Goal: Communication & Community: Answer question/provide support

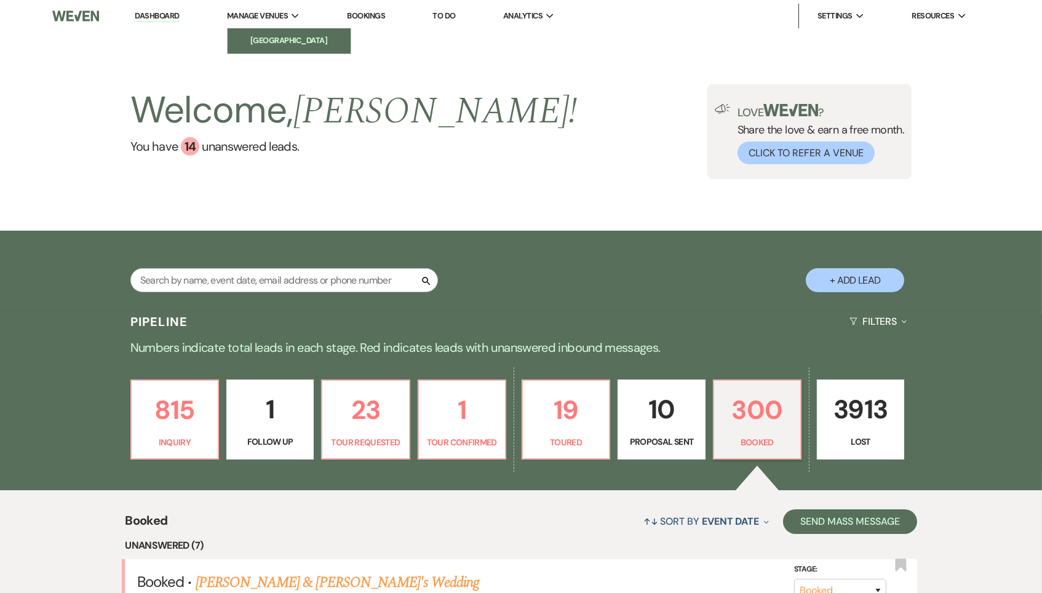
click at [293, 38] on li "[GEOGRAPHIC_DATA]" at bounding box center [289, 40] width 111 height 12
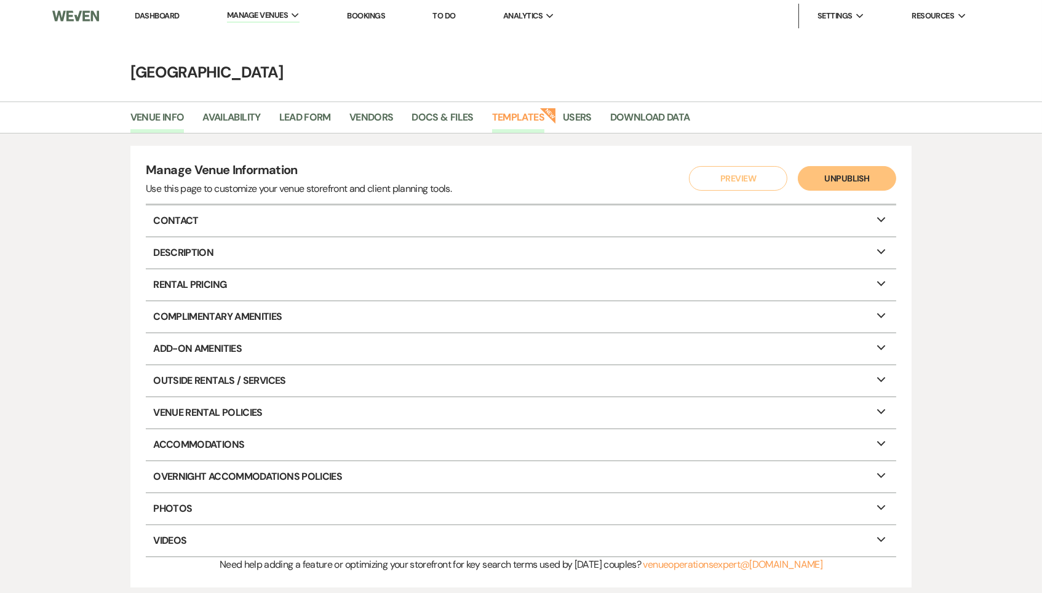
click at [523, 111] on link "Templates" at bounding box center [518, 121] width 52 height 23
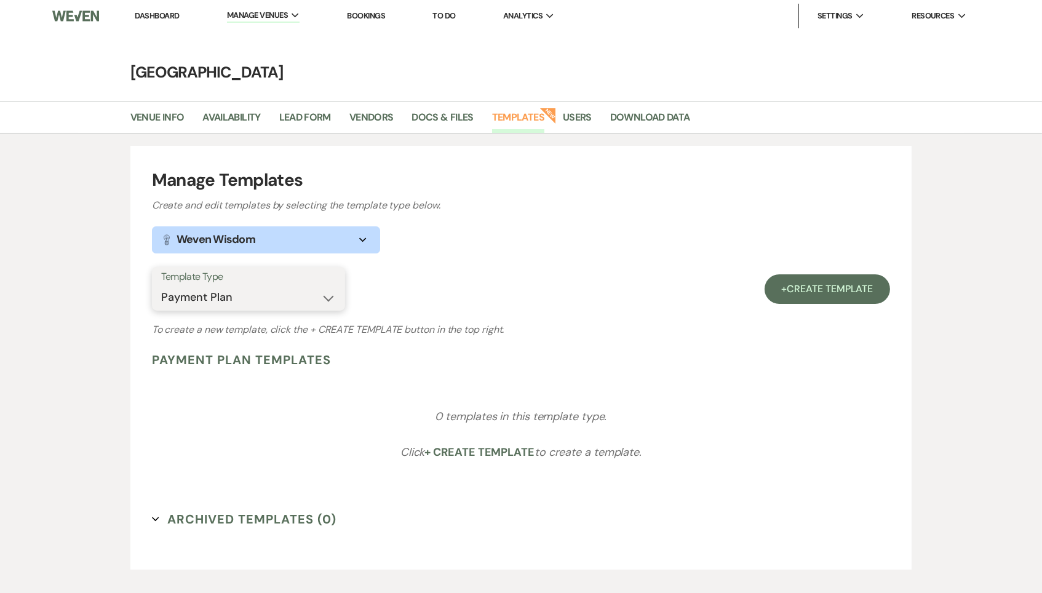
select select "Message Templates"
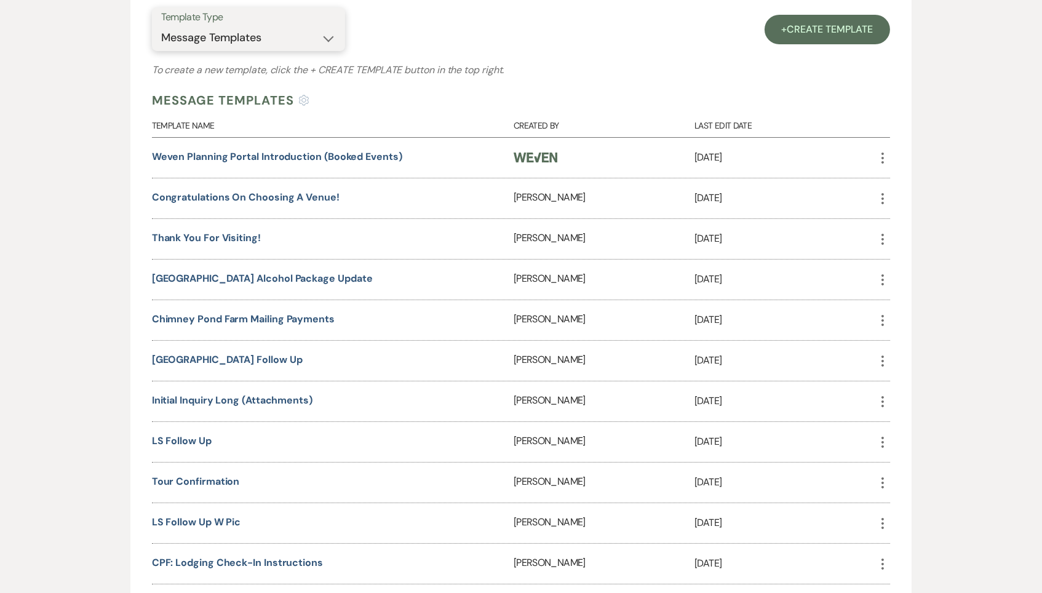
scroll to position [264, 0]
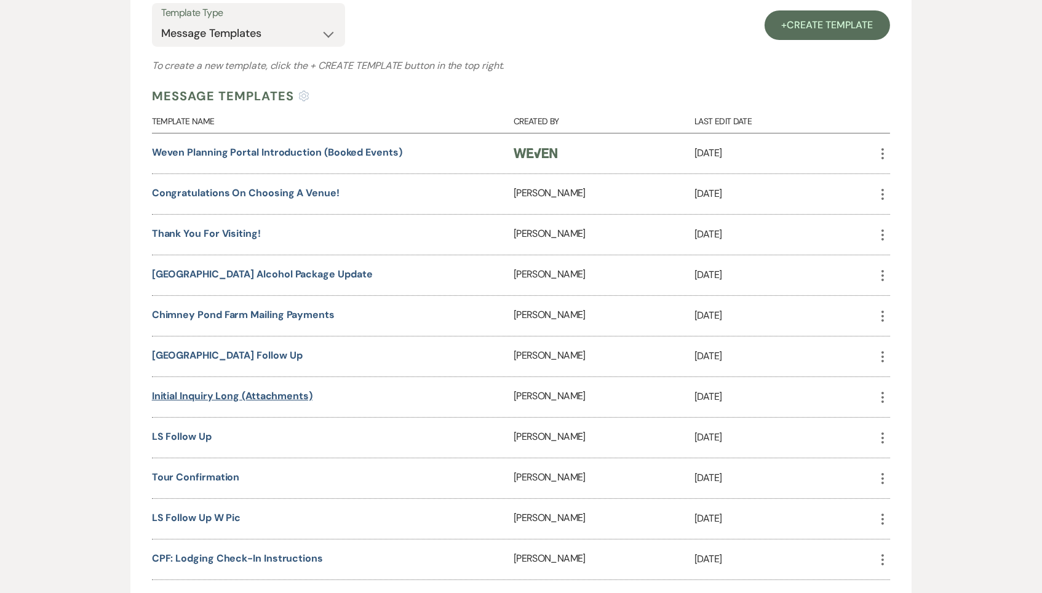
click at [249, 390] on link "Initial inquiry long (attachments)" at bounding box center [232, 395] width 161 height 13
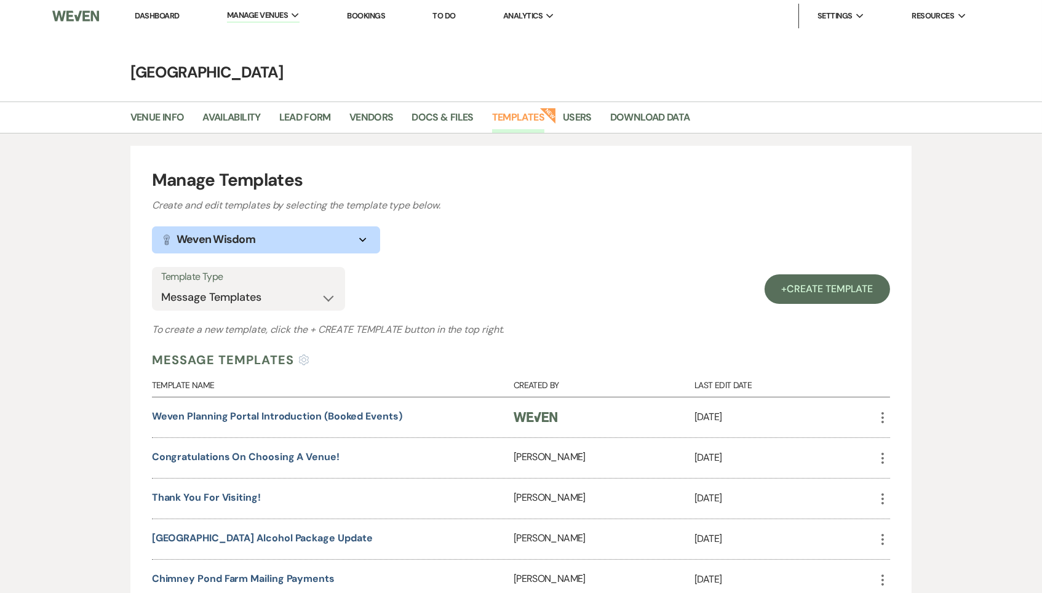
scroll to position [0, 0]
click at [820, 293] on link "+ Create Template" at bounding box center [828, 289] width 126 height 30
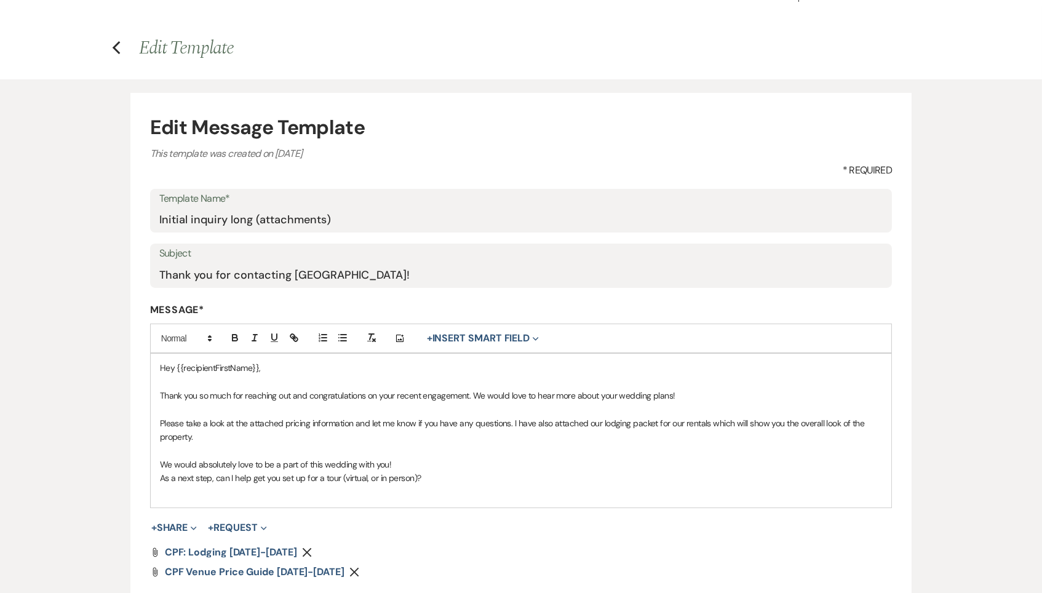
scroll to position [27, 0]
drag, startPoint x: 438, startPoint y: 475, endPoint x: 286, endPoint y: 441, distance: 155.7
click at [286, 441] on div "Hey {{recipientFirstName}}, Thank you so much for reaching out and congratulati…" at bounding box center [521, 430] width 741 height 154
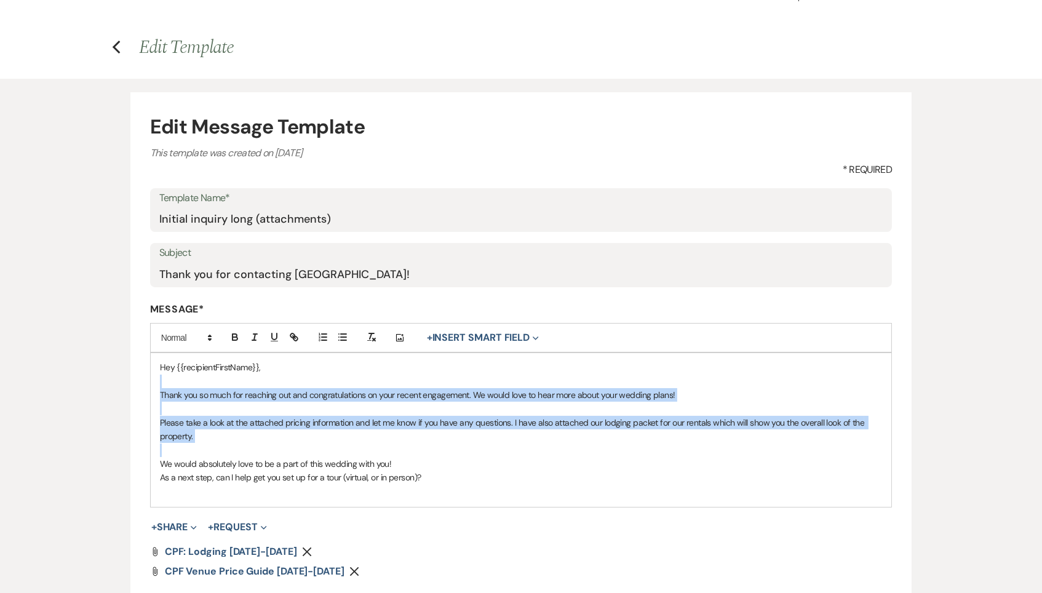
drag, startPoint x: 286, startPoint y: 441, endPoint x: 186, endPoint y: 378, distance: 117.8
click at [186, 378] on div "Hey {{recipientFirstName}}, Thank you so much for reaching out and congratulati…" at bounding box center [521, 430] width 741 height 154
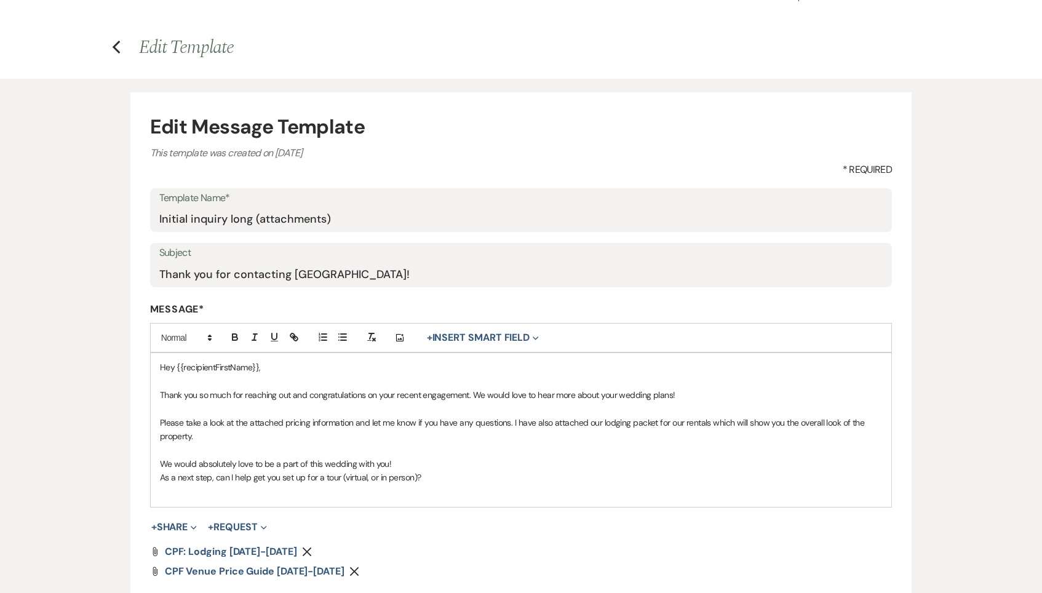
click at [191, 383] on p at bounding box center [521, 382] width 723 height 14
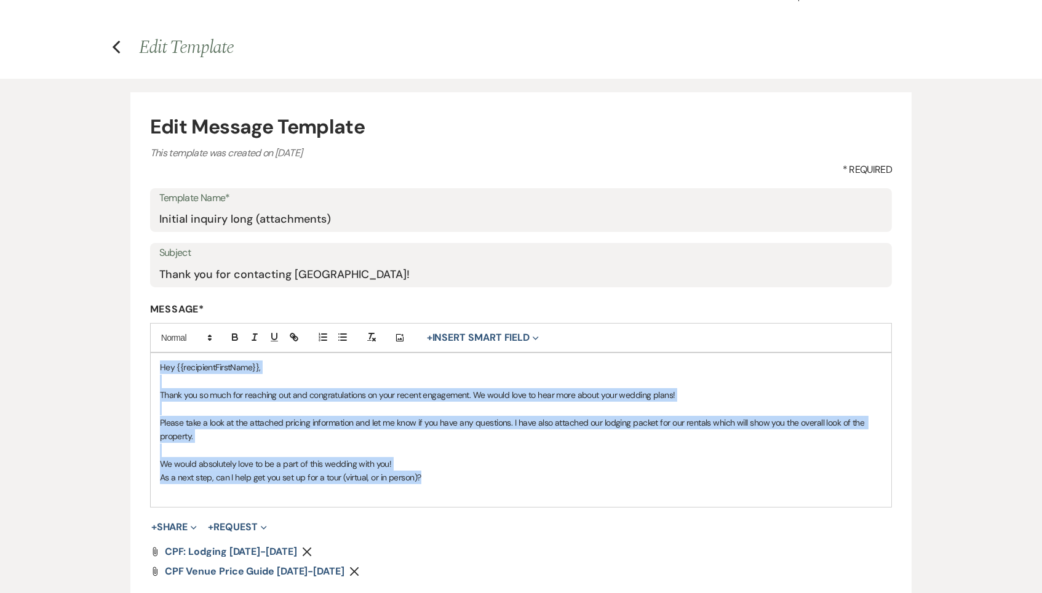
drag, startPoint x: 461, startPoint y: 474, endPoint x: 144, endPoint y: 362, distance: 336.9
click at [144, 362] on form "Edit Message Template This template was created on Jul 8, 2023 * Required Templ…" at bounding box center [521, 393] width 782 height 602
copy div "Hey {{recipientFirstName}}, Thank you so much for reaching out and congratulati…"
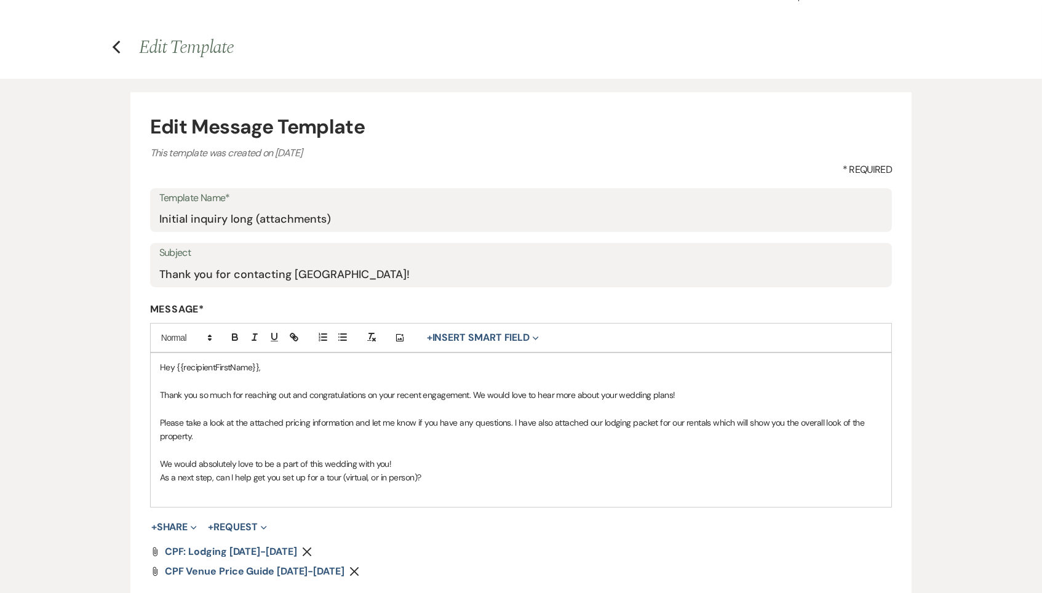
click at [330, 506] on form "Edit Message Template This template was created on Jul 8, 2023 * Required Templ…" at bounding box center [521, 393] width 782 height 602
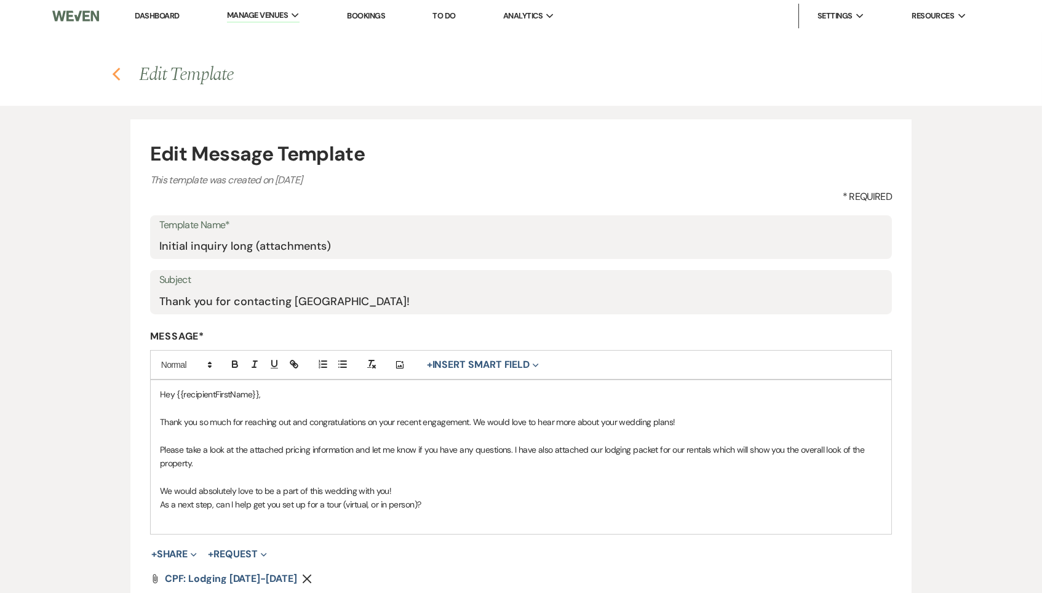
scroll to position [0, 0]
click at [116, 72] on use "button" at bounding box center [116, 75] width 8 height 14
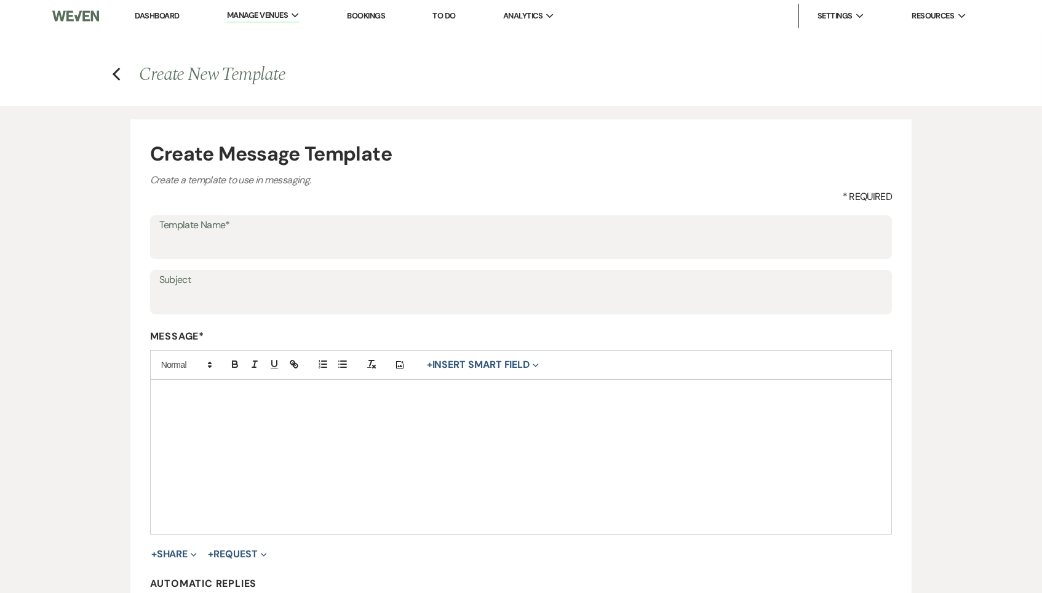
click at [314, 457] on div at bounding box center [521, 457] width 741 height 154
click at [292, 411] on div at bounding box center [521, 457] width 741 height 154
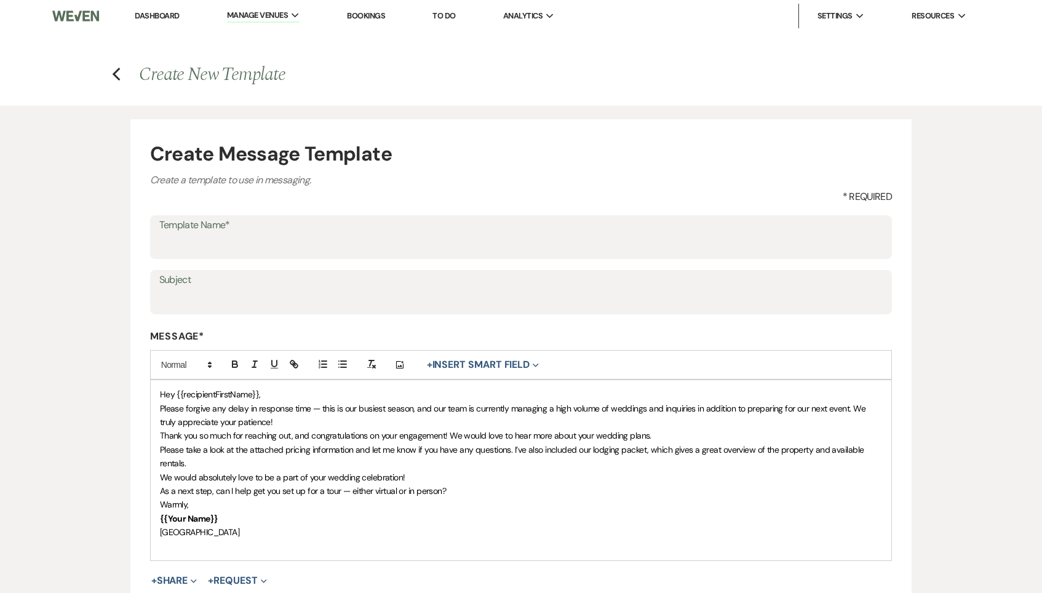
click at [275, 391] on p "Hey {{recipientFirstName}}," at bounding box center [521, 395] width 723 height 14
drag, startPoint x: 275, startPoint y: 391, endPoint x: 178, endPoint y: 392, distance: 96.6
click at [178, 392] on p "Hey {{recipientFirstName}}," at bounding box center [521, 395] width 723 height 14
click at [277, 391] on p "Hey {{recipientFirstName}}," at bounding box center [521, 395] width 723 height 14
drag, startPoint x: 277, startPoint y: 391, endPoint x: 178, endPoint y: 390, distance: 98.5
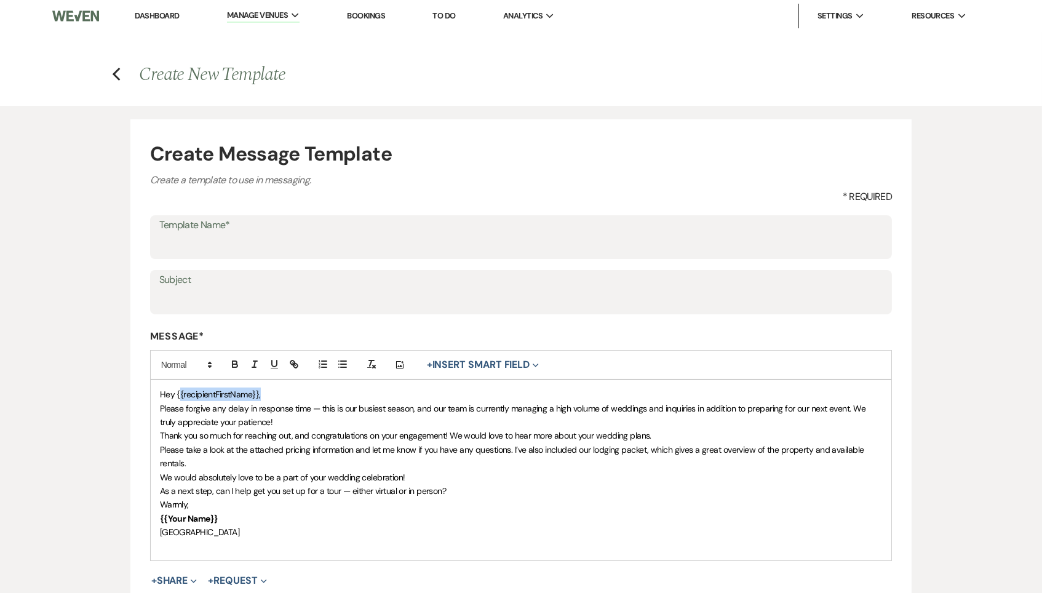
click at [178, 390] on p "Hey {{recipientFirstName}}," at bounding box center [521, 395] width 723 height 14
click at [178, 390] on span "Hey {{recipientFirstName}}," at bounding box center [210, 394] width 101 height 11
drag, startPoint x: 257, startPoint y: 391, endPoint x: 178, endPoint y: 392, distance: 79.4
click at [178, 392] on span "Hey {{recipientFirstName}}," at bounding box center [210, 394] width 101 height 11
click at [524, 358] on button "+ Insert Smart Field Expand" at bounding box center [483, 364] width 121 height 15
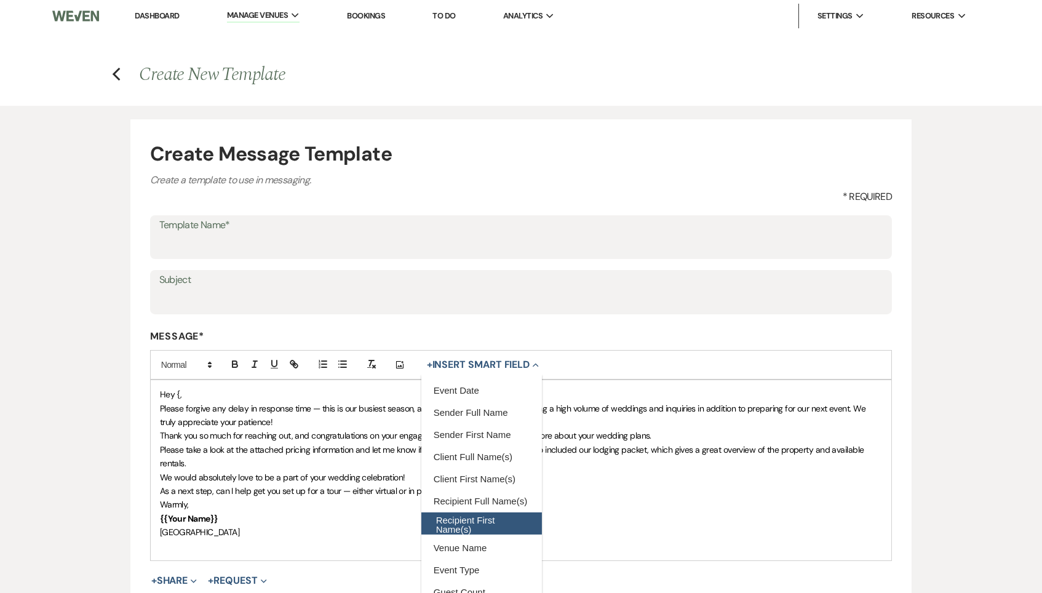
click at [486, 516] on button "Recipient First Name(s)" at bounding box center [481, 524] width 121 height 22
click at [289, 430] on span "Thank you so much for reaching out, and congratulations on your engagement! We …" at bounding box center [406, 435] width 492 height 11
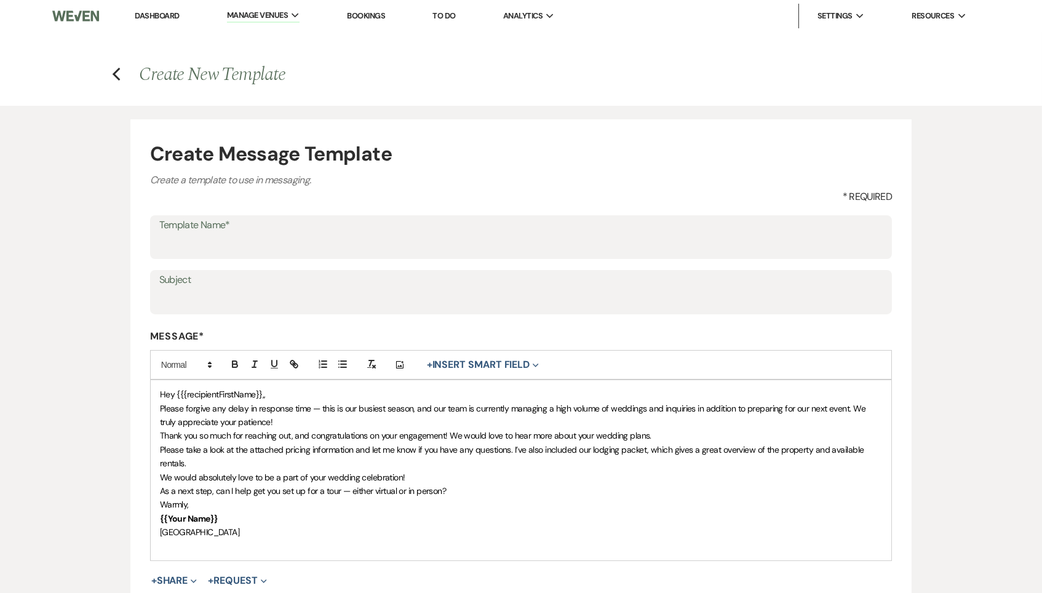
click at [257, 410] on p "Please forgive any delay in response time — this is our busiest season, and our…" at bounding box center [521, 416] width 723 height 28
click at [305, 388] on p "Hey {{{recipientFirstName}},," at bounding box center [521, 395] width 723 height 14
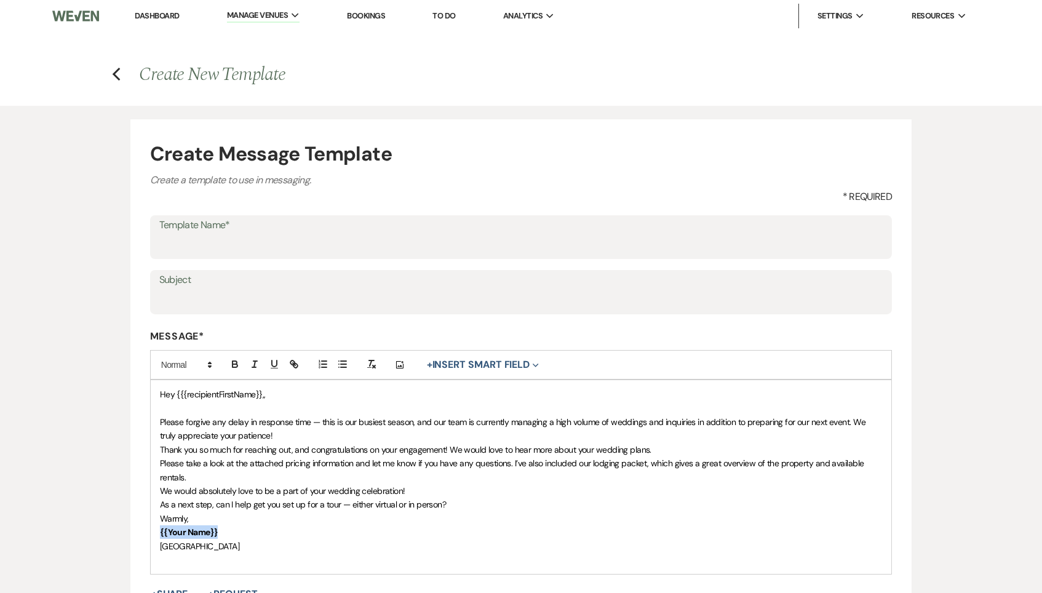
drag, startPoint x: 230, startPoint y: 532, endPoint x: 140, endPoint y: 532, distance: 89.8
click at [140, 532] on form "Create Message Template Create a template to use in messaging. * Required Templ…" at bounding box center [521, 419] width 782 height 600
click at [233, 364] on icon "button" at bounding box center [235, 364] width 11 height 11
click at [239, 525] on p "{{Your Name}}" at bounding box center [521, 532] width 723 height 14
drag, startPoint x: 237, startPoint y: 528, endPoint x: 140, endPoint y: 527, distance: 97.2
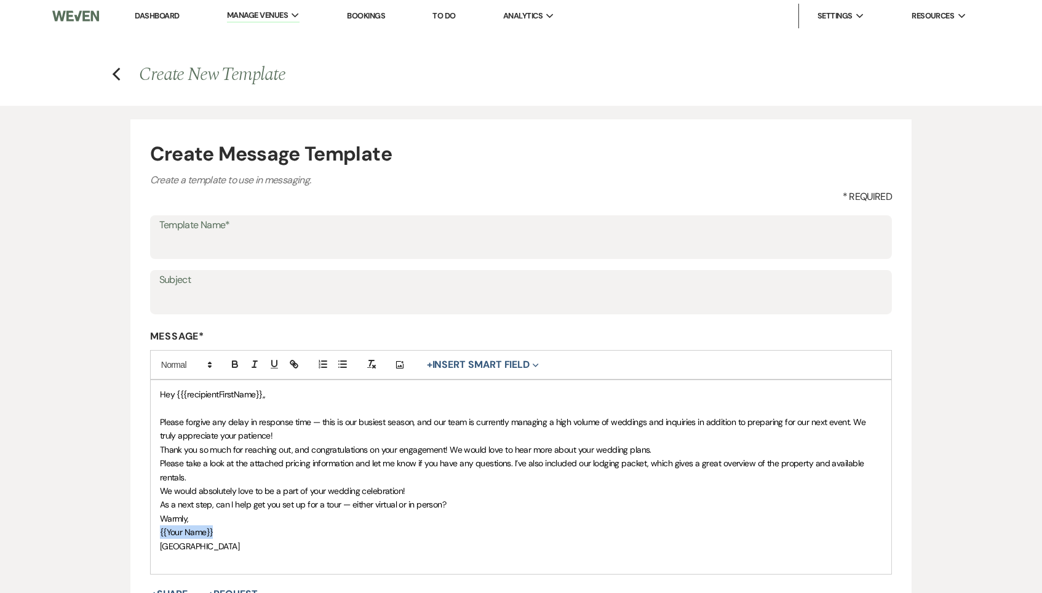
click at [140, 527] on form "Create Message Template Create a template to use in messaging. * Required Templ…" at bounding box center [521, 419] width 782 height 600
click at [277, 532] on p "[GEOGRAPHIC_DATA]" at bounding box center [521, 532] width 723 height 14
click at [155, 509] on div "Hey {{{recipientFirstName}},, Please forgive any delay in response time — this …" at bounding box center [521, 470] width 741 height 180
click at [489, 484] on p "We would absolutely love to be a part of your wedding celebration!" at bounding box center [521, 491] width 723 height 14
click at [409, 458] on span "Please take a look at the attached pricing information and let me know if you h…" at bounding box center [513, 470] width 706 height 25
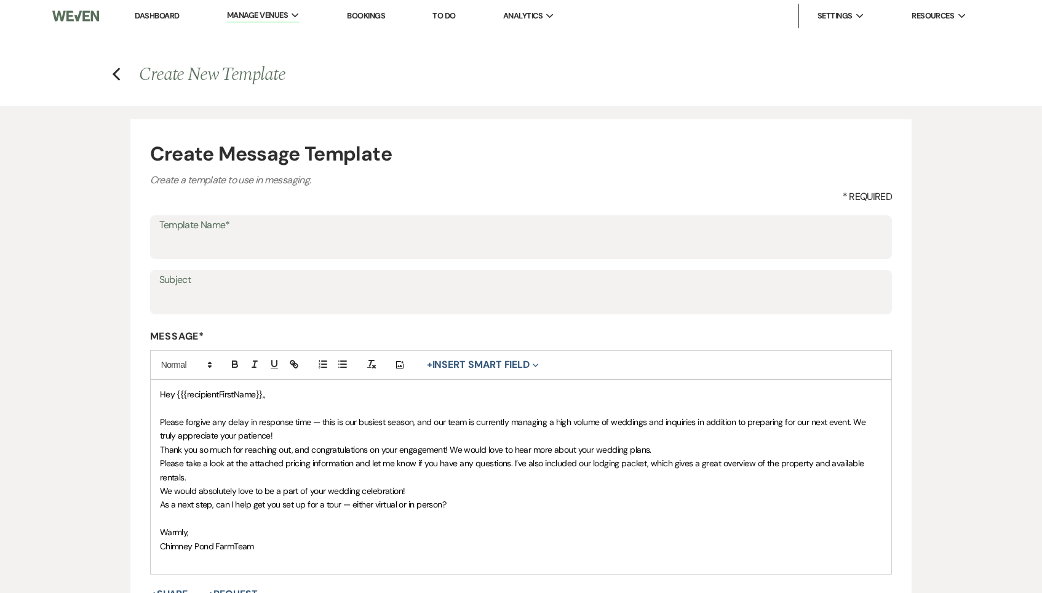
click at [309, 433] on p "Please forgive any delay in response time — this is our busiest season, and our…" at bounding box center [521, 429] width 723 height 28
click at [311, 467] on p "Please take a look at the attached pricing information and let me know if you h…" at bounding box center [521, 471] width 723 height 28
click at [237, 234] on input "Template Name*" at bounding box center [521, 246] width 724 height 24
click at [290, 384] on div "Hey {{{recipientFirstName}},, Please forgive any delay in response time — this …" at bounding box center [521, 478] width 741 height 194
click at [281, 429] on p "Please forgive any delay in response time — this is our busiest season, and our…" at bounding box center [521, 431] width 723 height 28
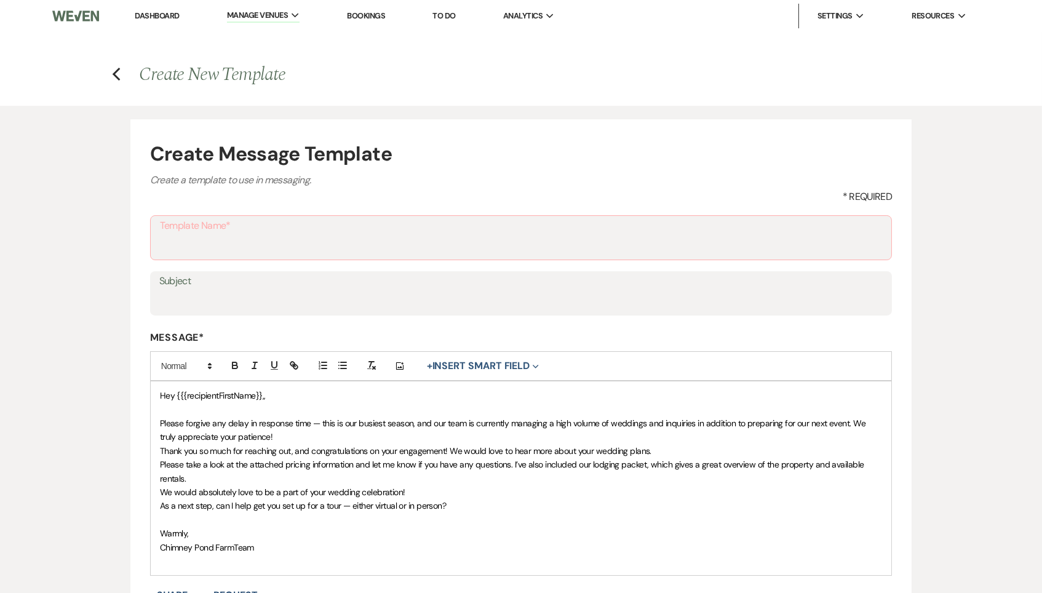
click at [270, 546] on p "Chimney Pond FarmTeam" at bounding box center [521, 548] width 723 height 14
click at [272, 558] on p at bounding box center [521, 561] width 723 height 14
click at [231, 547] on span "Chimney Pond FarmTeam" at bounding box center [207, 547] width 94 height 11
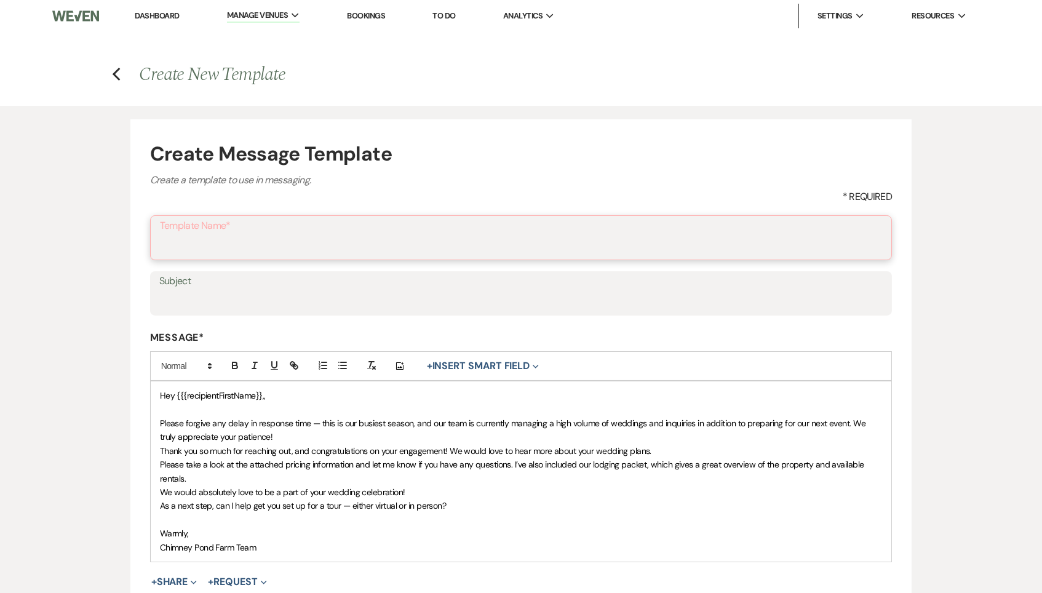
click at [225, 235] on input "Template Name*" at bounding box center [521, 246] width 723 height 24
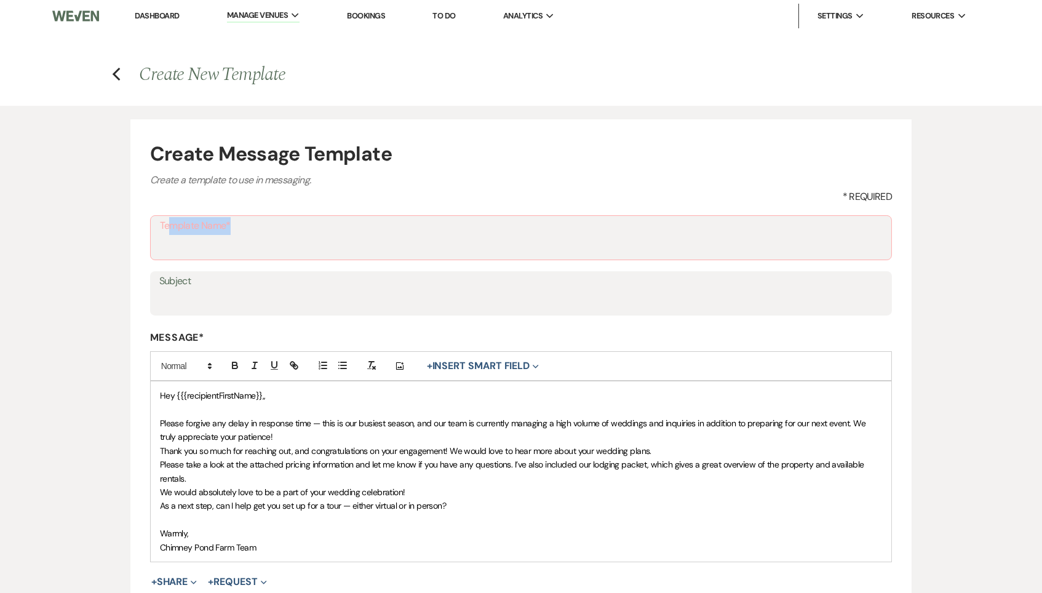
drag, startPoint x: 245, startPoint y: 220, endPoint x: 167, endPoint y: 220, distance: 78.8
click at [167, 220] on label "Template Name*" at bounding box center [521, 226] width 723 height 18
click at [167, 234] on input "Template Name*" at bounding box center [521, 246] width 723 height 24
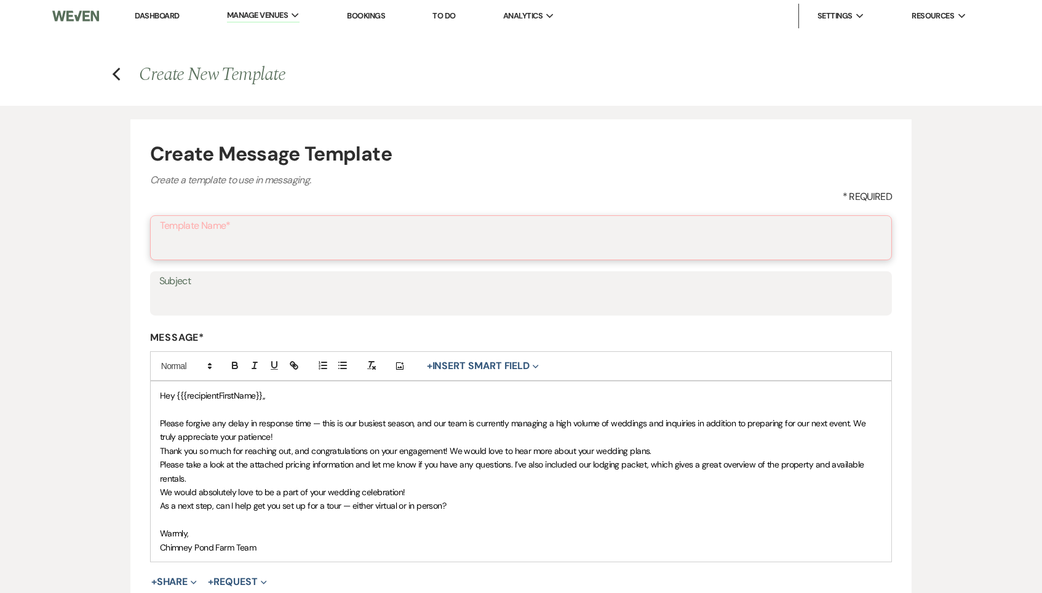
click at [204, 249] on input "Template Name*" at bounding box center [521, 246] width 723 height 24
type input "I"
type input "L"
type input "D"
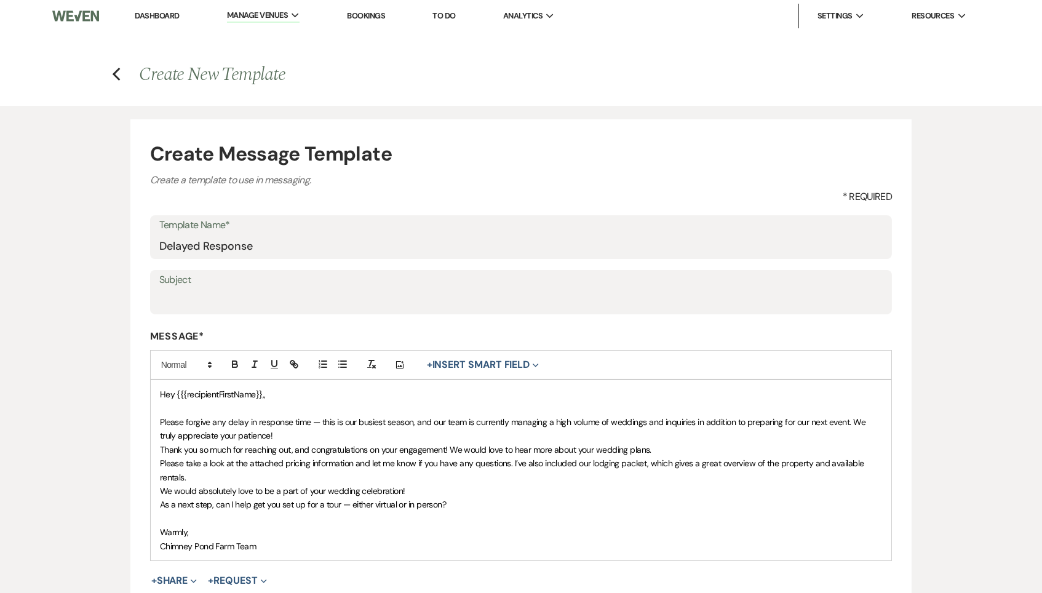
click at [276, 427] on p "Please forgive any delay in response time — this is our busiest season, and our…" at bounding box center [521, 429] width 723 height 28
drag, startPoint x: 207, startPoint y: 474, endPoint x: 687, endPoint y: 472, distance: 479.9
click at [687, 472] on p "Please take a look at the attached pricing information and let me know if you h…" at bounding box center [521, 471] width 723 height 28
drag, startPoint x: 815, startPoint y: 458, endPoint x: 823, endPoint y: 471, distance: 14.9
click at [823, 471] on p "Please take a look at the attached pricing information and let me know if you h…" at bounding box center [521, 471] width 723 height 28
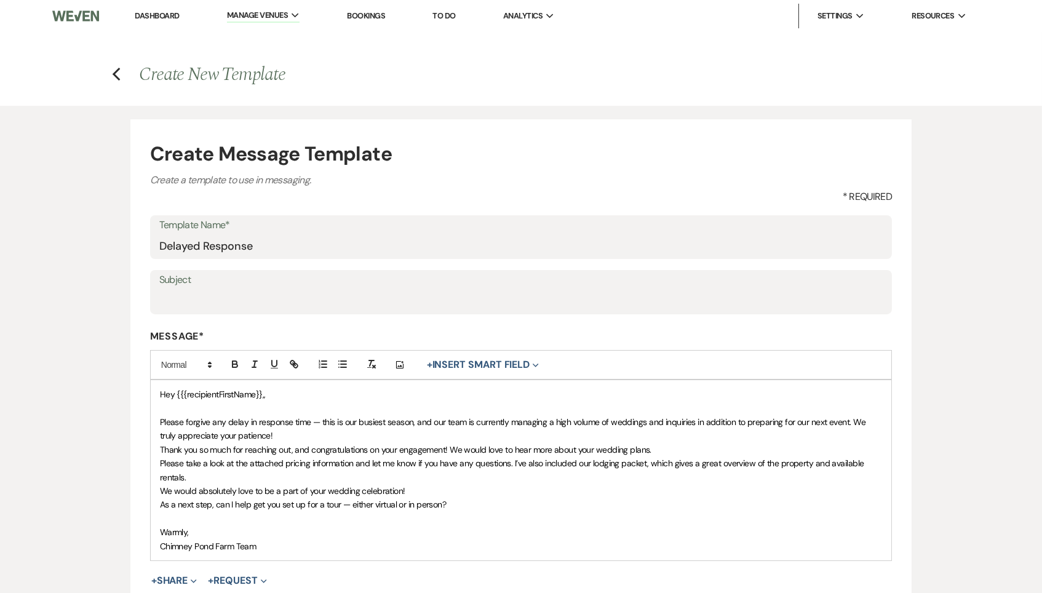
click at [815, 461] on span "Please take a look at the attached pricing information and let me know if you h…" at bounding box center [513, 470] width 706 height 25
drag, startPoint x: 809, startPoint y: 461, endPoint x: 826, endPoint y: 472, distance: 20.5
click at [826, 472] on p "Please take a look at the attached pricing information and let me know if you h…" at bounding box center [521, 471] width 723 height 28
click at [241, 525] on p "Warmly," at bounding box center [521, 532] width 723 height 14
click at [267, 542] on p "Chimney Pond Farm Team" at bounding box center [521, 547] width 723 height 14
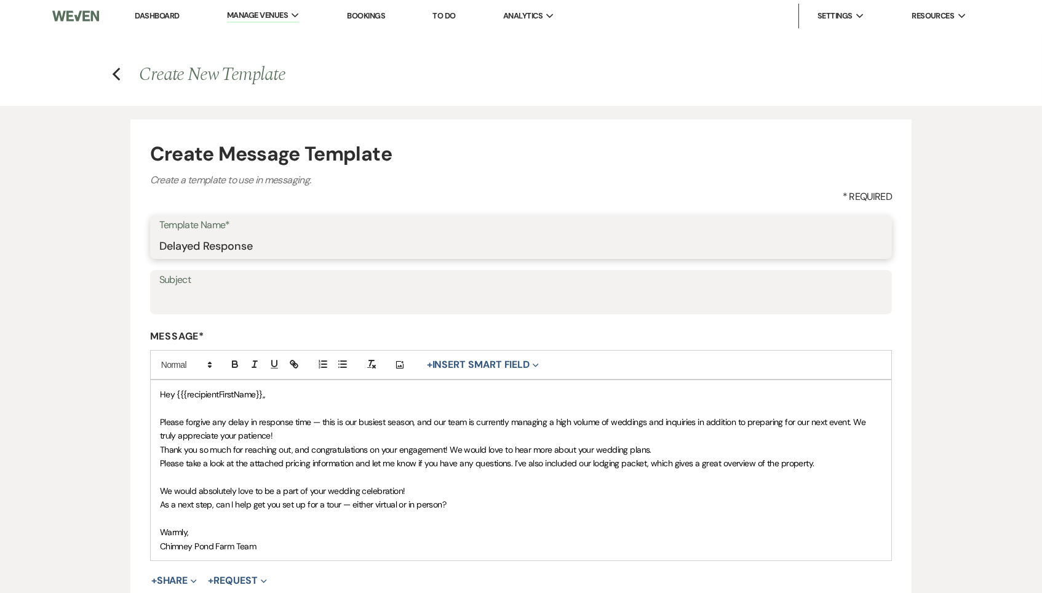
click at [349, 234] on input "Delayed Response" at bounding box center [521, 246] width 724 height 24
click at [350, 235] on input "Delayed Response" at bounding box center [521, 246] width 724 height 24
click at [351, 244] on input "Delayed Response" at bounding box center [521, 246] width 724 height 24
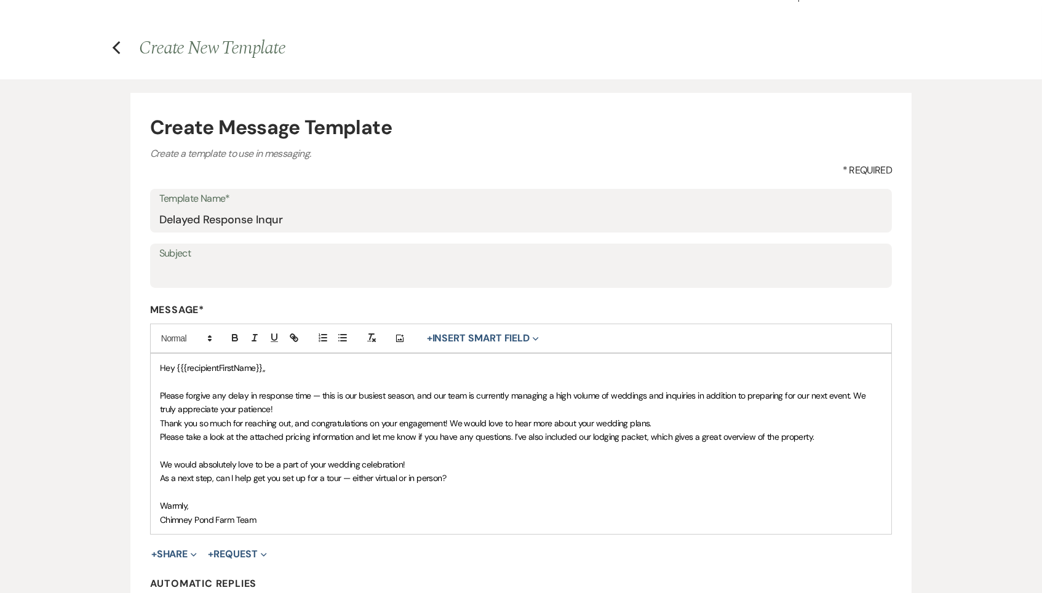
click at [466, 471] on p "As a next step, can I help get you set up for a tour — either virtual or in per…" at bounding box center [521, 478] width 723 height 14
click at [449, 458] on p "We would absolutely love to be a part of your wedding celebration!" at bounding box center [521, 465] width 723 height 14
click at [249, 268] on input "Subject" at bounding box center [521, 275] width 724 height 24
click at [298, 214] on input "Delayed Response Inqur" at bounding box center [521, 219] width 724 height 24
type input "Delayed Response Inquiry"
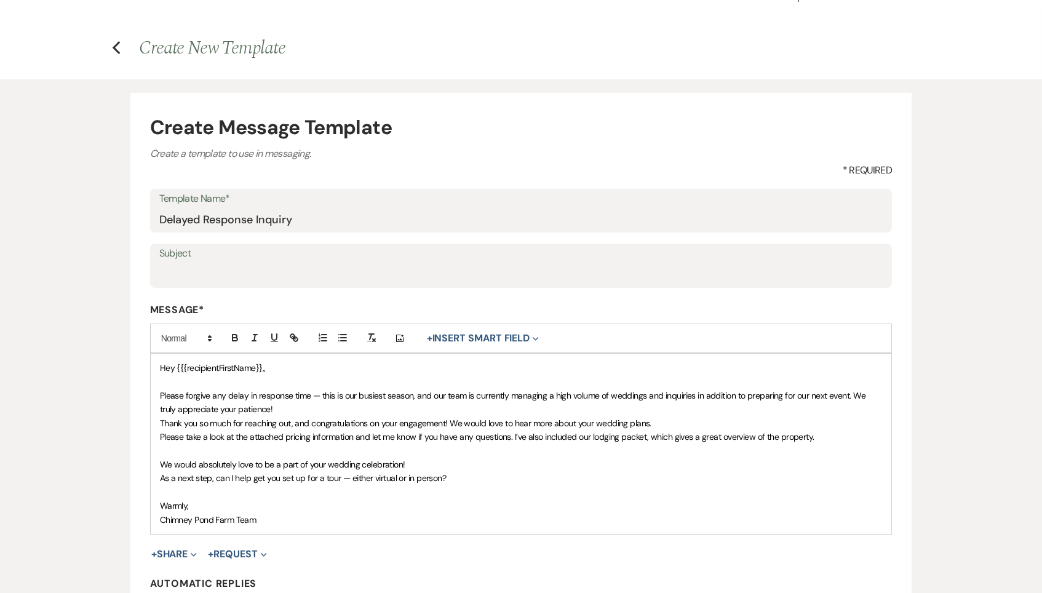
click at [281, 255] on label "Subject" at bounding box center [521, 254] width 724 height 18
click at [281, 263] on input "Subject" at bounding box center [521, 275] width 724 height 24
click at [175, 549] on button "+ Share Expand" at bounding box center [174, 554] width 46 height 10
click at [387, 273] on input "Thank you so much for reaching out" at bounding box center [521, 275] width 724 height 24
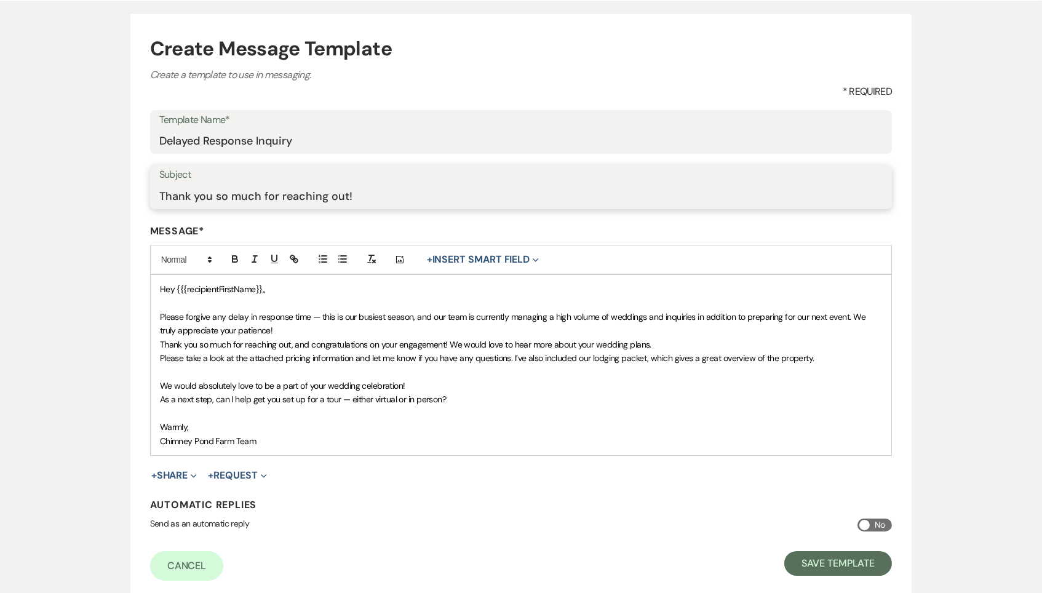
scroll to position [128, 0]
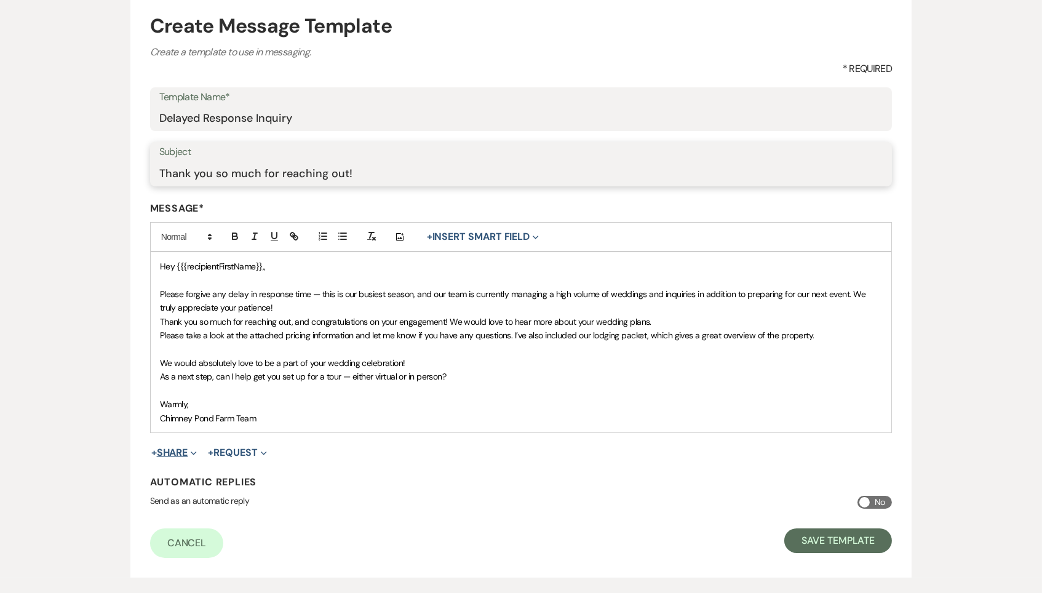
type input "Thank you so much for reaching out!"
click at [180, 448] on button "+ Share Expand" at bounding box center [174, 453] width 46 height 10
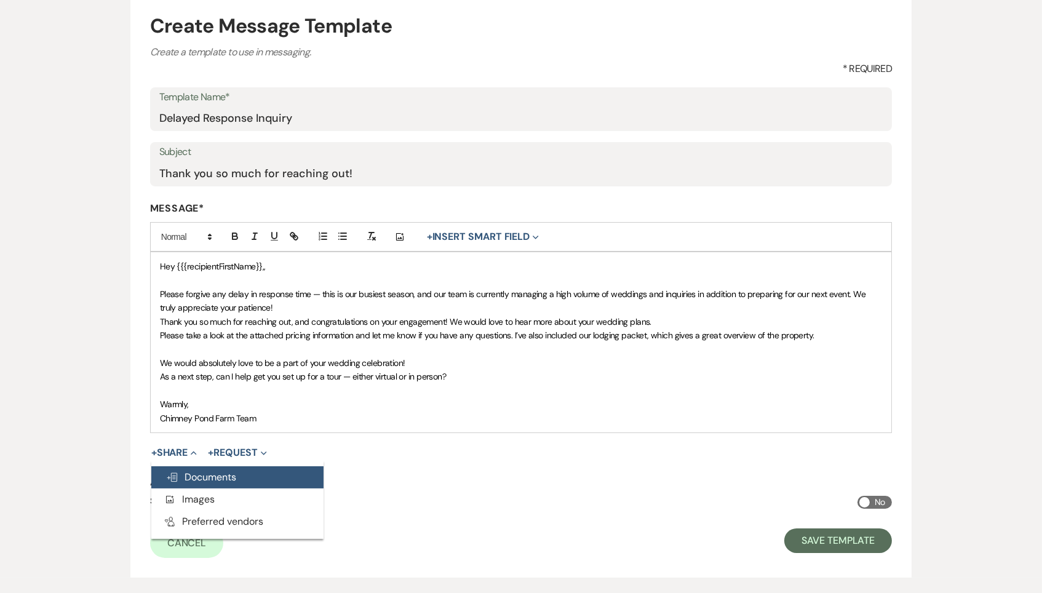
click at [194, 466] on button "Doc Upload Documents" at bounding box center [237, 477] width 172 height 22
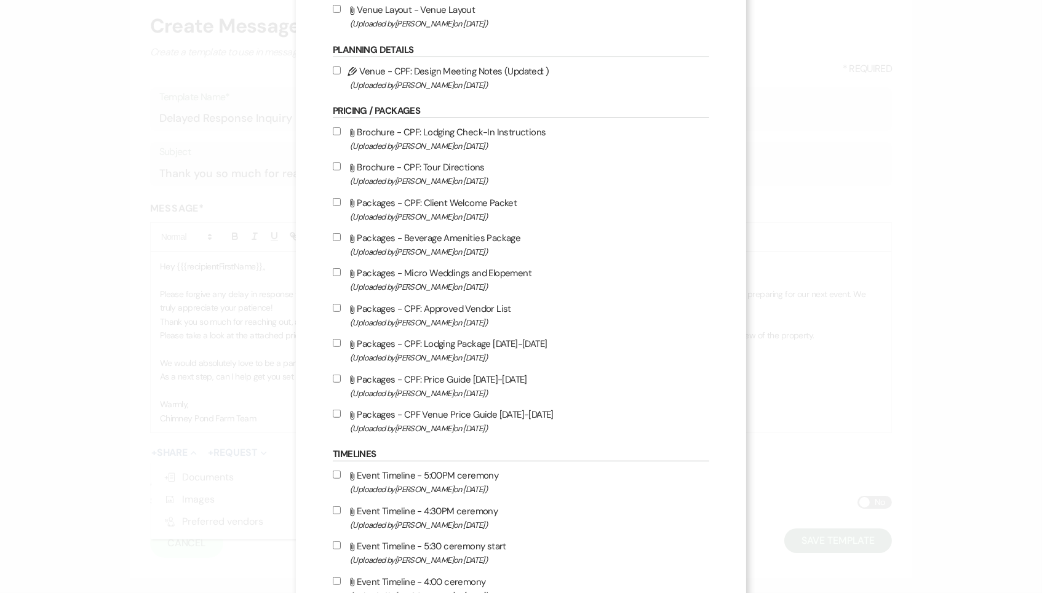
scroll to position [1167, 0]
click at [465, 364] on span "(Uploaded by Brooke Robinson on Jul 18th, 2025 )" at bounding box center [529, 357] width 359 height 14
click at [341, 346] on input "Attach File Packages - CPF: Lodging Package 2025-2026 (Uploaded by Brooke Robin…" at bounding box center [337, 342] width 8 height 8
checkbox input "true"
click at [462, 435] on label "Attach File Packages - CPF Venue Price Guide 2026-2027 (Uploaded by Brooke Robi…" at bounding box center [521, 420] width 377 height 29
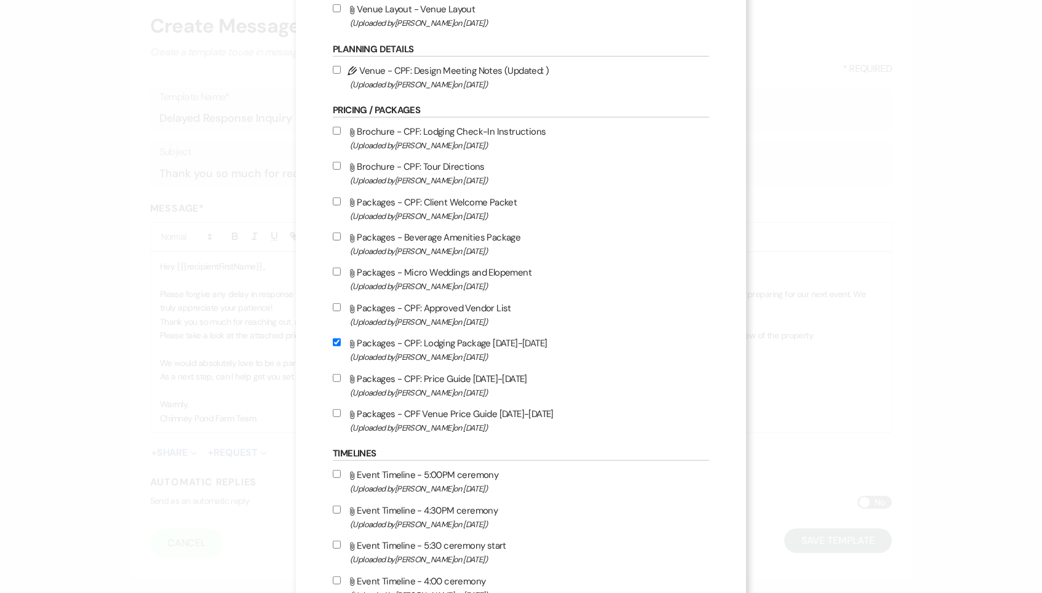
click at [341, 417] on input "Attach File Packages - CPF Venue Price Guide 2026-2027 (Uploaded by Brooke Robi…" at bounding box center [337, 413] width 8 height 8
checkbox input "true"
click at [473, 329] on label "Attach File Packages - CPF: Approved Vendor List (Uploaded by Brooke Robinson o…" at bounding box center [521, 314] width 377 height 29
click at [341, 311] on input "Attach File Packages - CPF: Approved Vendor List (Uploaded by Brooke Robinson o…" at bounding box center [337, 307] width 8 height 8
checkbox input "true"
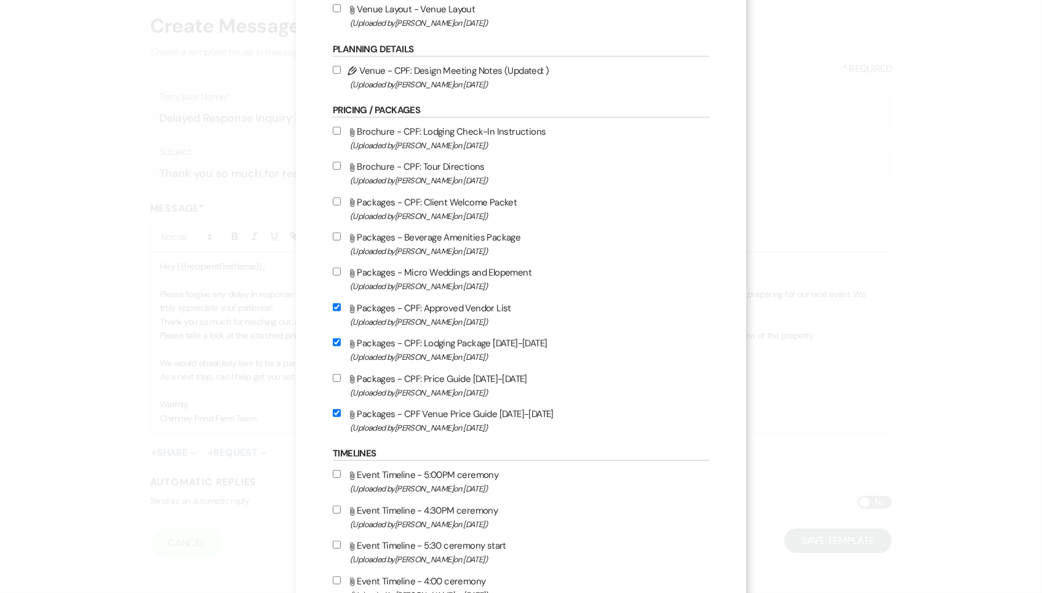
click at [485, 293] on label "Attach File Packages - Micro Weddings and Elopement (Uploaded by Lauren Segedin…" at bounding box center [521, 279] width 377 height 29
click at [341, 276] on input "Attach File Packages - Micro Weddings and Elopement (Uploaded by Lauren Segedin…" at bounding box center [337, 272] width 8 height 8
checkbox input "true"
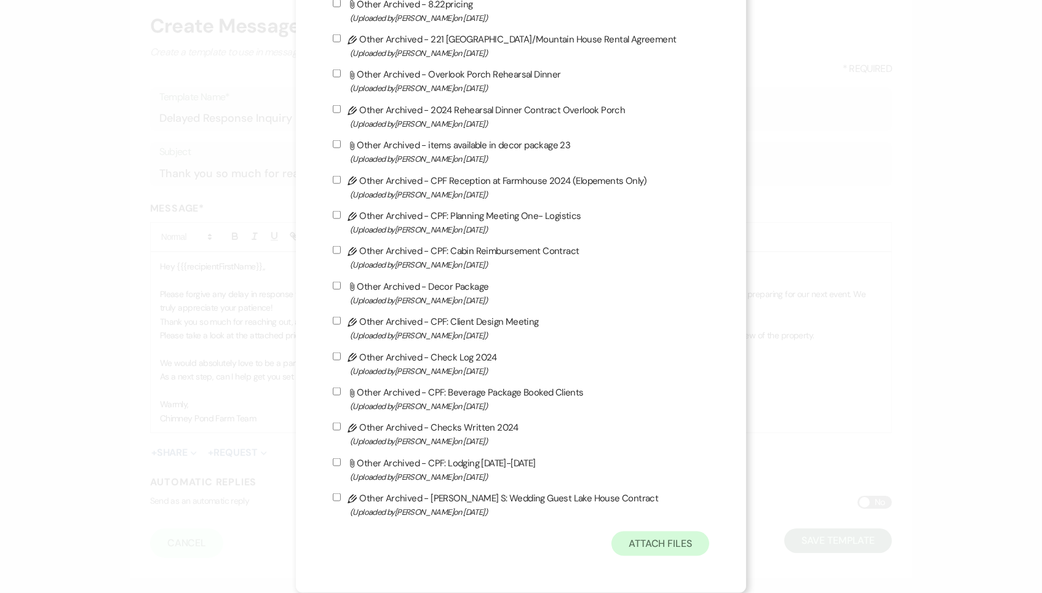
scroll to position [3326, 0]
click at [682, 545] on button "Attach Files" at bounding box center [661, 544] width 98 height 25
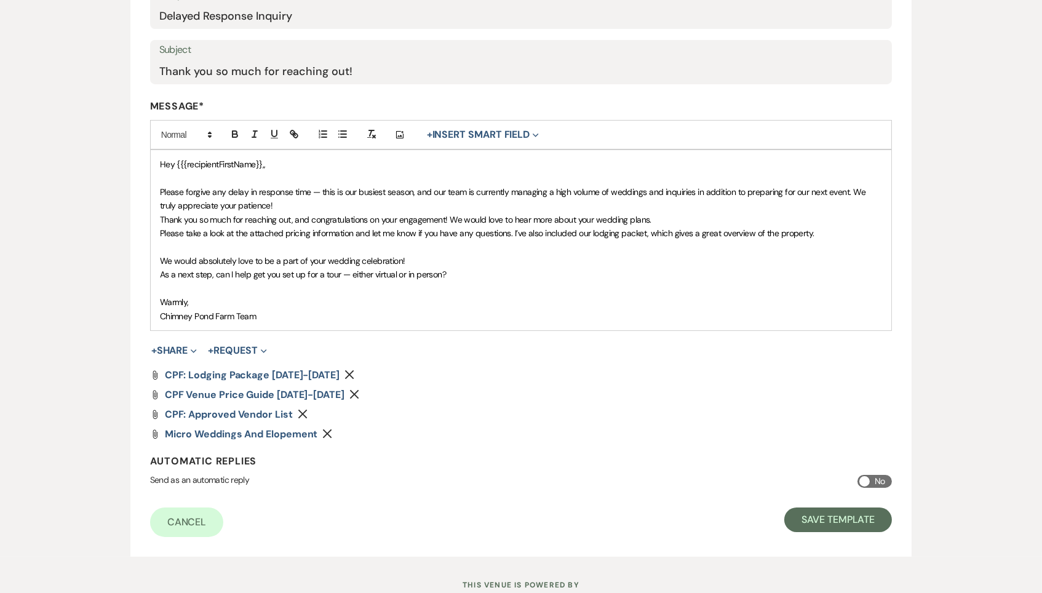
scroll to position [237, 0]
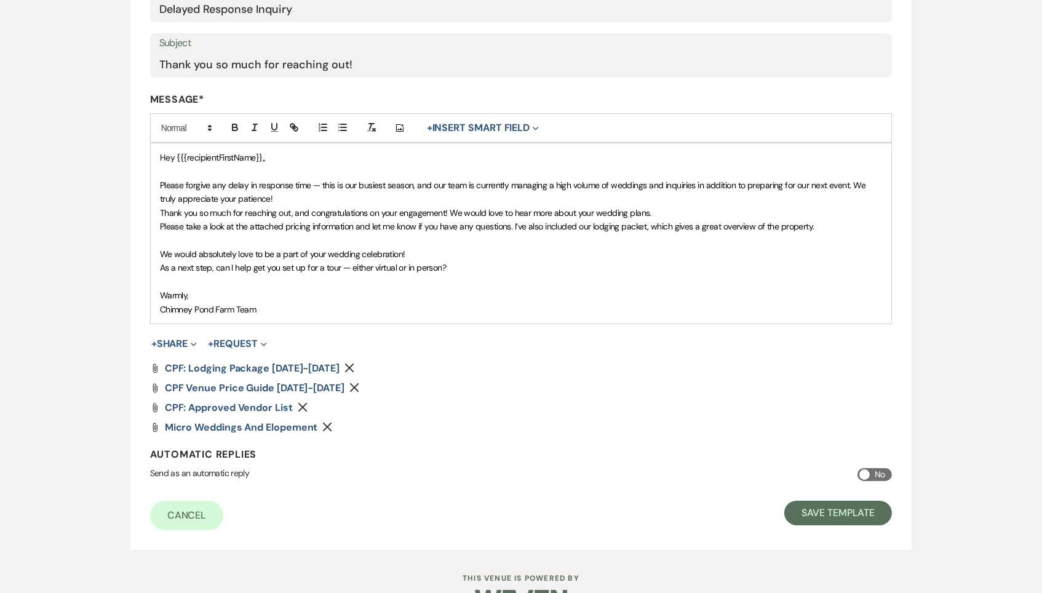
click at [306, 402] on button "Remove" at bounding box center [305, 407] width 15 height 10
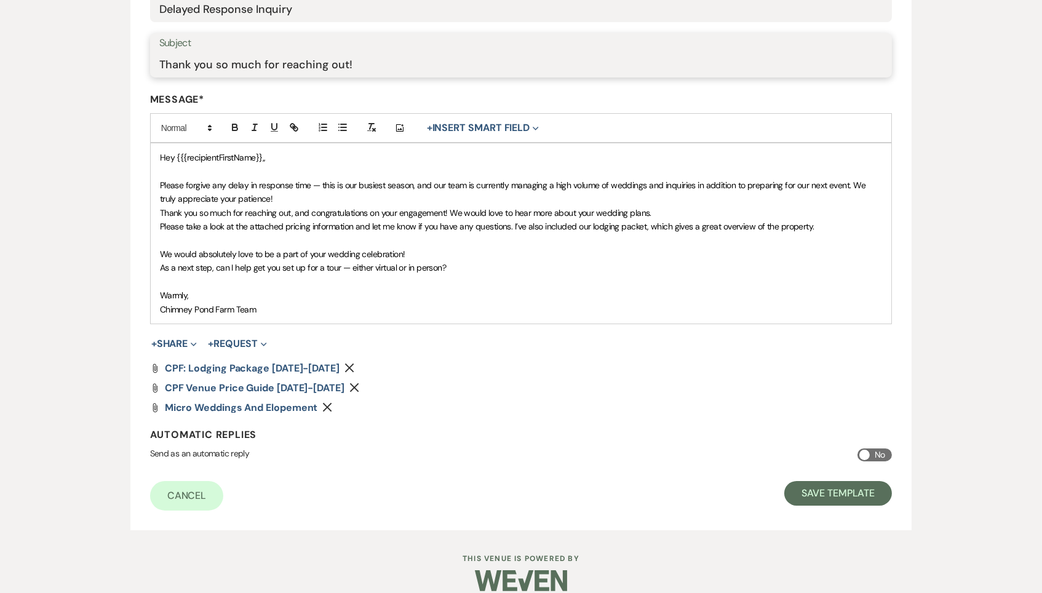
click at [196, 62] on input "Thank you so much for reaching out!" at bounding box center [521, 64] width 724 height 24
click at [220, 64] on input "Thank You so much for reaching out!" at bounding box center [521, 64] width 724 height 24
click at [236, 60] on input "Thank You So much for reaching out!" at bounding box center [521, 64] width 724 height 24
click at [265, 61] on input "Thank You So Much for reaching out!" at bounding box center [521, 64] width 724 height 24
click at [285, 63] on input "Thank You So Much For reaching out!" at bounding box center [521, 64] width 724 height 24
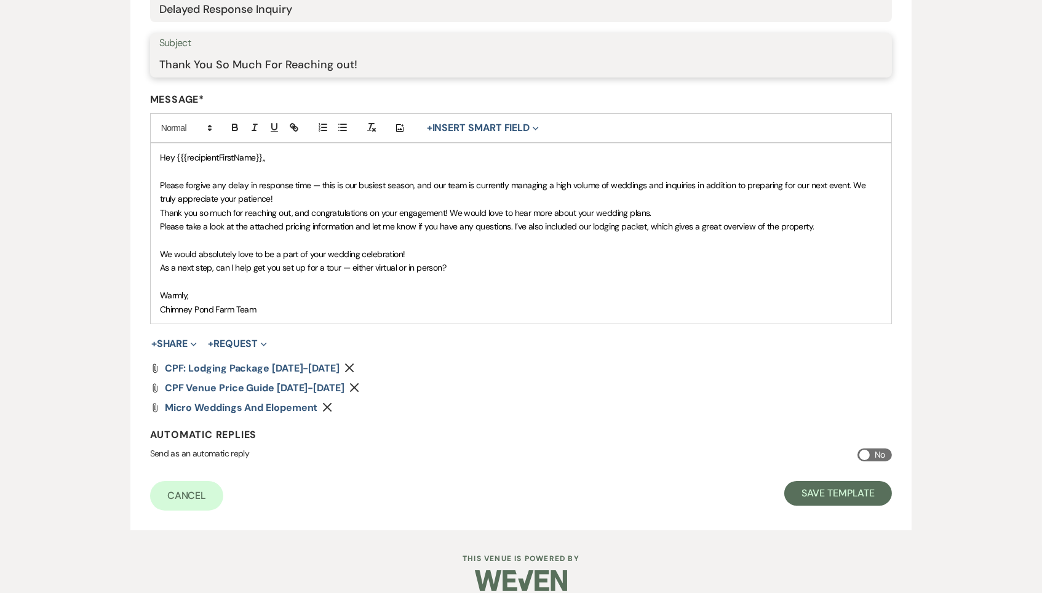
click at [338, 61] on input "Thank You So Much For Reaching out!" at bounding box center [521, 64] width 724 height 24
click at [393, 57] on input "Thank You So Much For Reaching Out!" at bounding box center [521, 64] width 724 height 24
drag, startPoint x: 382, startPoint y: 54, endPoint x: 415, endPoint y: 72, distance: 37.5
click at [415, 72] on input "Thank You So Much For Reaching Out!" at bounding box center [521, 64] width 724 height 24
click at [413, 62] on input "Thank You So Much For Reaching Out!" at bounding box center [521, 64] width 724 height 24
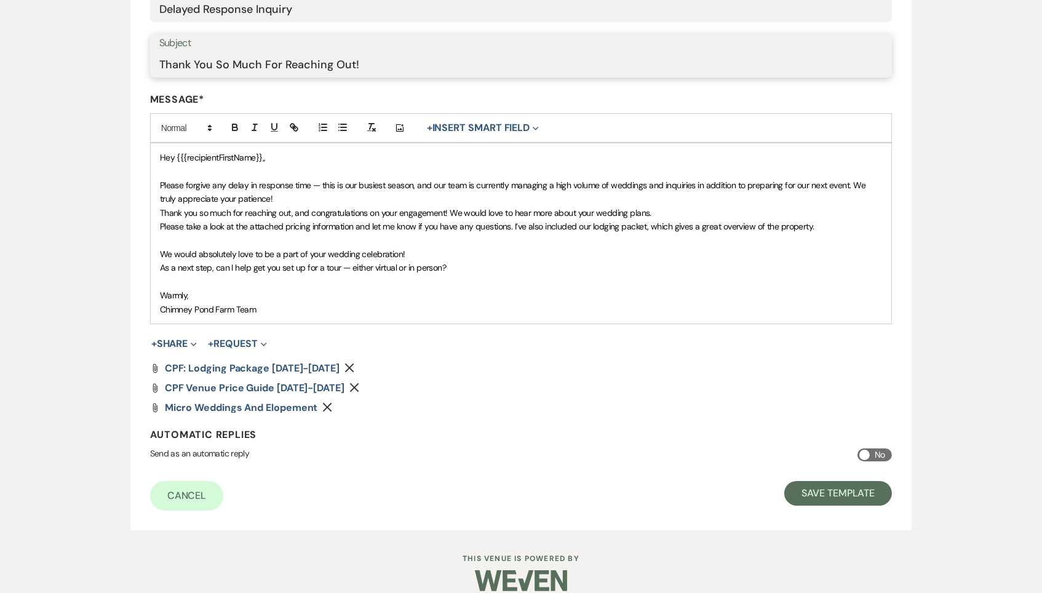
drag, startPoint x: 380, startPoint y: 66, endPoint x: 132, endPoint y: 72, distance: 247.4
click at [132, 72] on form "Create Message Template Create a template to use in messaging. * Required Templ…" at bounding box center [521, 206] width 782 height 648
type input "Thank You So Much For Reaching Out"
drag, startPoint x: 392, startPoint y: 61, endPoint x: 105, endPoint y: 63, distance: 286.7
click at [105, 63] on div "Create Message Template Create a template to use in messaging. * Required Templ…" at bounding box center [521, 199] width 886 height 661
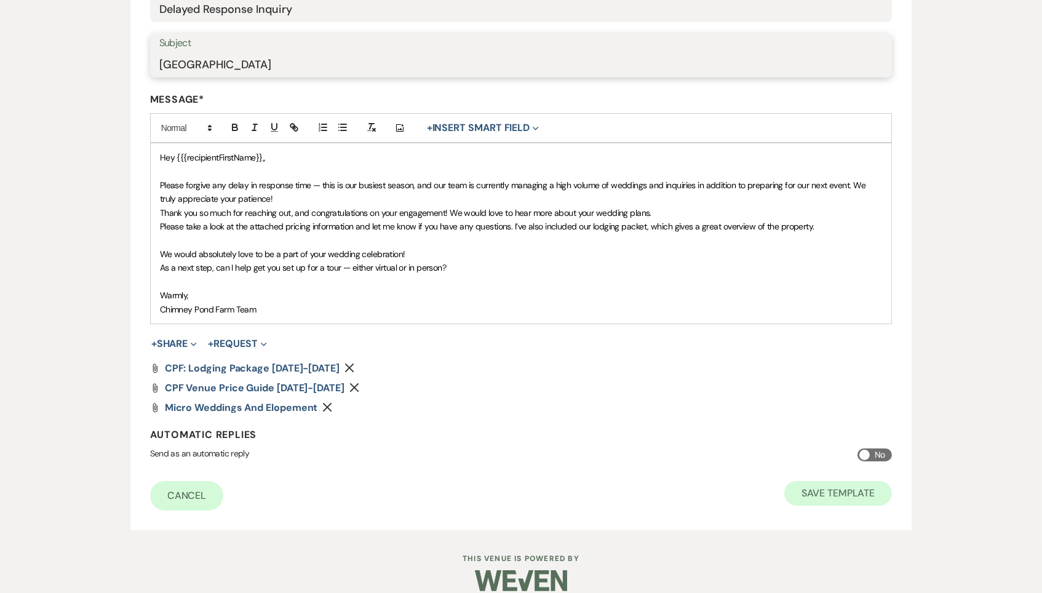
type input "[GEOGRAPHIC_DATA]"
click at [853, 490] on button "Save Template" at bounding box center [838, 493] width 108 height 25
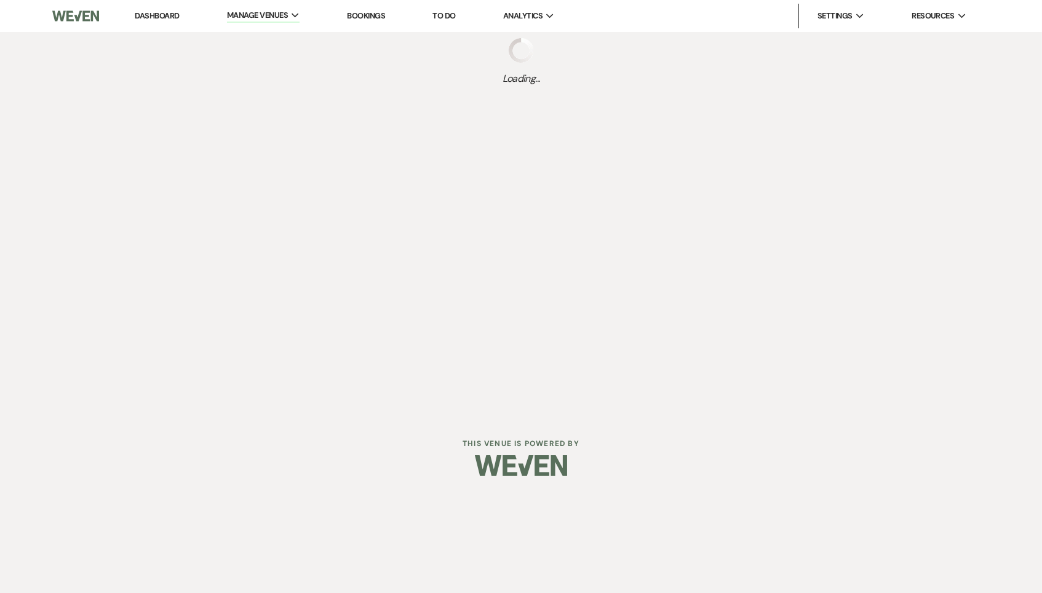
select select "Message Templates"
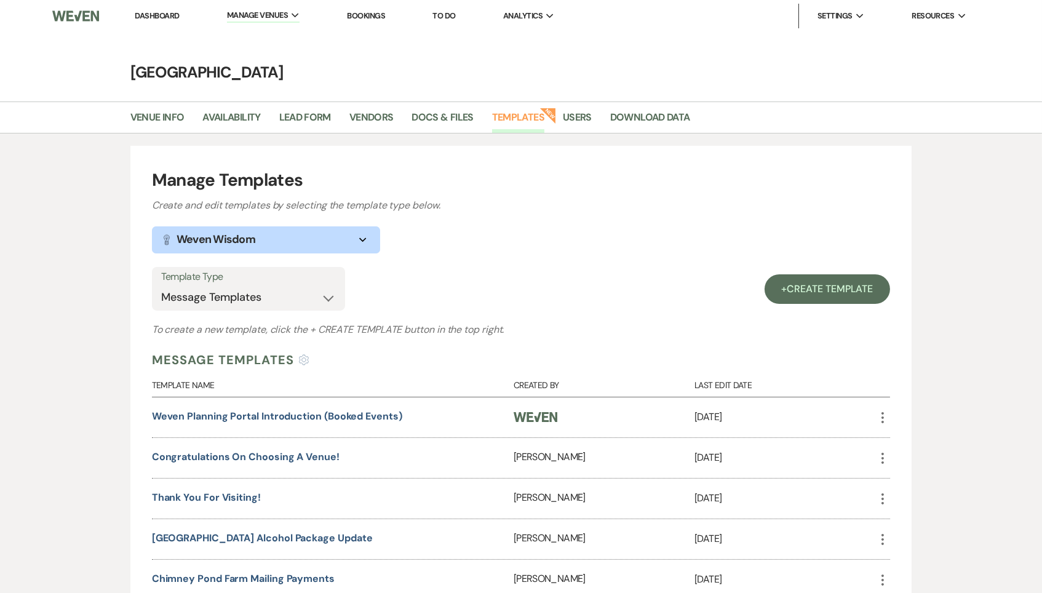
click at [174, 17] on link "Dashboard" at bounding box center [157, 15] width 44 height 10
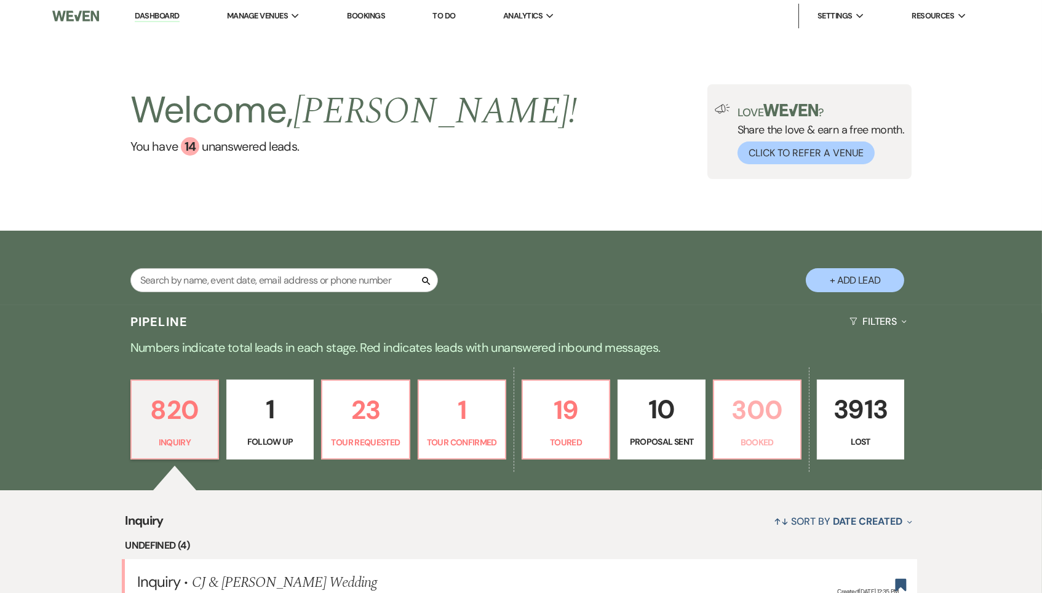
click at [765, 429] on link "300 Booked" at bounding box center [757, 420] width 89 height 80
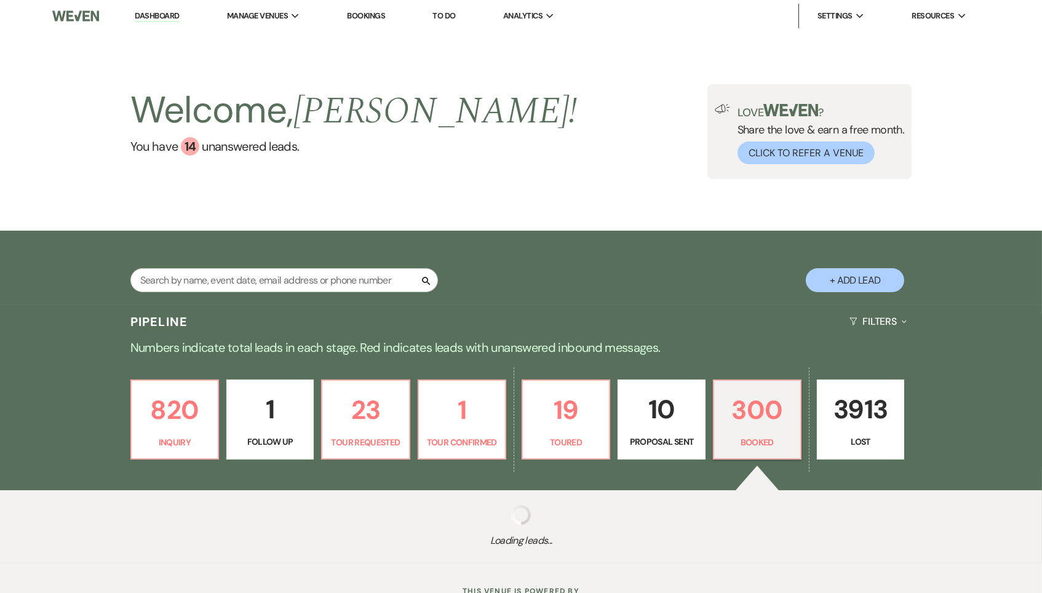
click at [766, 415] on div "820 Inquiry 1 Follow Up 23 Tour Requested 1 Tour Confirmed 19 Toured 10 Proposa…" at bounding box center [521, 428] width 886 height 126
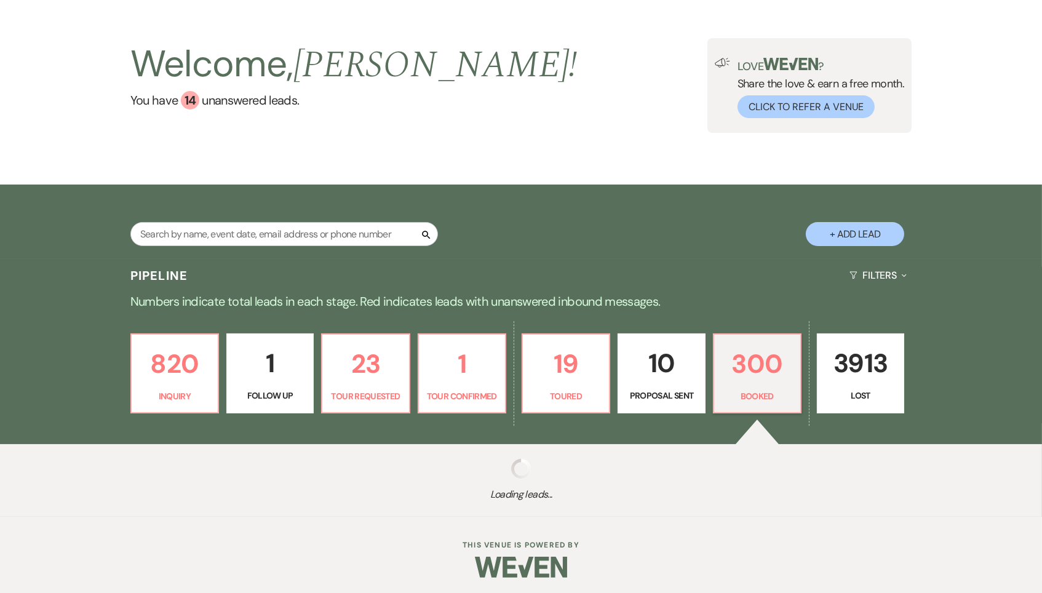
click at [740, 110] on button "Click to Refer a Venue" at bounding box center [806, 106] width 137 height 23
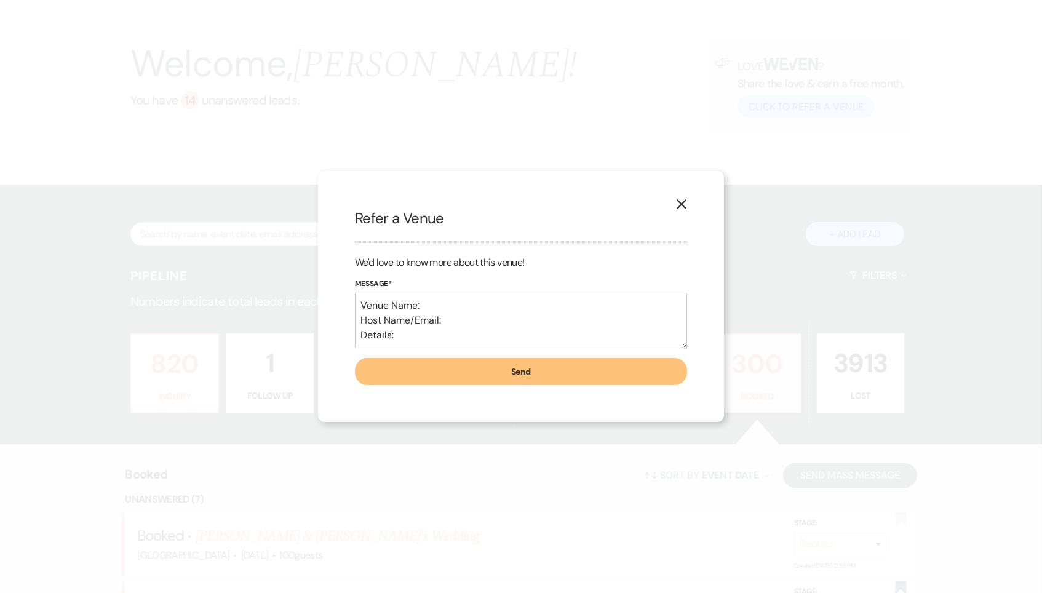
click at [674, 214] on button "X" at bounding box center [682, 204] width 18 height 22
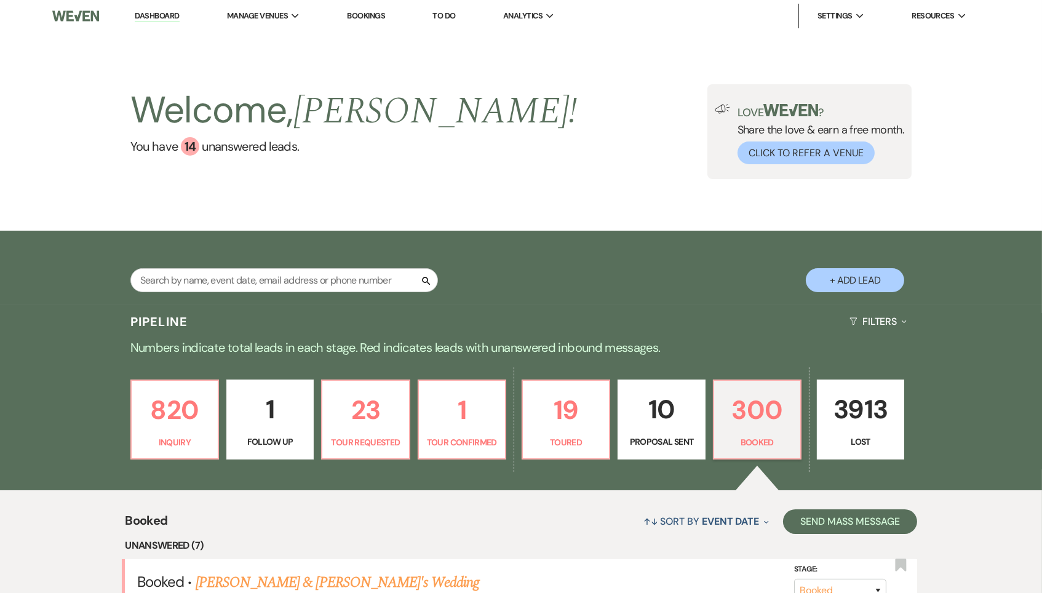
scroll to position [0, 0]
click at [295, 42] on li "[GEOGRAPHIC_DATA]" at bounding box center [289, 40] width 111 height 12
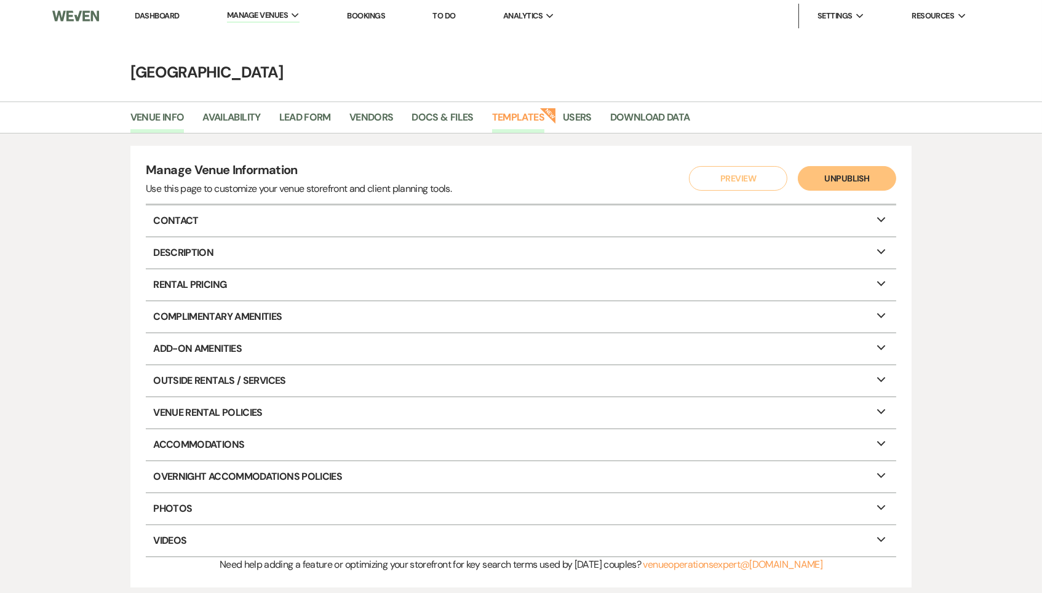
click at [513, 126] on link "Templates" at bounding box center [518, 121] width 52 height 23
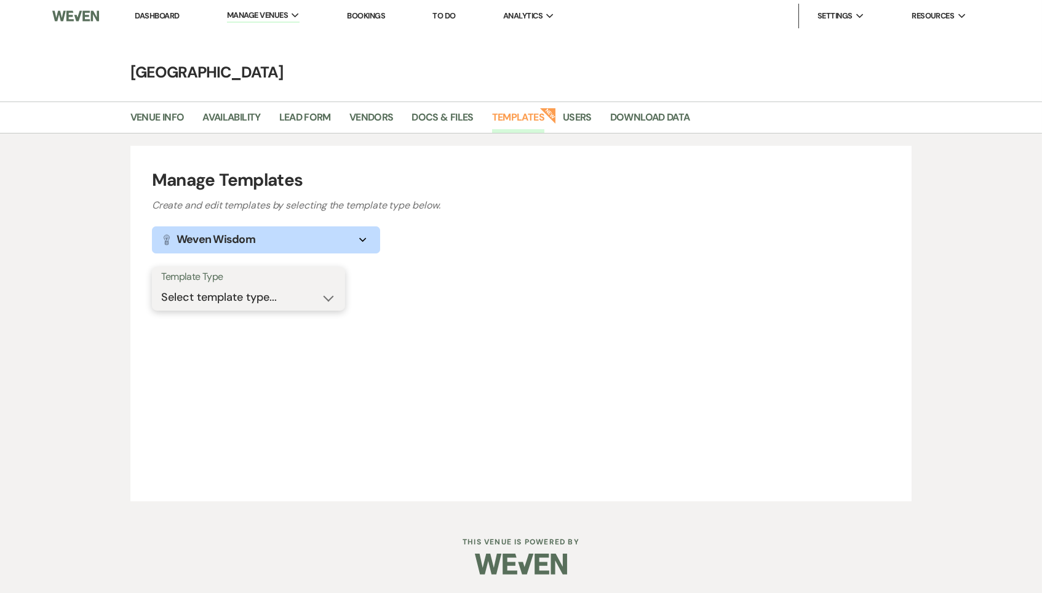
select select "Message Templates"
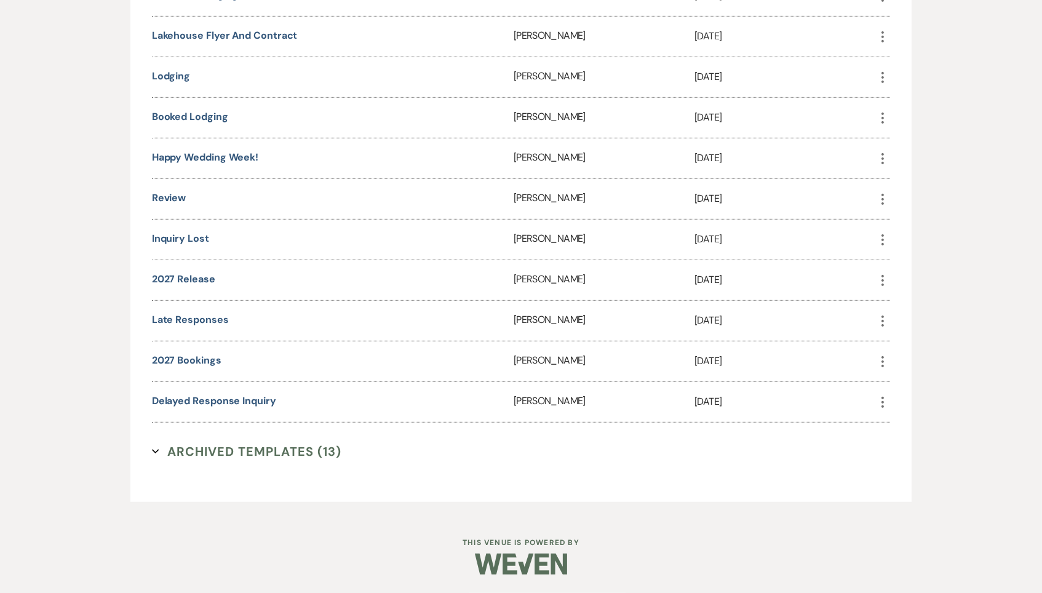
scroll to position [1477, 0]
click at [217, 401] on link "Delayed Response Inquiry" at bounding box center [214, 400] width 124 height 13
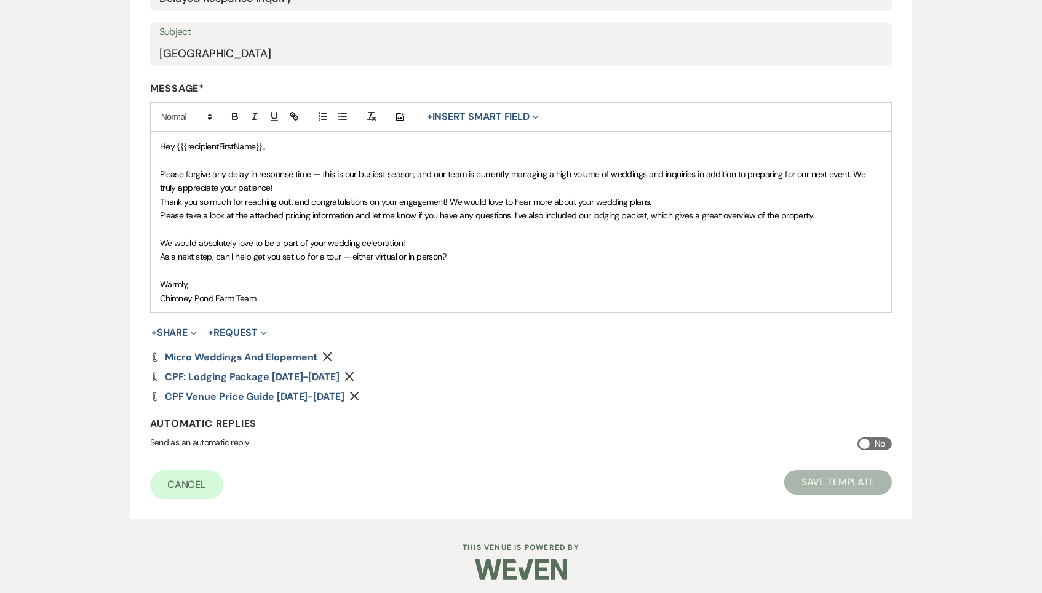
scroll to position [247, 0]
click at [866, 439] on span at bounding box center [865, 444] width 10 height 10
click at [866, 438] on input "No" at bounding box center [875, 444] width 34 height 13
checkbox input "true"
select select "allMessages"
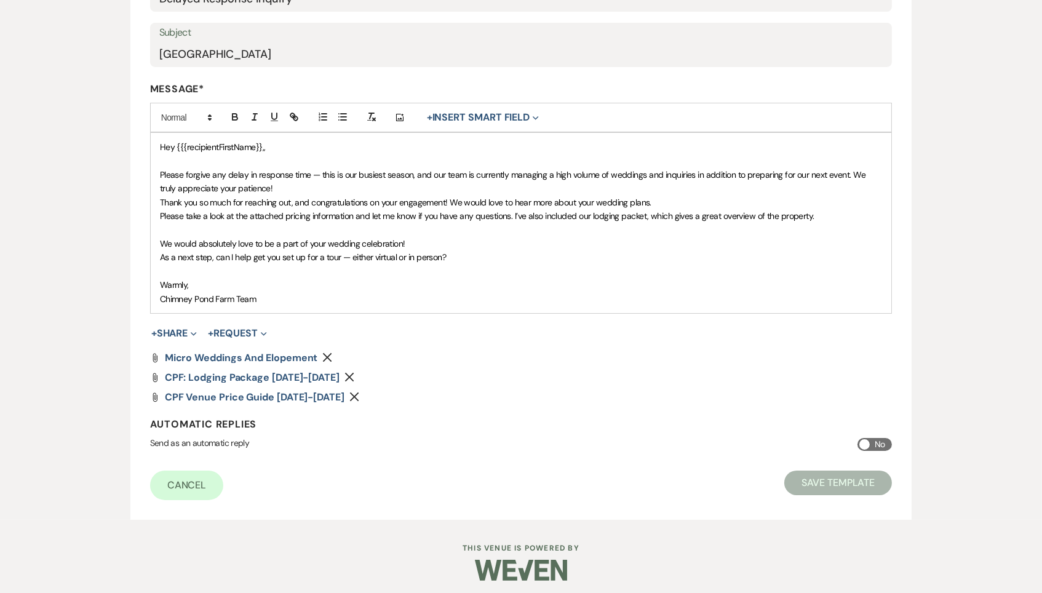
select select "from"
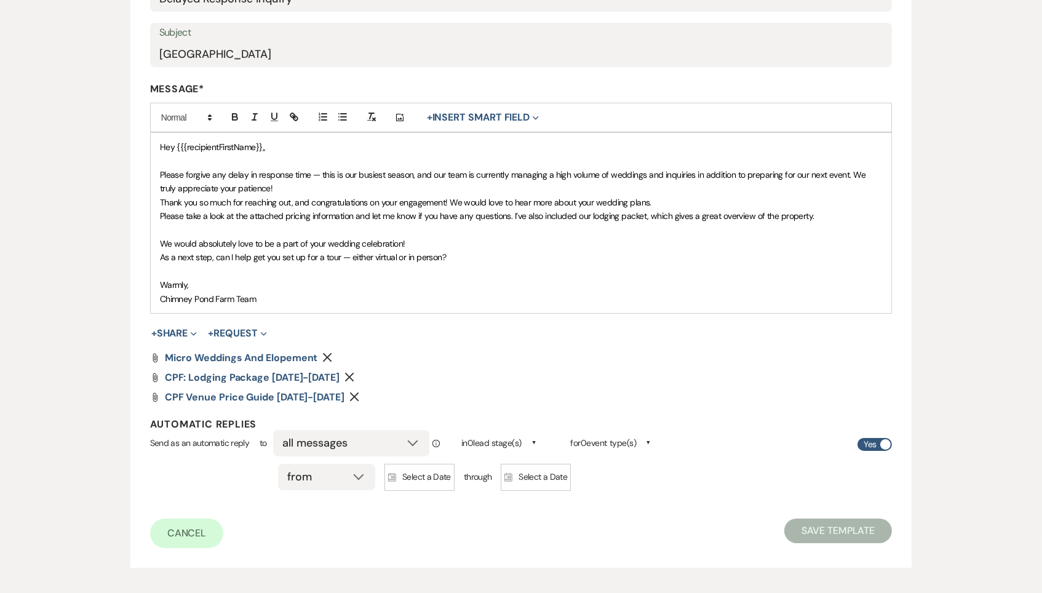
click at [876, 438] on input "Yes" at bounding box center [875, 444] width 34 height 13
checkbox input "false"
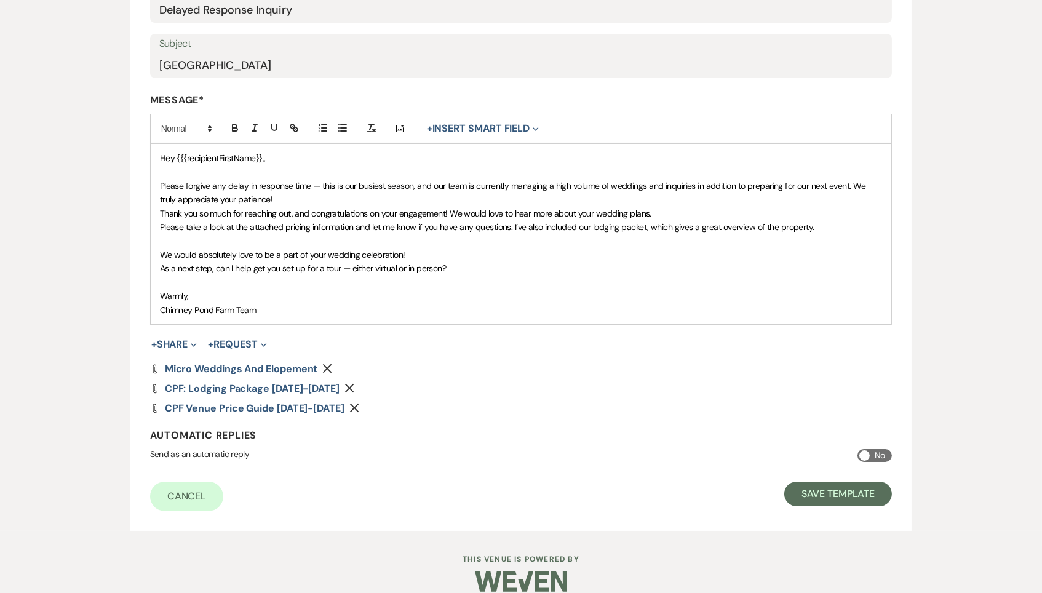
scroll to position [237, 0]
click at [861, 483] on button "Save Template" at bounding box center [838, 493] width 108 height 25
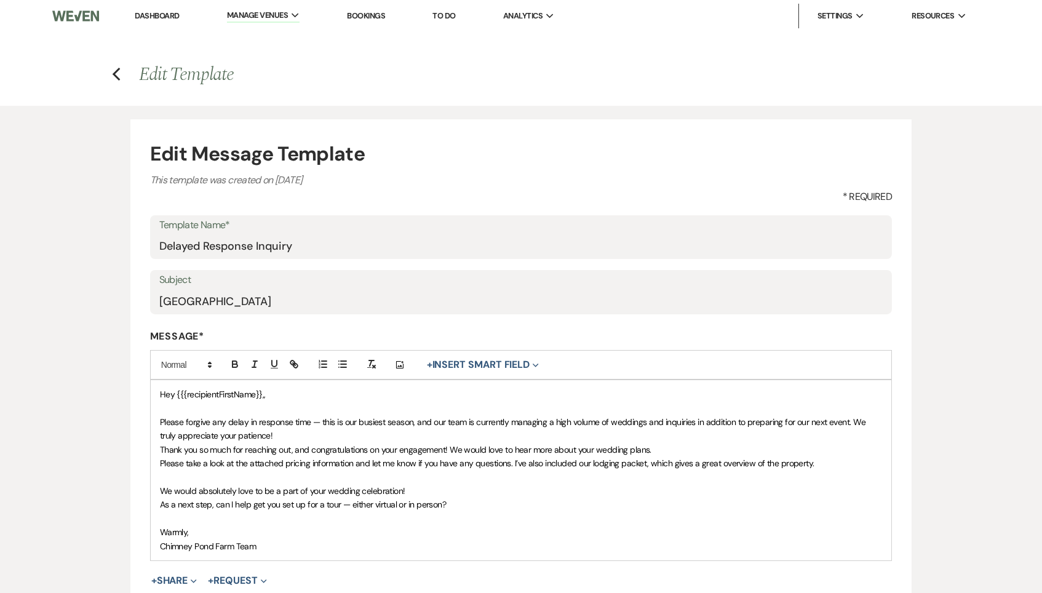
select select "Message Templates"
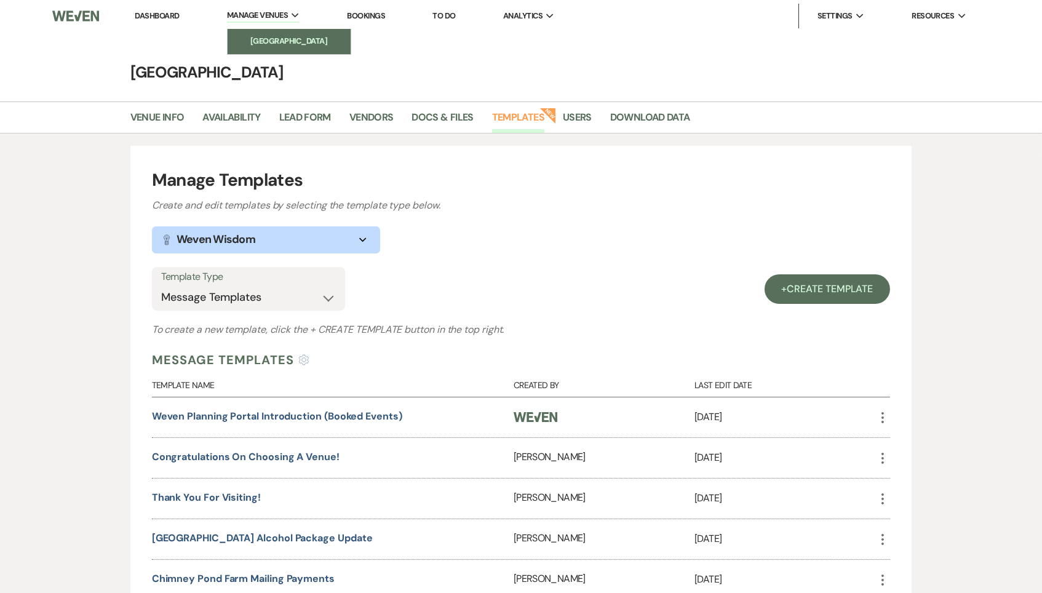
click at [282, 43] on li "[GEOGRAPHIC_DATA]" at bounding box center [289, 41] width 111 height 12
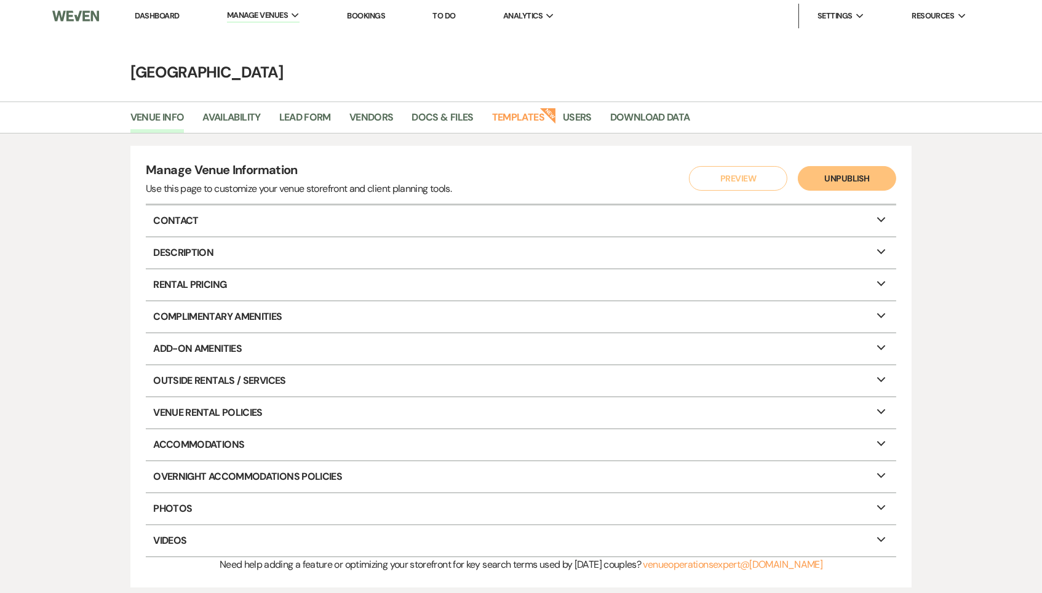
click at [159, 15] on link "Dashboard" at bounding box center [157, 15] width 44 height 10
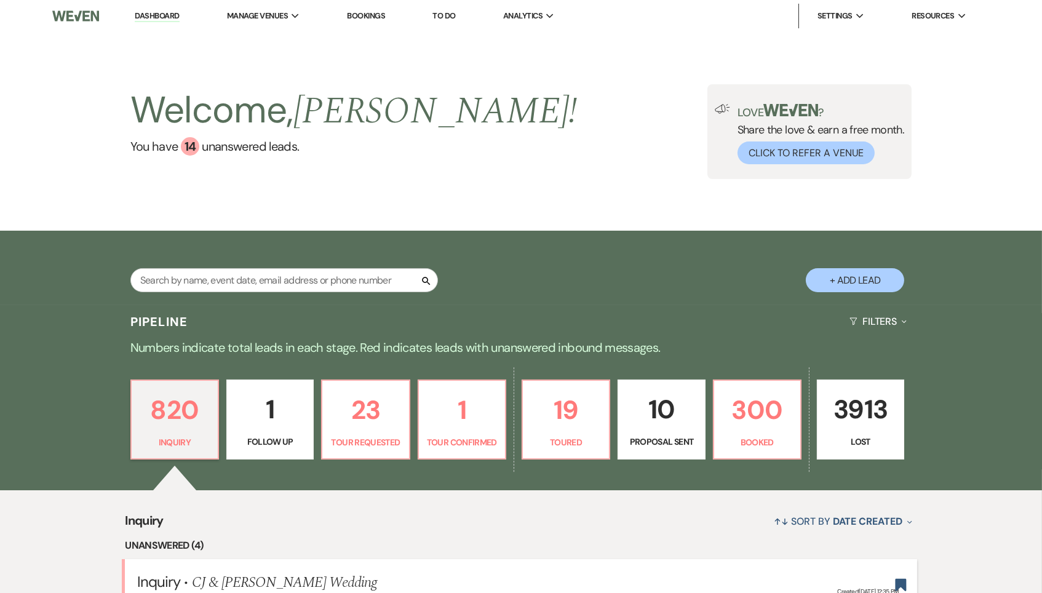
drag, startPoint x: 765, startPoint y: 412, endPoint x: 509, endPoint y: 398, distance: 255.7
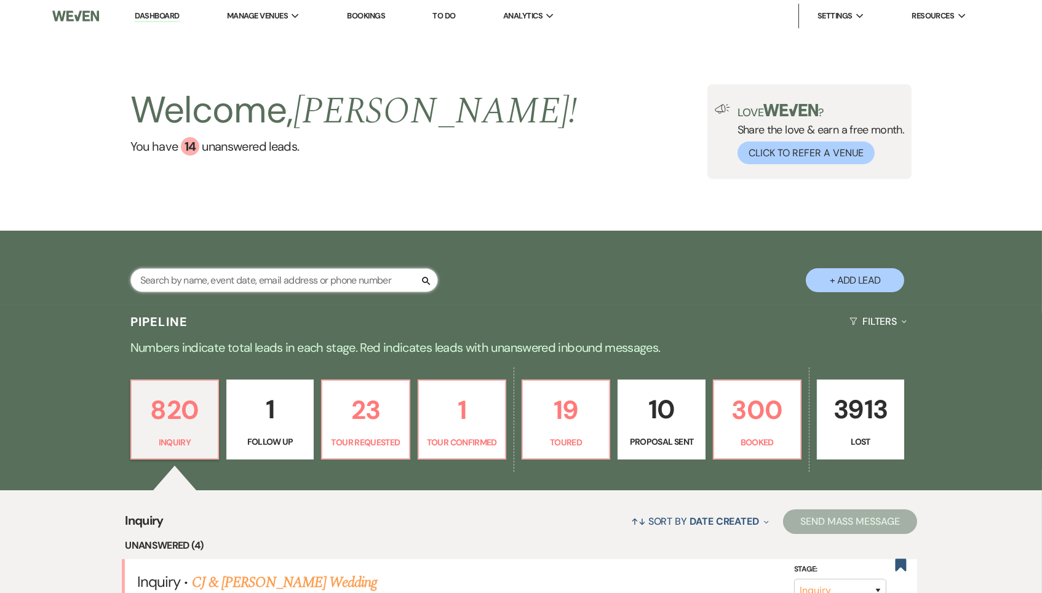
click at [285, 270] on input "text" at bounding box center [284, 280] width 308 height 24
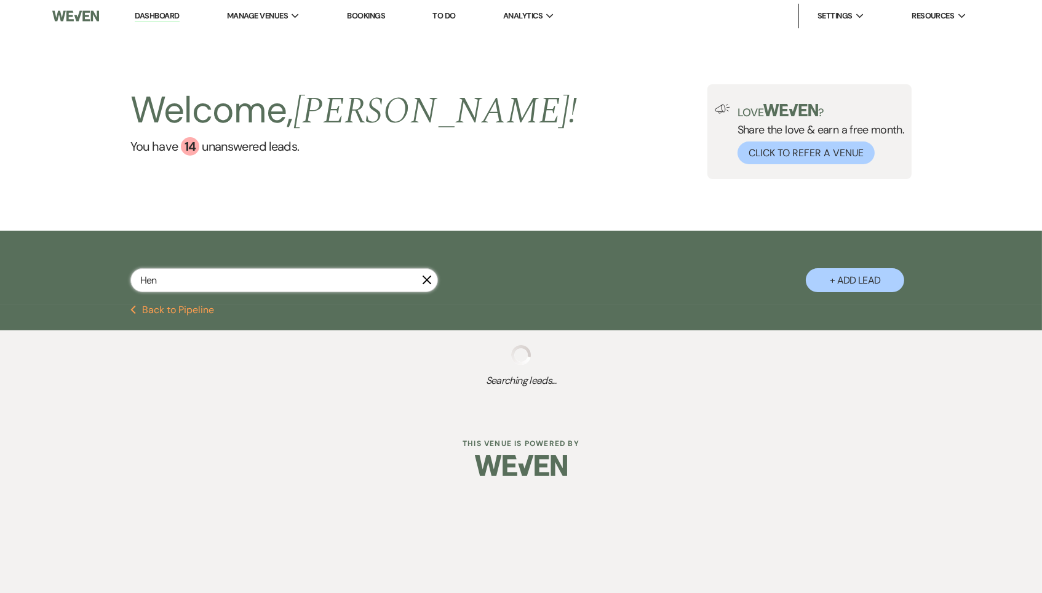
type input "Hens"
select select "4"
select select "8"
select select "5"
select select "8"
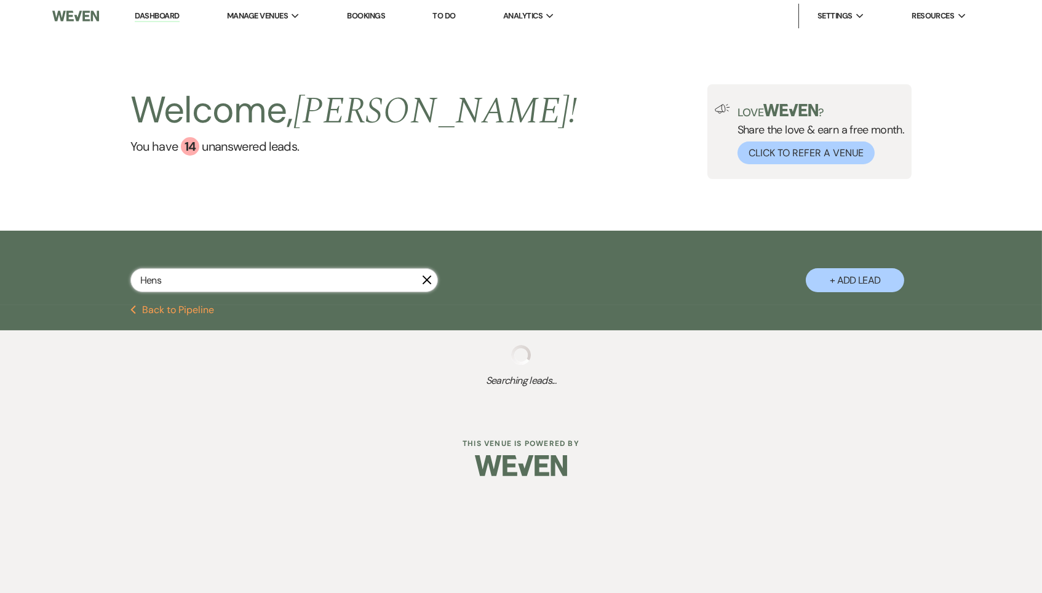
select select "5"
select select "8"
select select "5"
select select "8"
select select "5"
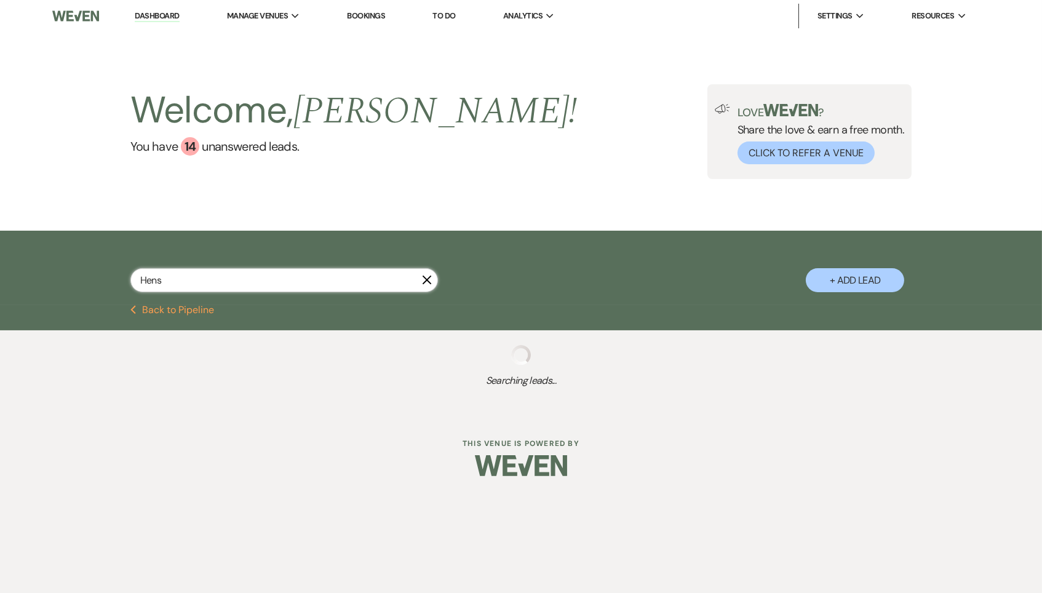
select select "8"
select select "5"
select select "8"
select select "5"
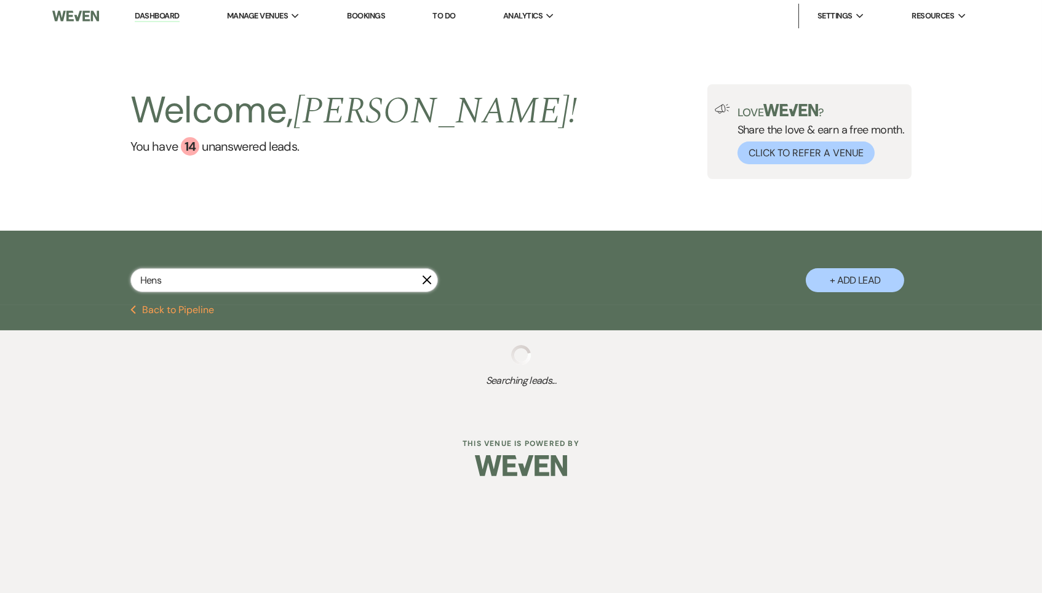
select select "8"
select select "10"
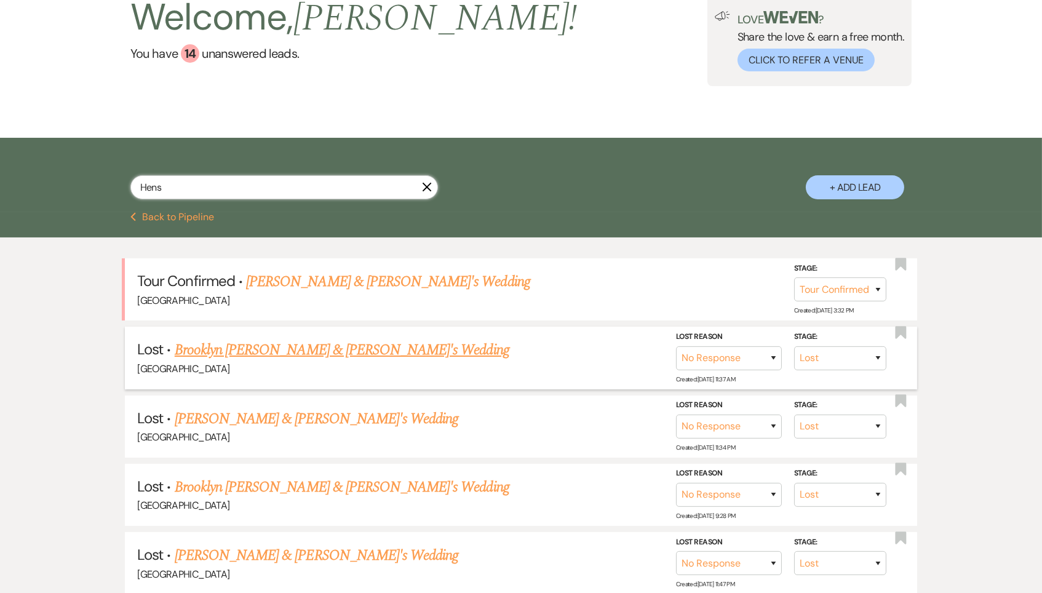
scroll to position [116, 0]
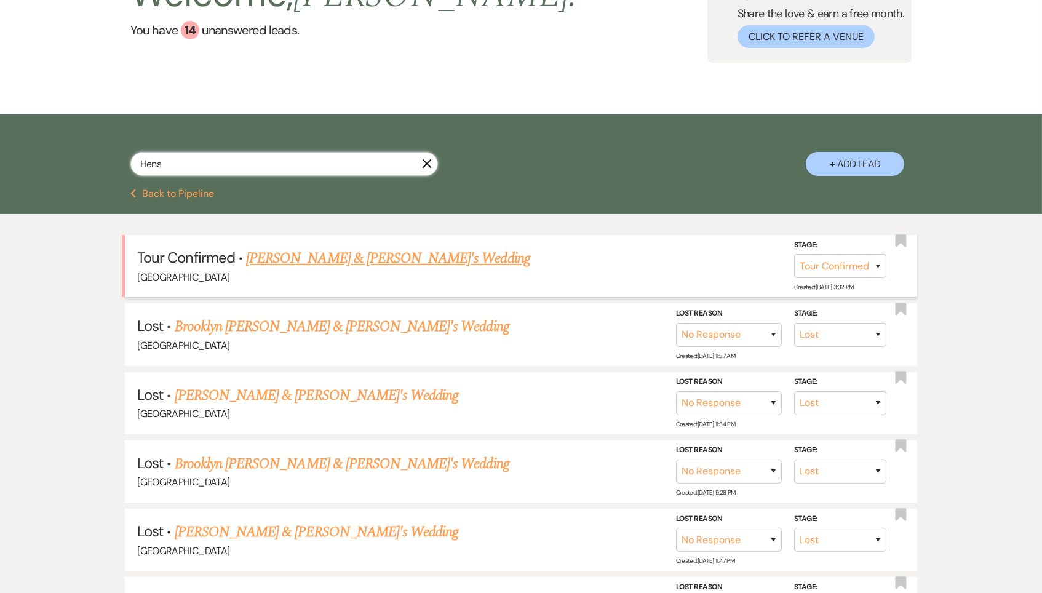
type input "Hens"
click at [374, 250] on link "[PERSON_NAME] & [PERSON_NAME]'s Wedding" at bounding box center [388, 258] width 284 height 22
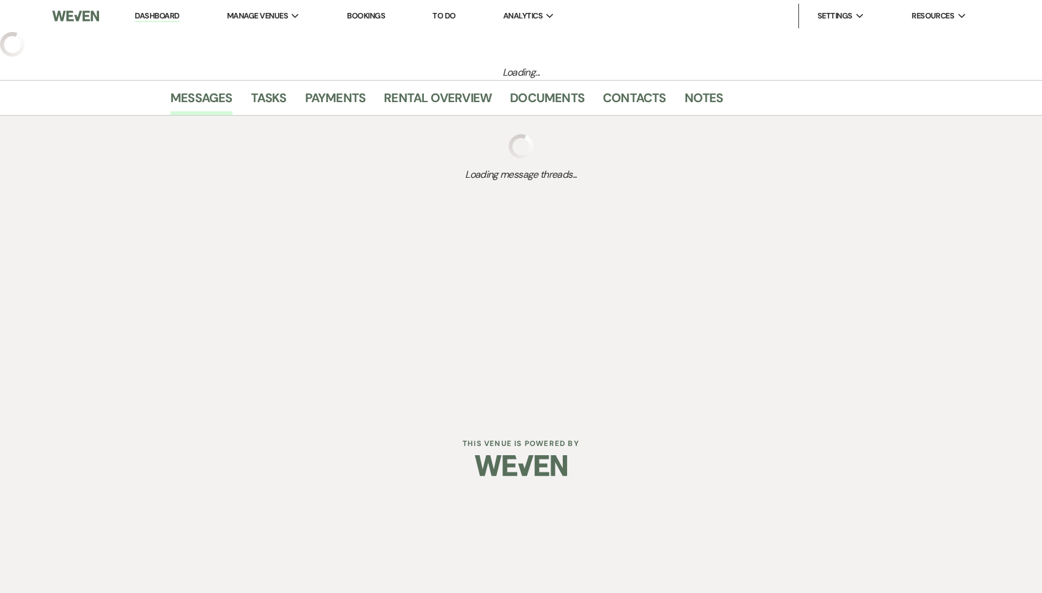
select select "4"
select select "22"
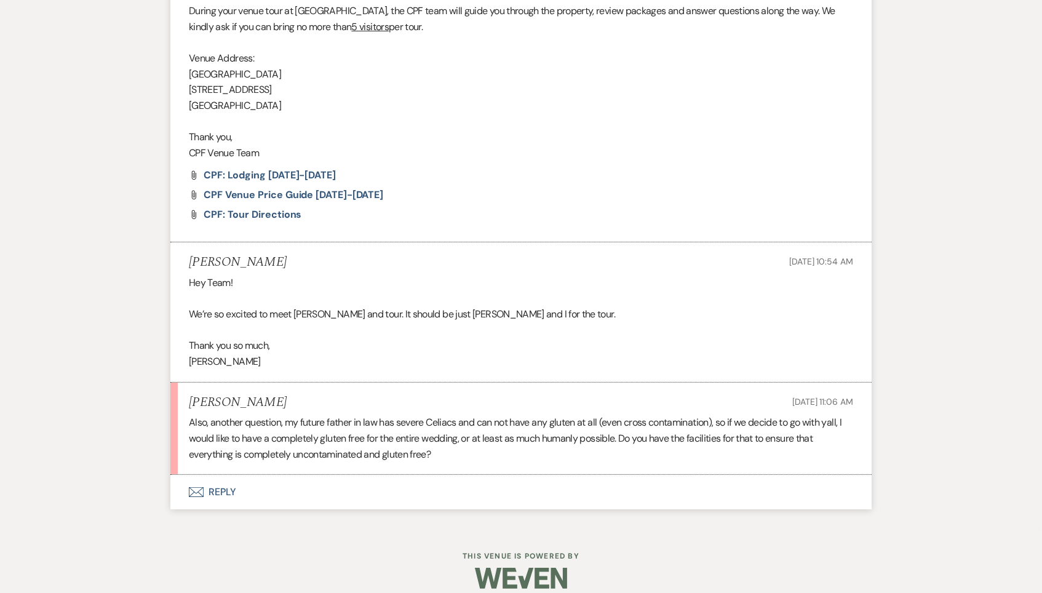
scroll to position [599, 0]
click at [226, 477] on button "Envelope Reply" at bounding box center [520, 493] width 701 height 34
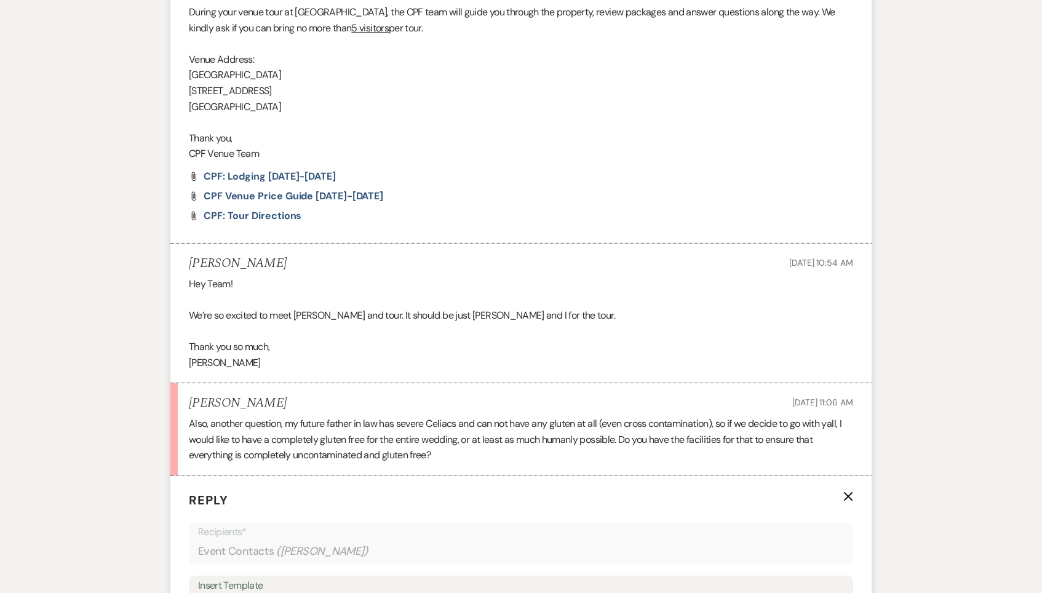
scroll to position [941, 0]
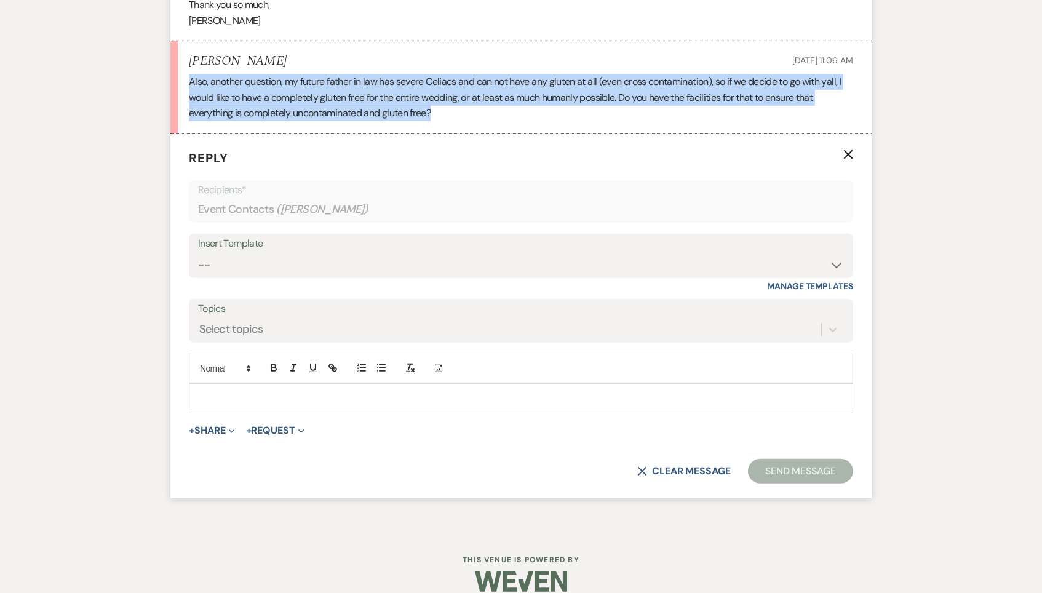
drag, startPoint x: 444, startPoint y: 102, endPoint x: 178, endPoint y: 62, distance: 269.3
click at [178, 62] on li "[PERSON_NAME] [DATE] 11:06 AM Also, another question, my future father in law h…" at bounding box center [520, 87] width 701 height 93
copy p "Also, another question, my future father in law has severe Celiacs and can not …"
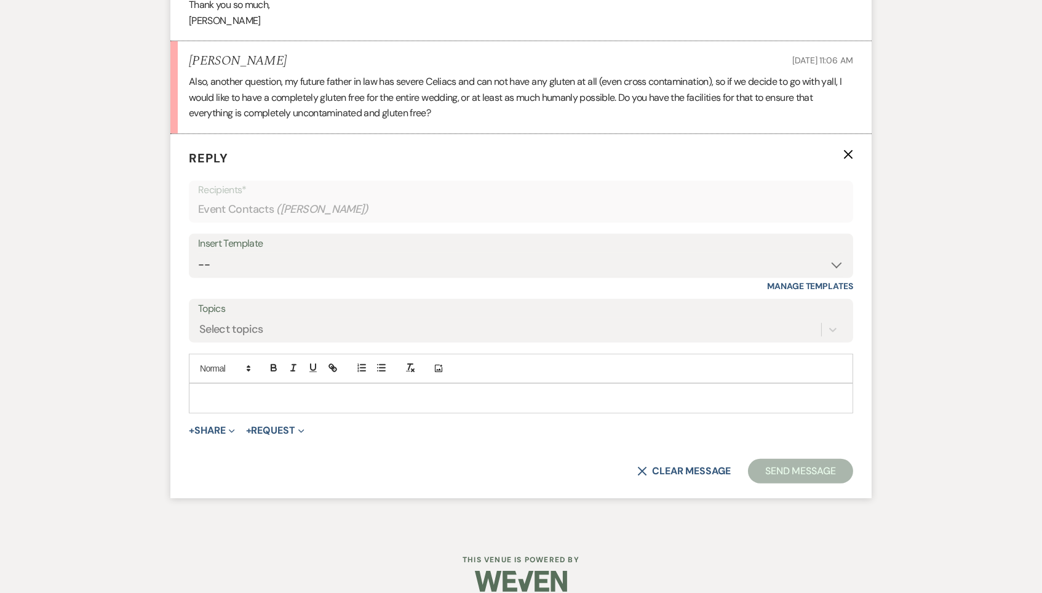
click at [379, 391] on p at bounding box center [521, 398] width 645 height 14
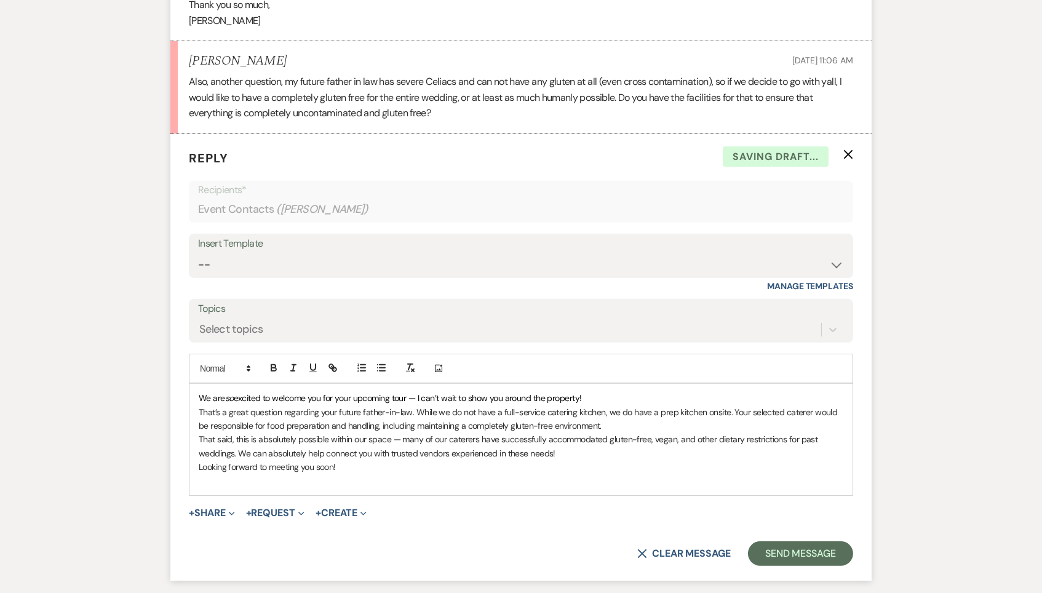
click at [425, 393] on span "excited to welcome you for your upcoming tour — I can’t wait to show you around…" at bounding box center [408, 398] width 348 height 11
drag, startPoint x: 602, startPoint y: 398, endPoint x: 415, endPoint y: 396, distance: 186.4
click at [415, 405] on p "That’s a great question regarding your future father-in-law. While we do not ha…" at bounding box center [521, 419] width 645 height 28
click at [420, 405] on p "That’s a great question regarding your future father-in-law. , we do have a pre…" at bounding box center [521, 419] width 645 height 28
click at [454, 405] on p "That’s a great question regarding your future father-in-law. , We do have a pre…" at bounding box center [521, 419] width 645 height 28
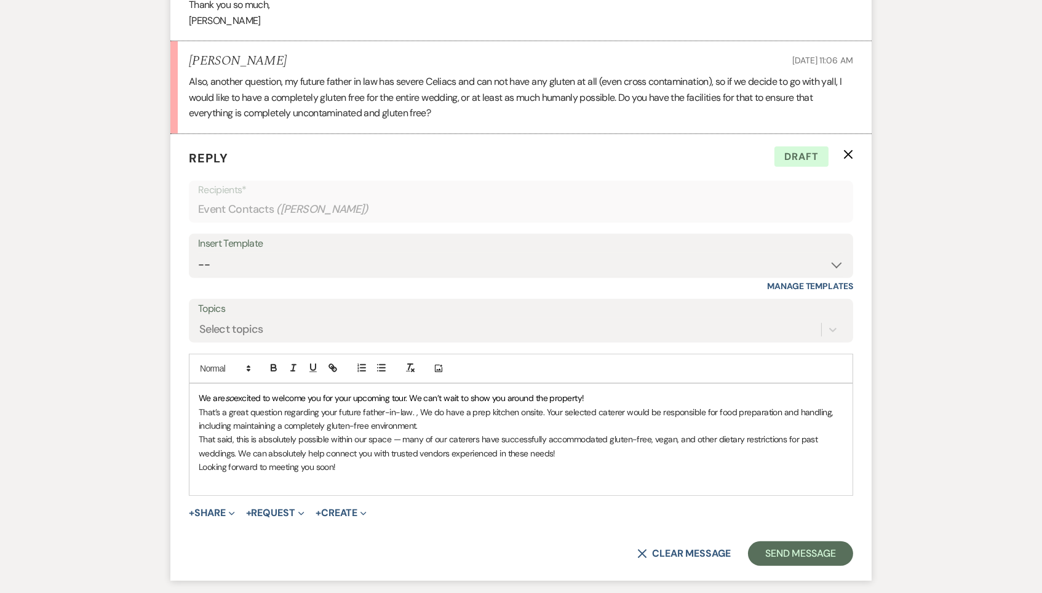
click at [773, 438] on p "That said, this is absolutely possible within our space — many of our caterers …" at bounding box center [521, 447] width 645 height 28
click at [380, 460] on p "Looking forward to meeting you soon!" at bounding box center [521, 467] width 645 height 14
click at [428, 411] on p "That’s a great question regarding your future father-in-law. , We do have a pre…" at bounding box center [521, 419] width 645 height 28
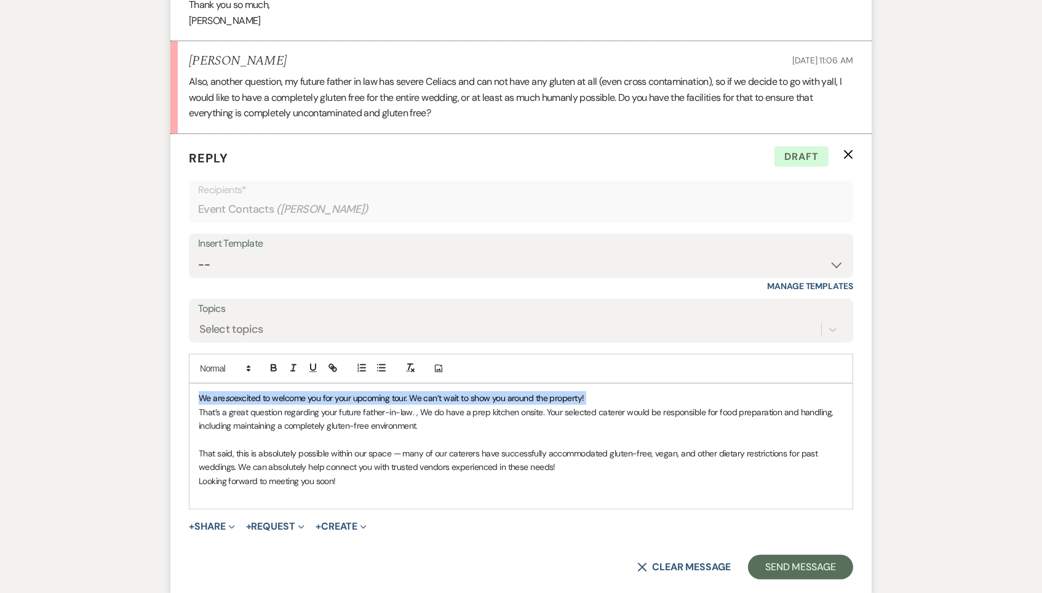
drag, startPoint x: 198, startPoint y: 380, endPoint x: 649, endPoint y: 388, distance: 450.5
click at [649, 388] on div "We are so excited to welcome you for your upcoming tour. We can’t wait to show …" at bounding box center [521, 446] width 663 height 125
click at [293, 365] on line "button" at bounding box center [293, 368] width 1 height 6
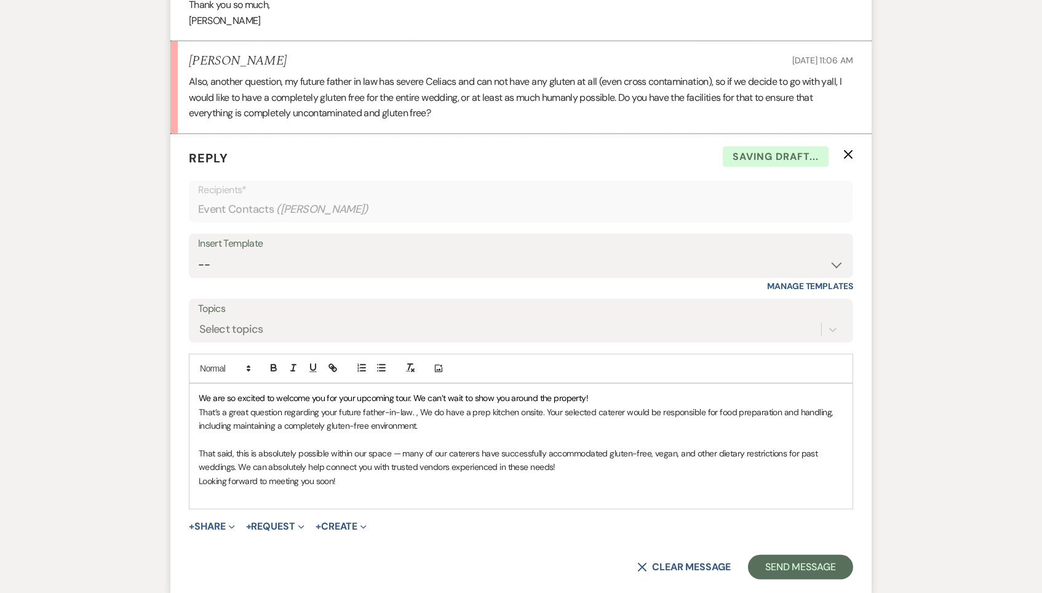
click at [642, 391] on p "We are so excited to welcome you for your upcoming tour. We can’t wait to show …" at bounding box center [521, 398] width 645 height 14
click at [595, 456] on p "That said, this is absolutely possible within our space — many of our caterers …" at bounding box center [521, 461] width 645 height 28
click at [378, 488] on p at bounding box center [521, 495] width 645 height 14
drag, startPoint x: 402, startPoint y: 484, endPoint x: 190, endPoint y: 481, distance: 212.9
click at [190, 481] on div "We are so excited to welcome you for your upcoming tour. We can’t wait to show …" at bounding box center [521, 446] width 663 height 125
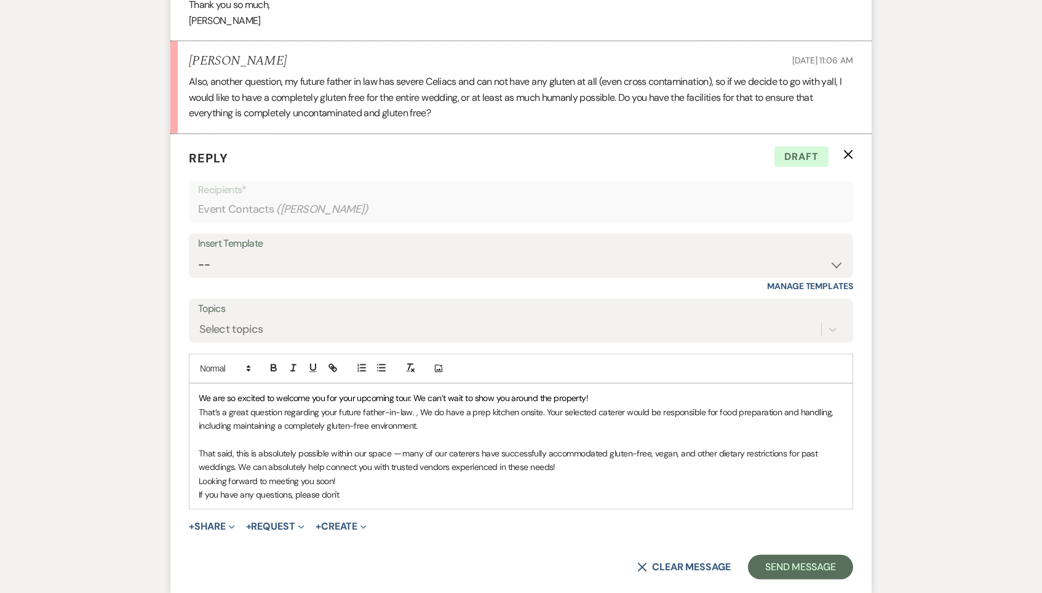
click at [190, 481] on div "We are so excited to welcome you for your upcoming tour. We can’t wait to show …" at bounding box center [521, 446] width 663 height 125
click at [396, 488] on p "If you have any questions, please don't" at bounding box center [521, 495] width 645 height 14
click at [351, 488] on p "If you have any questions, please don't hesiate to reach out" at bounding box center [521, 495] width 645 height 14
click at [454, 495] on form "Reply X Saving draft... Recipients* Event Contacts ( [PERSON_NAME] ) Insert Tem…" at bounding box center [520, 364] width 701 height 461
click at [453, 488] on p "If you have any questions, please don't hesitate to reach out" at bounding box center [521, 495] width 645 height 14
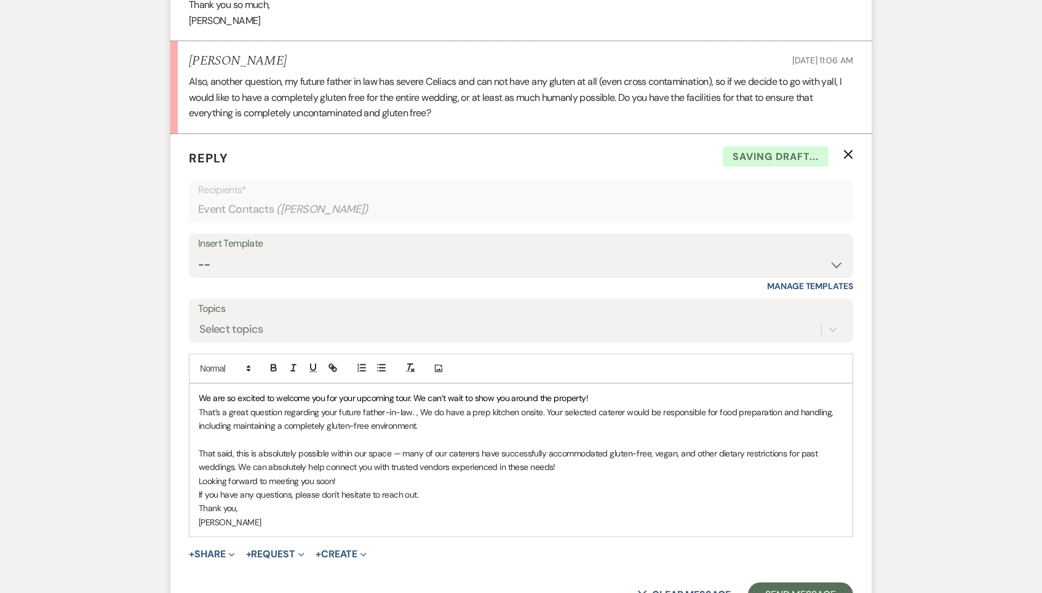
click at [185, 481] on form "Reply X Saving draft... Recipients* Event Contacts ( [PERSON_NAME] ) Insert Tem…" at bounding box center [520, 378] width 701 height 488
click at [195, 481] on div "We are so excited to welcome you for your upcoming tour. We can’t wait to show …" at bounding box center [521, 460] width 663 height 153
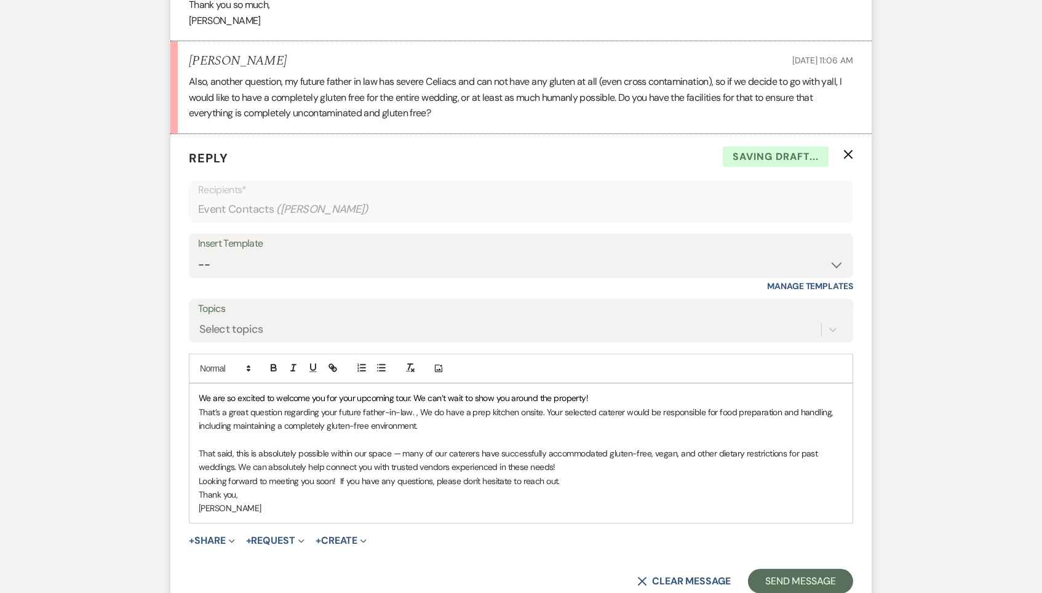
click at [548, 501] on p "[PERSON_NAME]" at bounding box center [521, 508] width 645 height 14
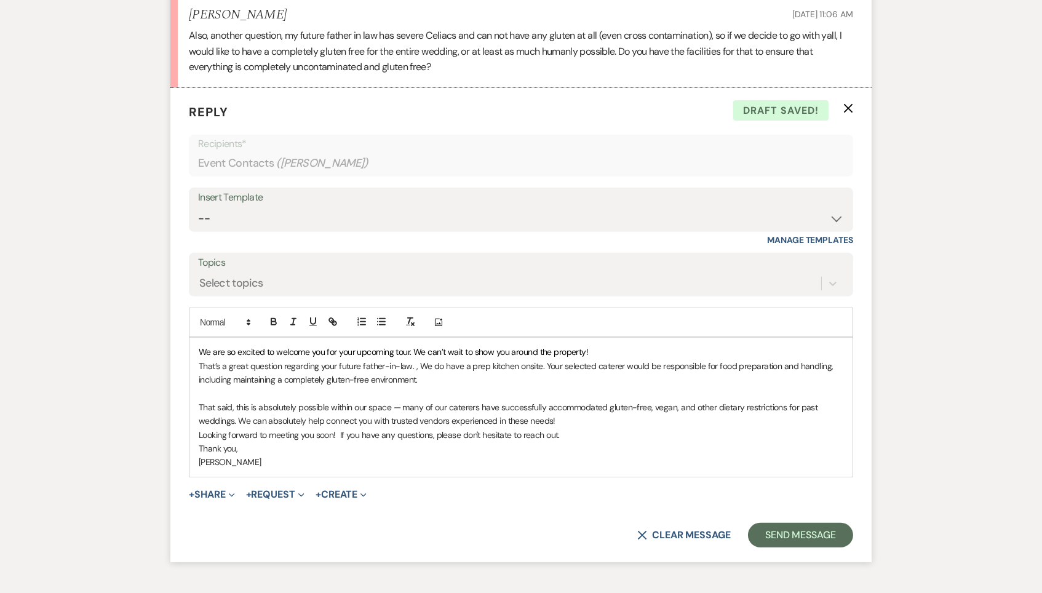
scroll to position [993, 0]
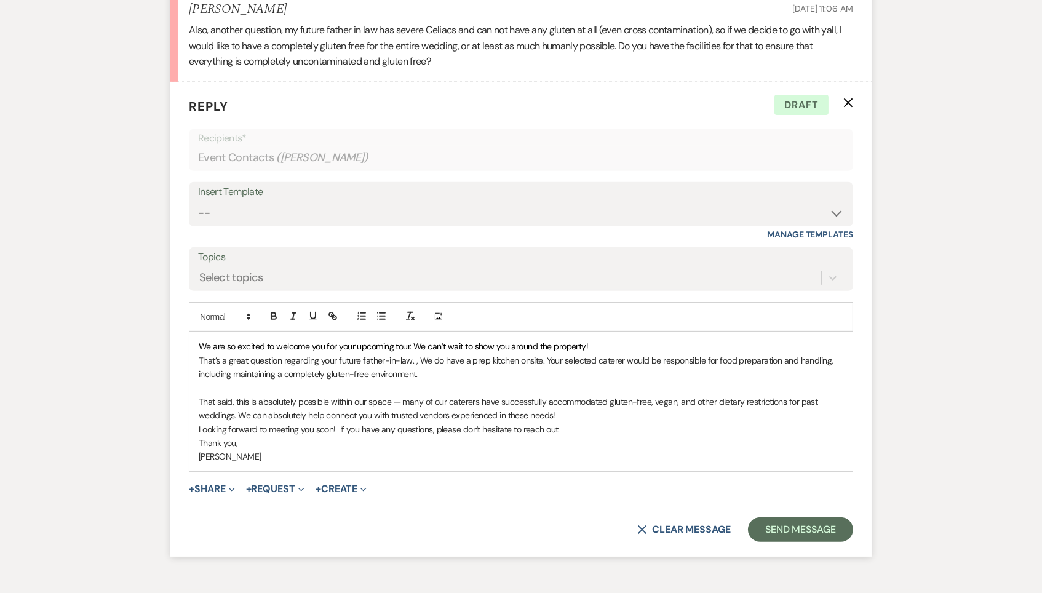
click at [556, 360] on p "That’s a great question regarding your future father-in-law. , We do have a pre…" at bounding box center [521, 368] width 645 height 28
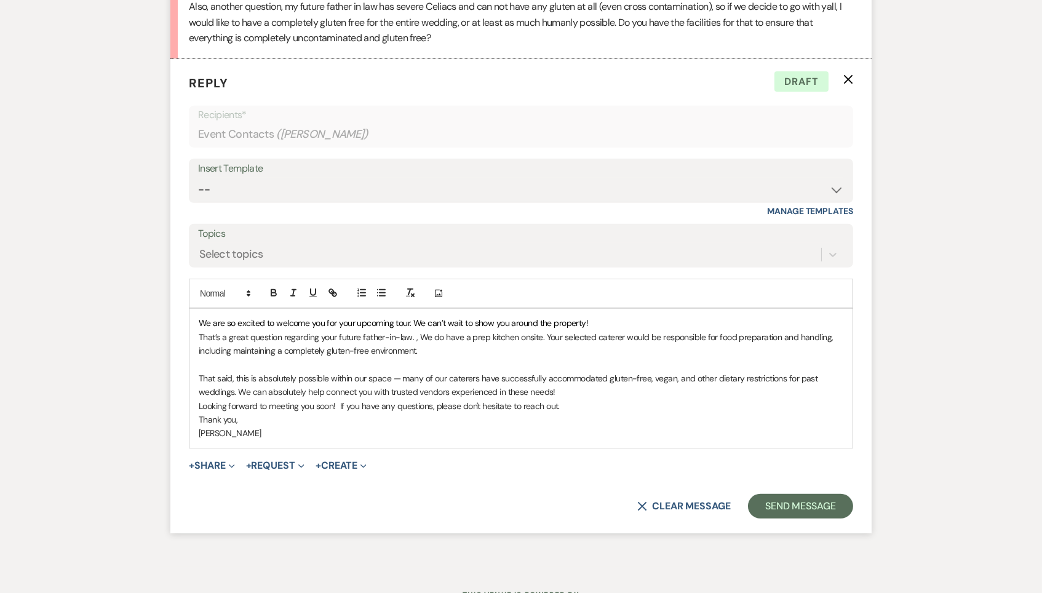
scroll to position [1022, 0]
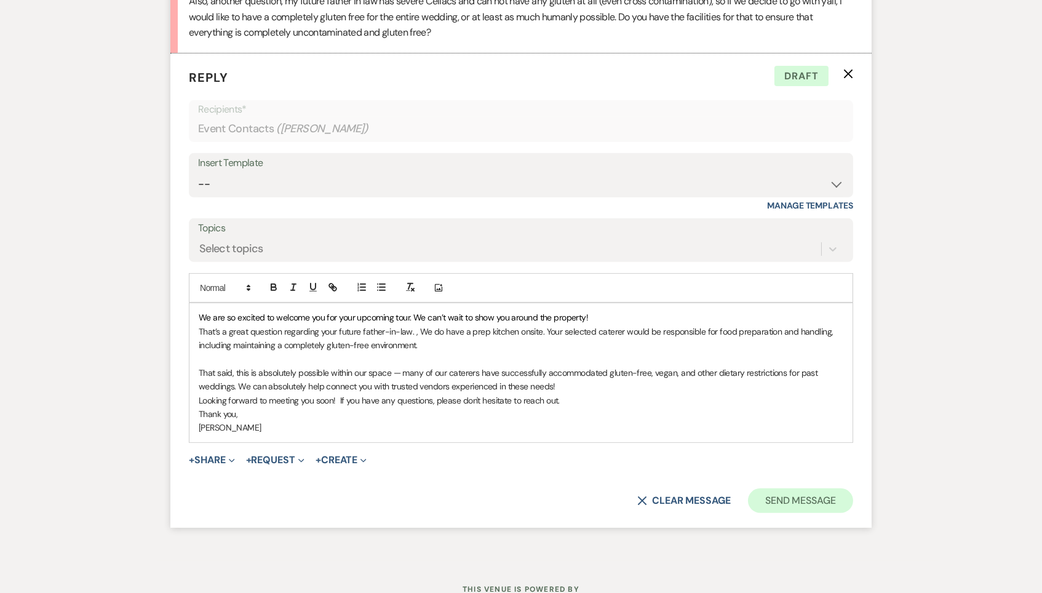
click at [835, 489] on button "Send Message" at bounding box center [800, 501] width 105 height 25
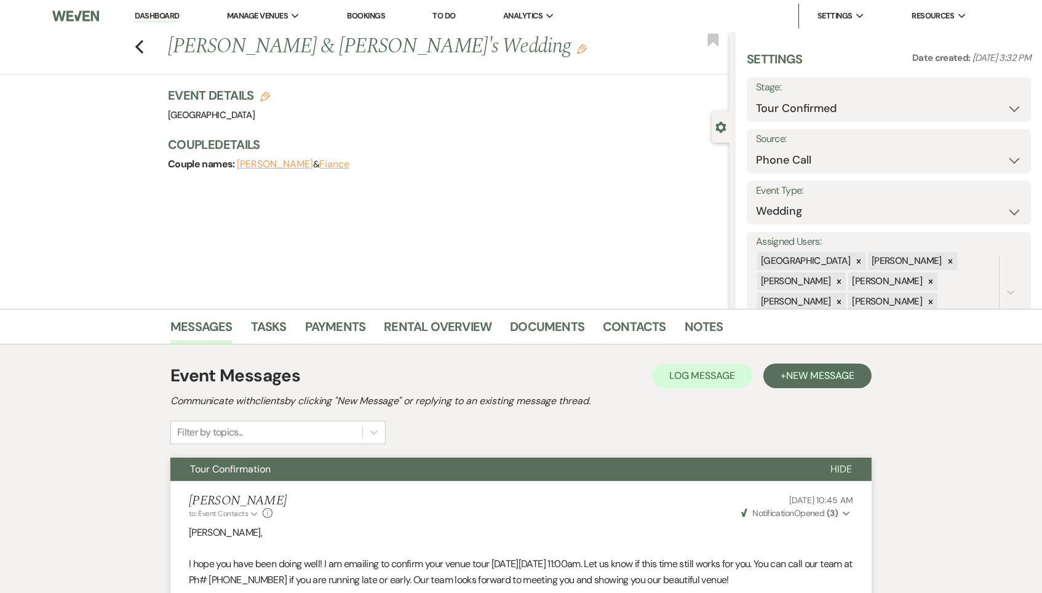
scroll to position [0, 0]
click at [137, 44] on use "button" at bounding box center [139, 47] width 8 height 14
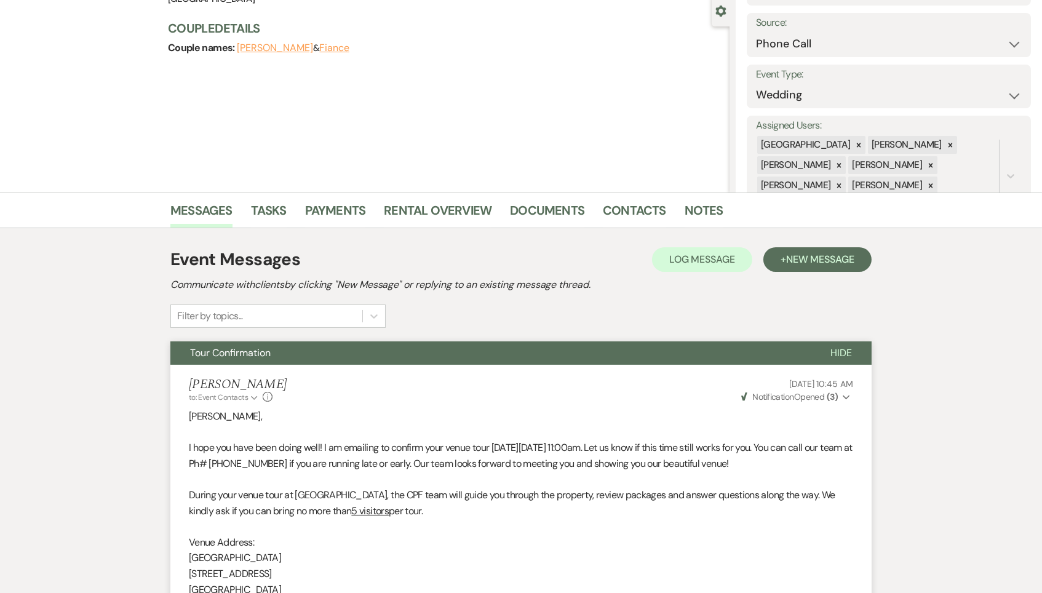
select select "4"
select select "8"
select select "5"
select select "8"
select select "5"
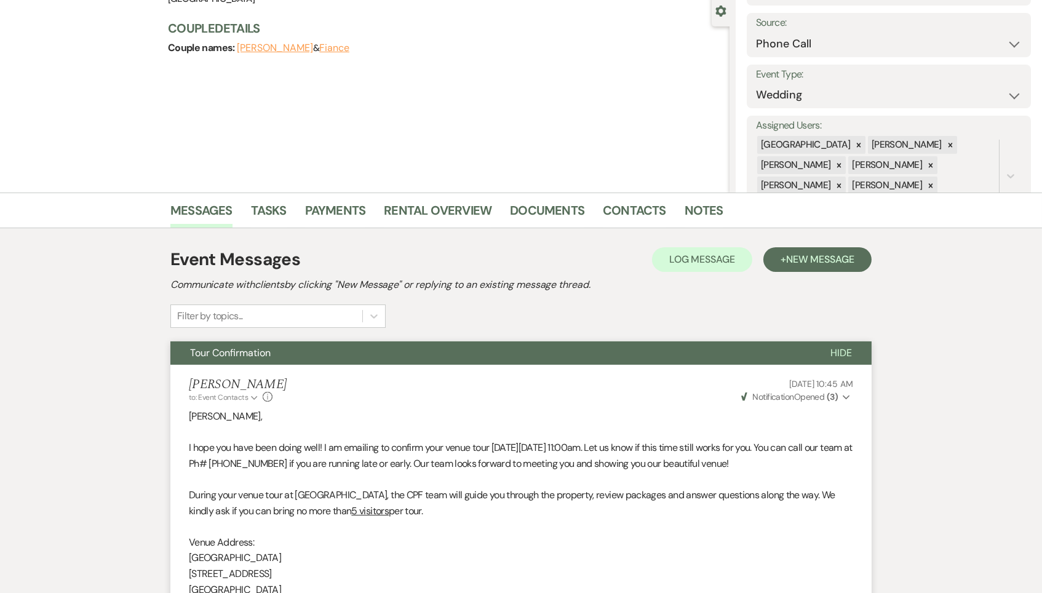
select select "8"
select select "5"
select select "8"
select select "5"
select select "8"
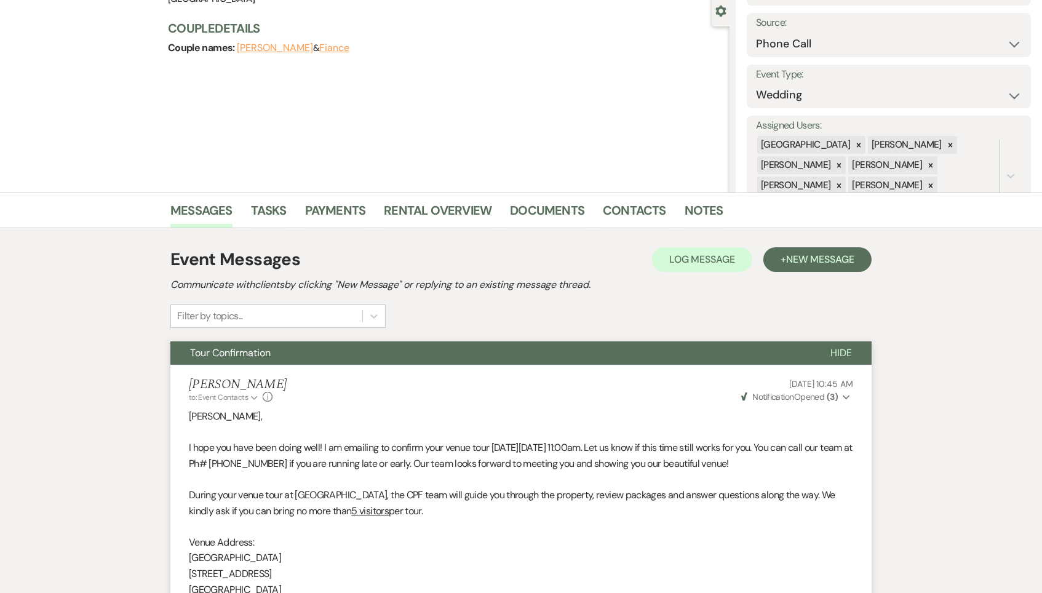
select select "5"
select select "8"
select select "5"
select select "8"
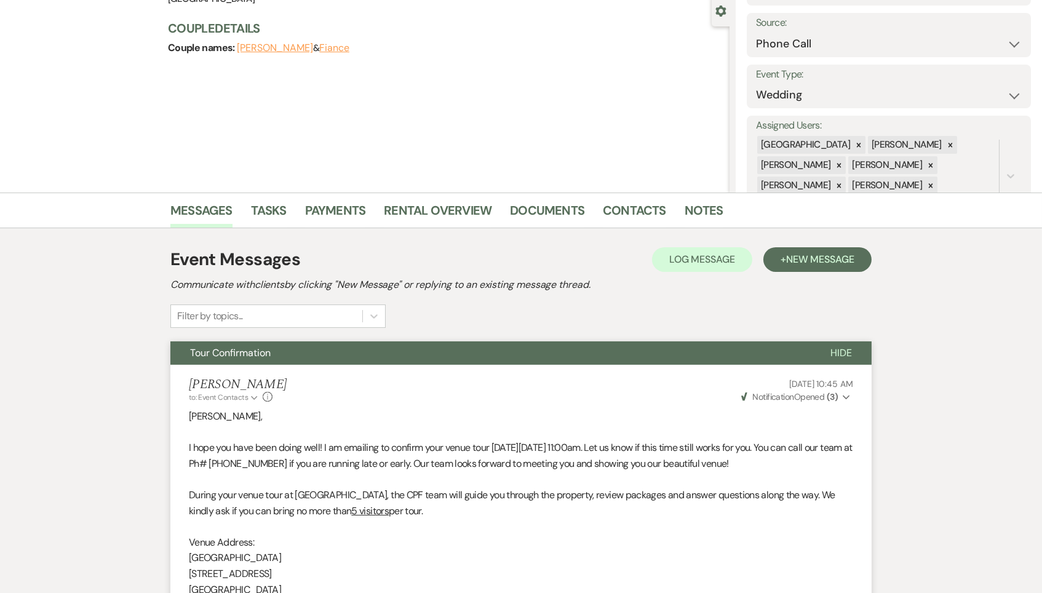
select select "10"
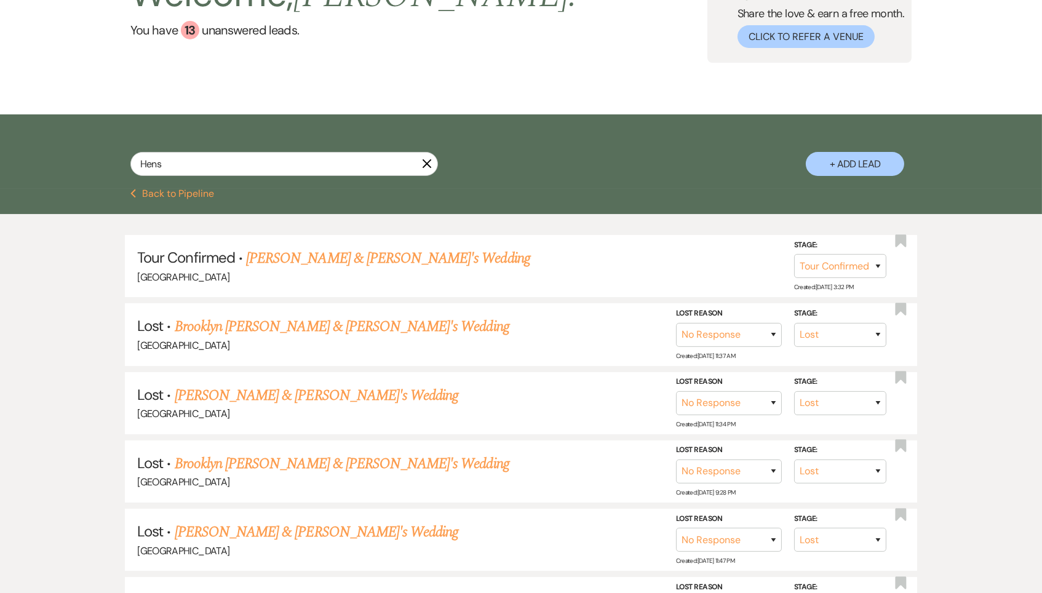
click at [423, 161] on icon "X" at bounding box center [427, 164] width 10 height 10
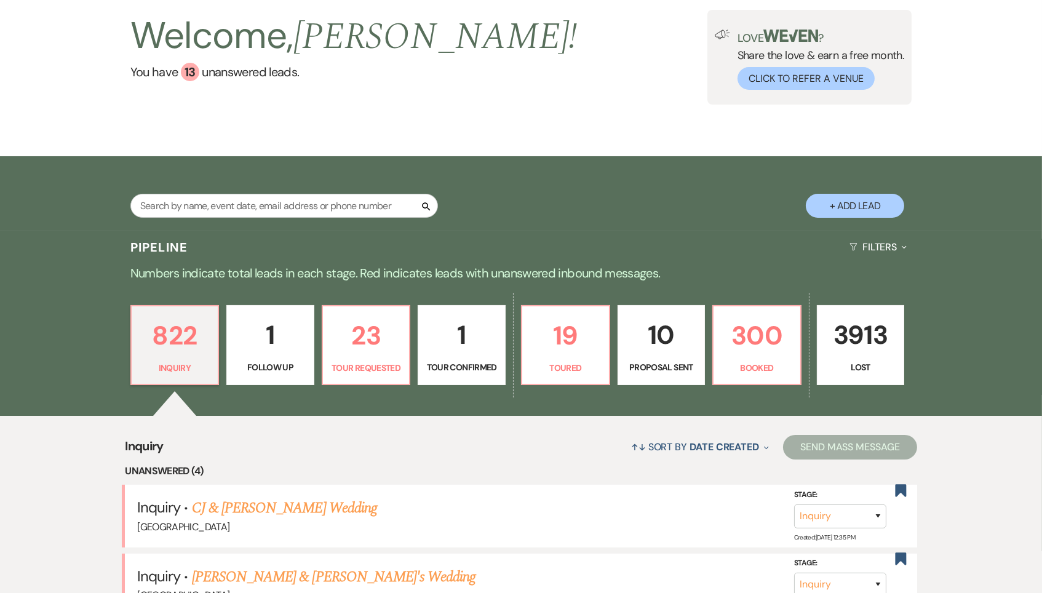
scroll to position [80, 0]
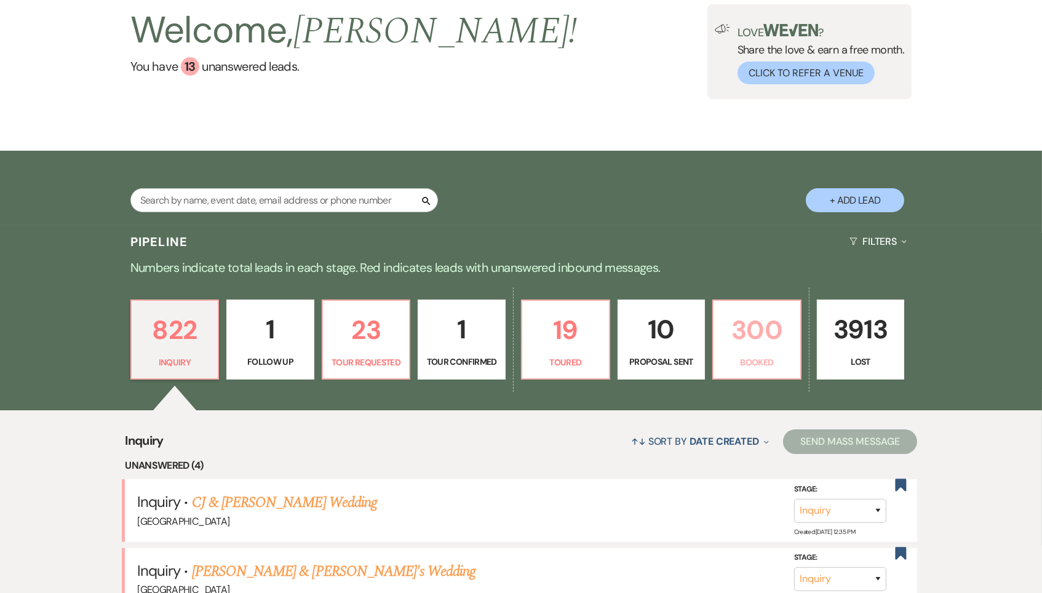
click at [749, 343] on p "300" at bounding box center [757, 329] width 72 height 41
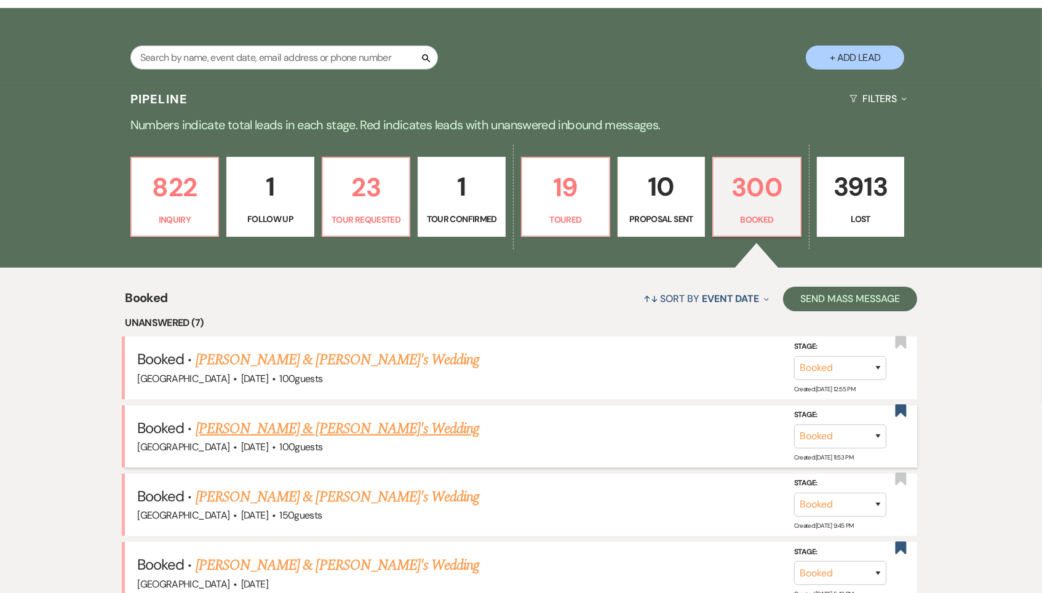
scroll to position [204, 0]
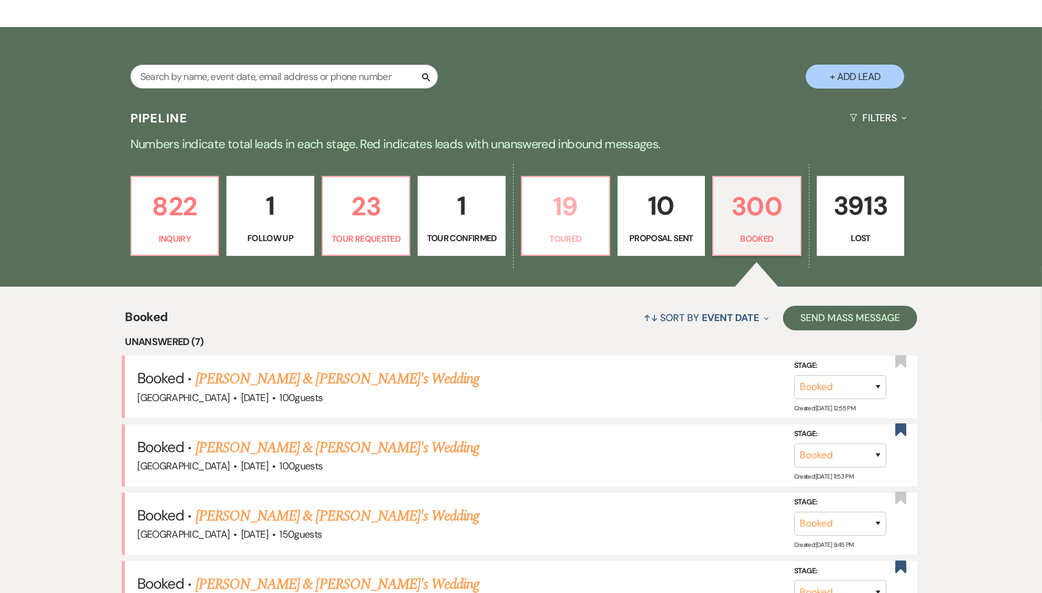
click at [584, 232] on p "Toured" at bounding box center [566, 239] width 72 height 14
select select "5"
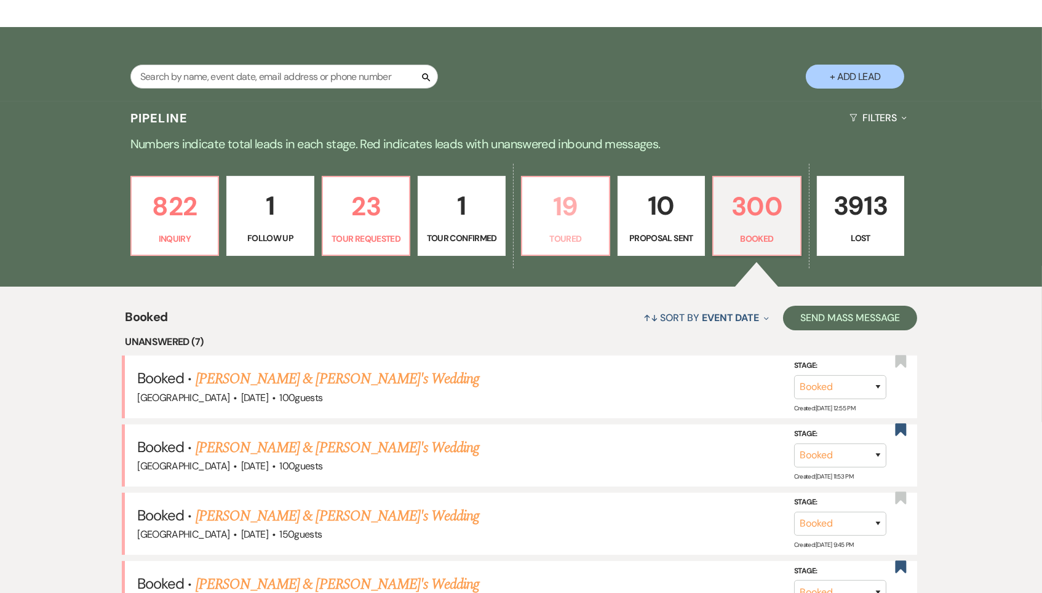
select select "5"
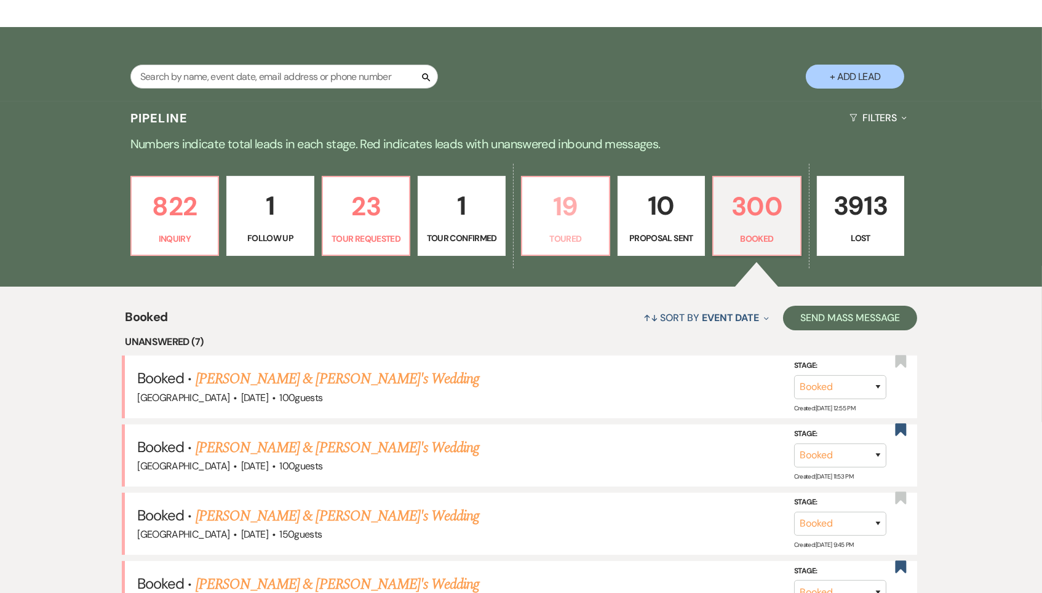
select select "5"
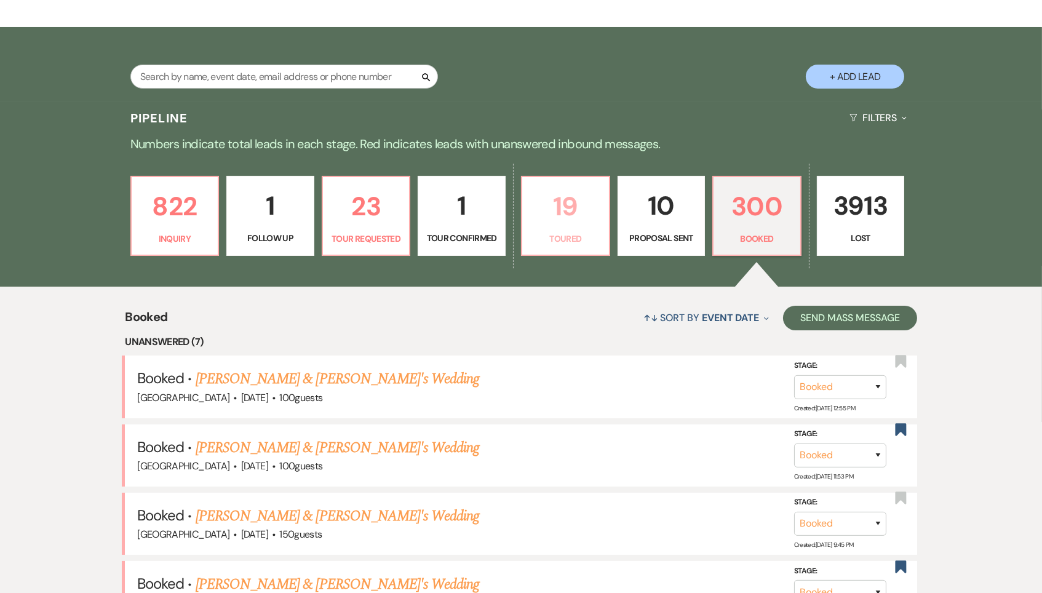
select select "5"
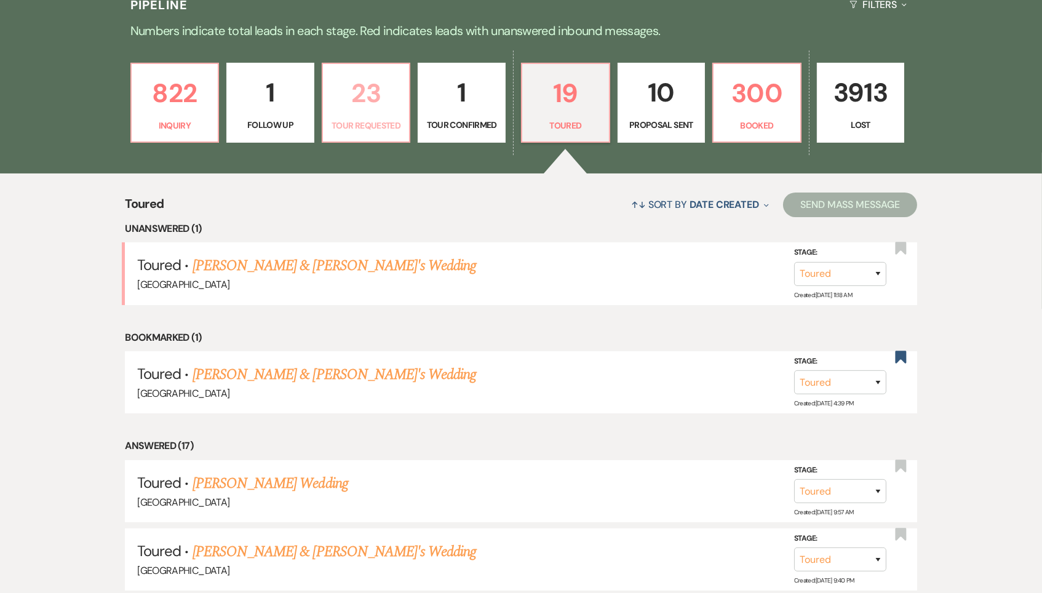
scroll to position [338, 0]
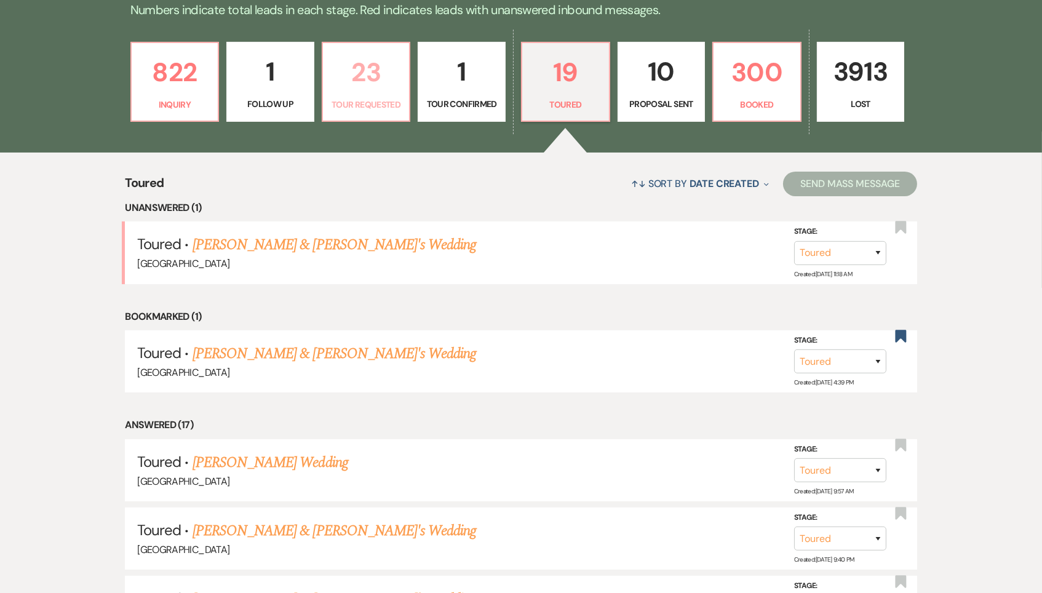
click at [379, 66] on p "23" at bounding box center [366, 72] width 72 height 41
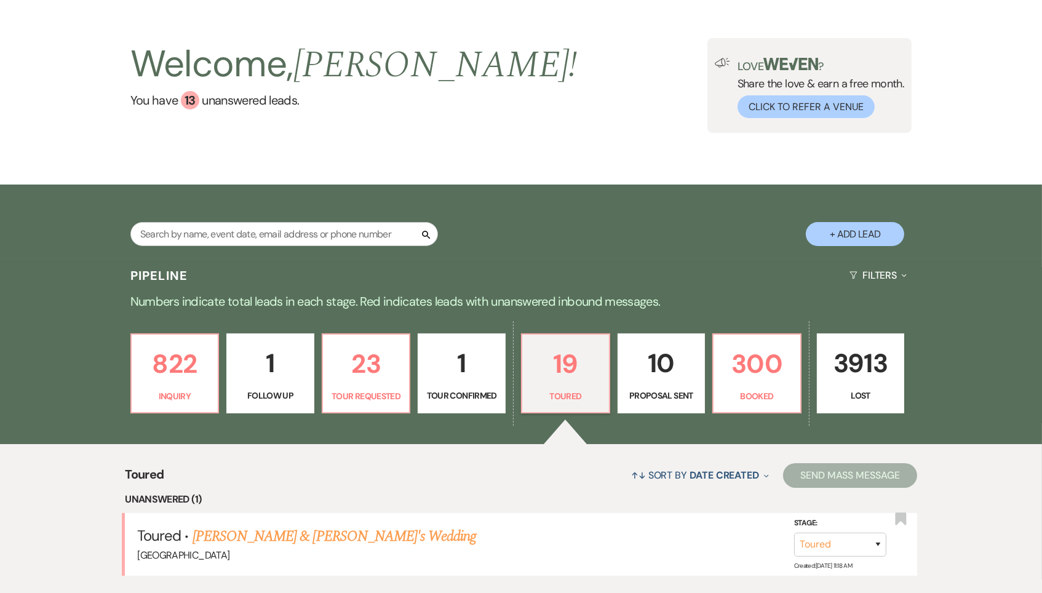
select select "2"
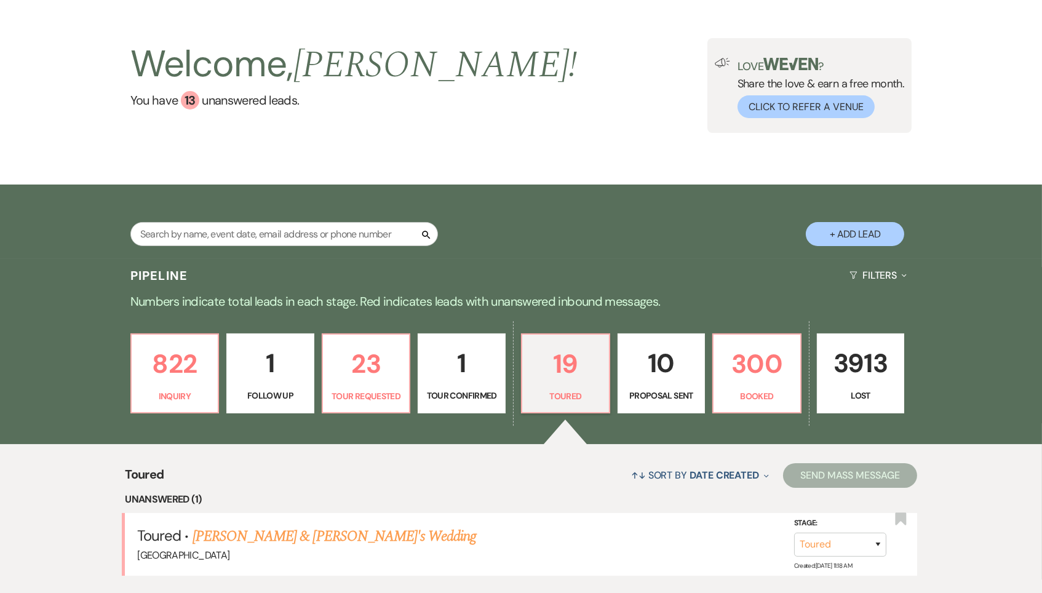
select select "2"
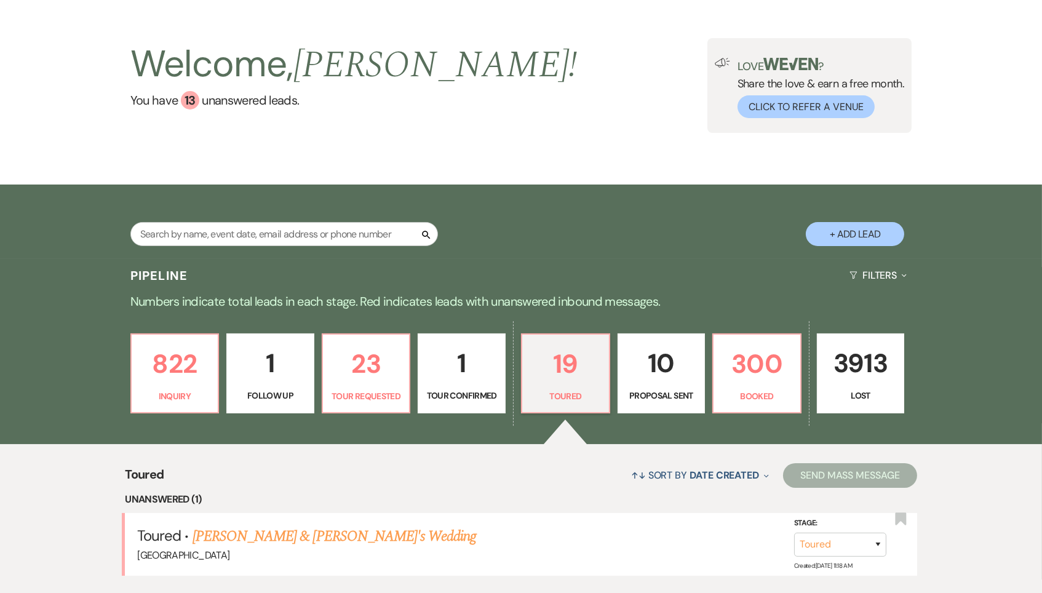
select select "2"
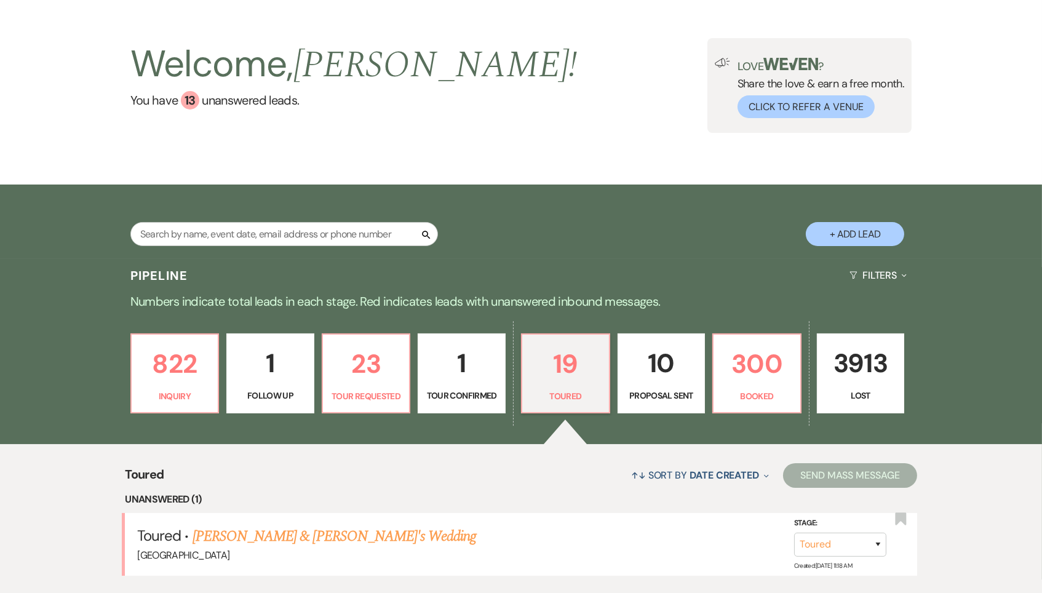
select select "2"
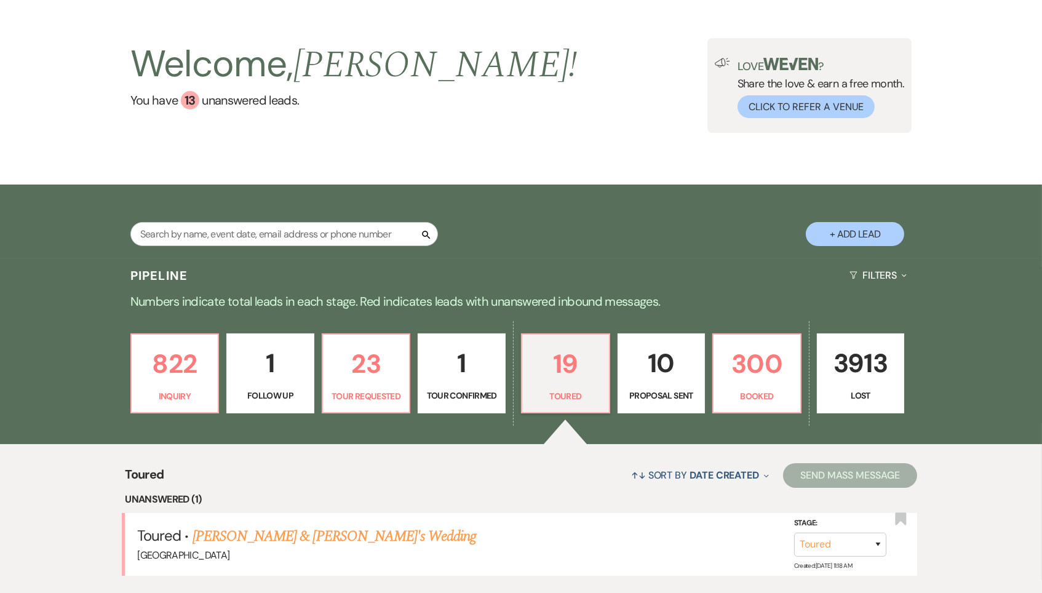
select select "2"
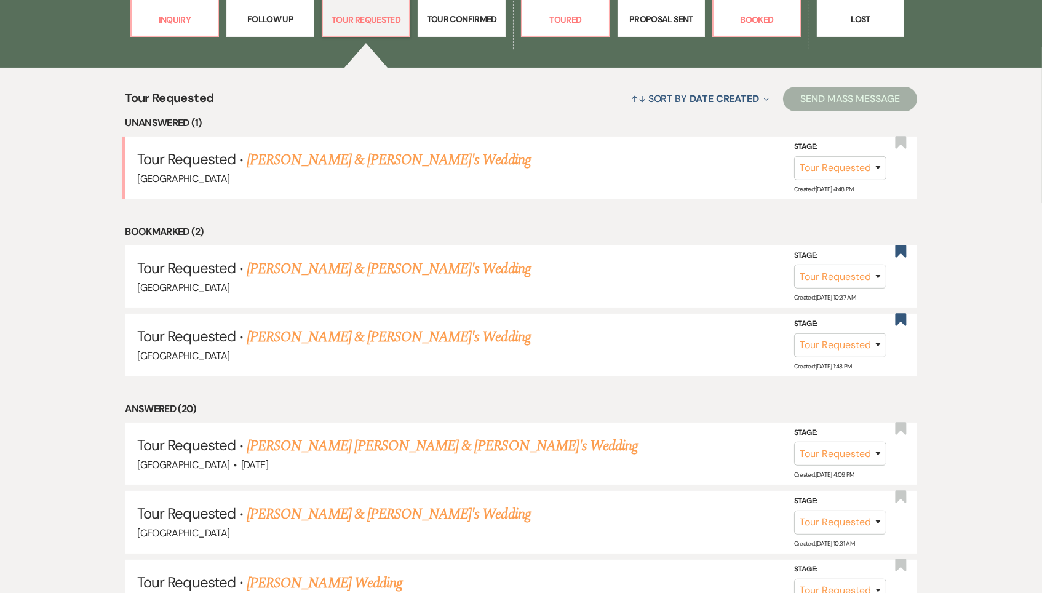
scroll to position [369, 0]
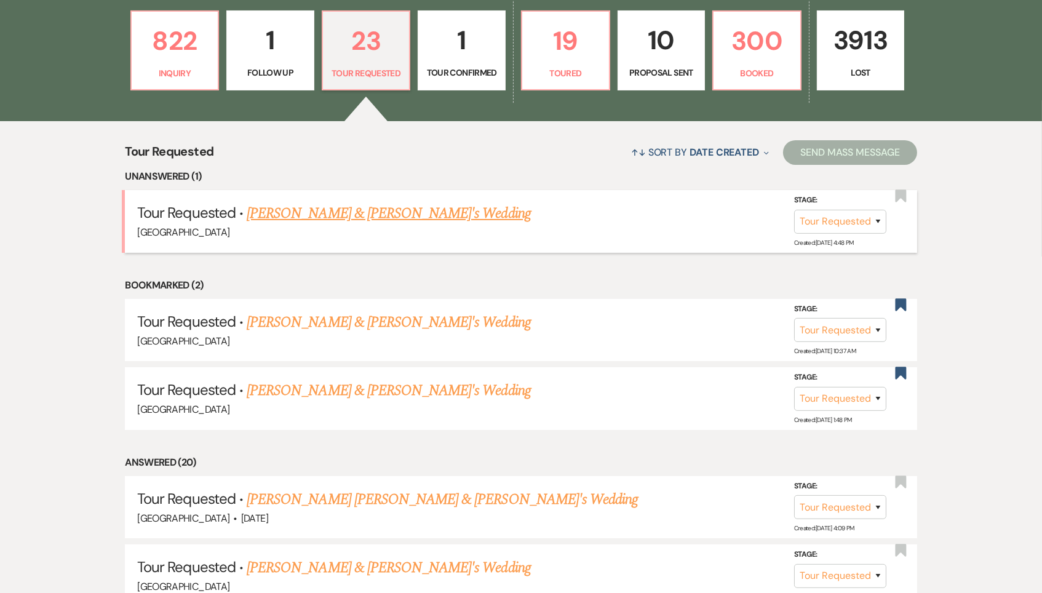
click at [370, 208] on link "[PERSON_NAME] & [PERSON_NAME]'s Wedding" at bounding box center [389, 213] width 284 height 22
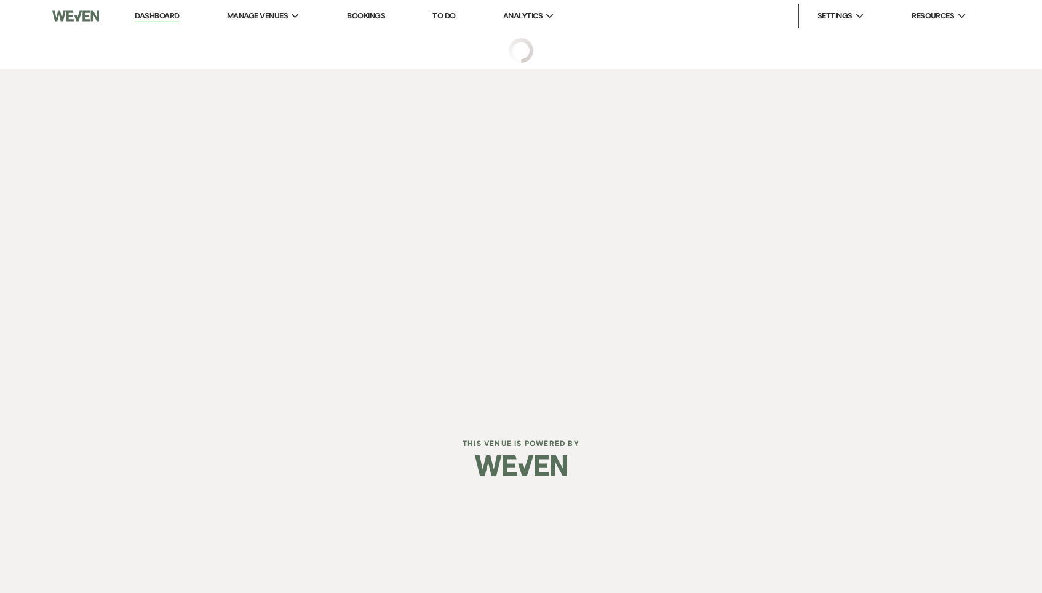
select select "2"
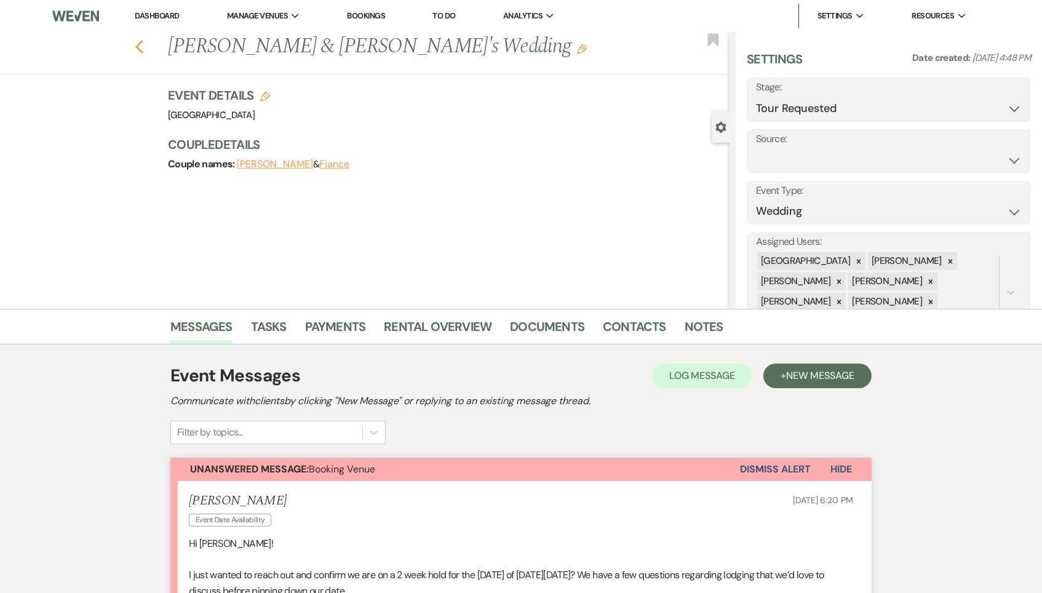
click at [138, 42] on icon "Previous" at bounding box center [139, 46] width 9 height 15
select select "2"
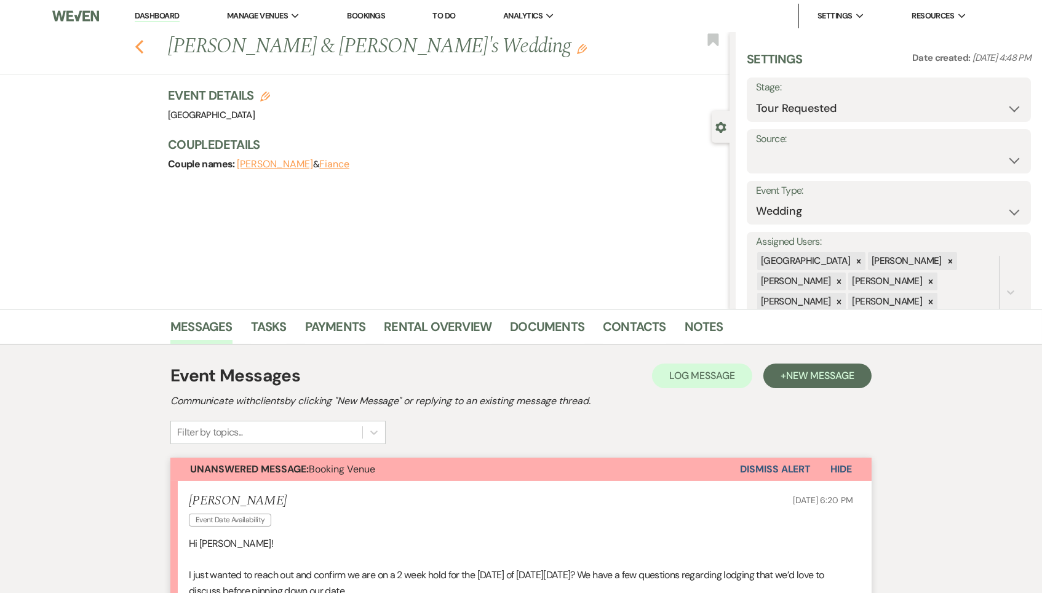
select select "2"
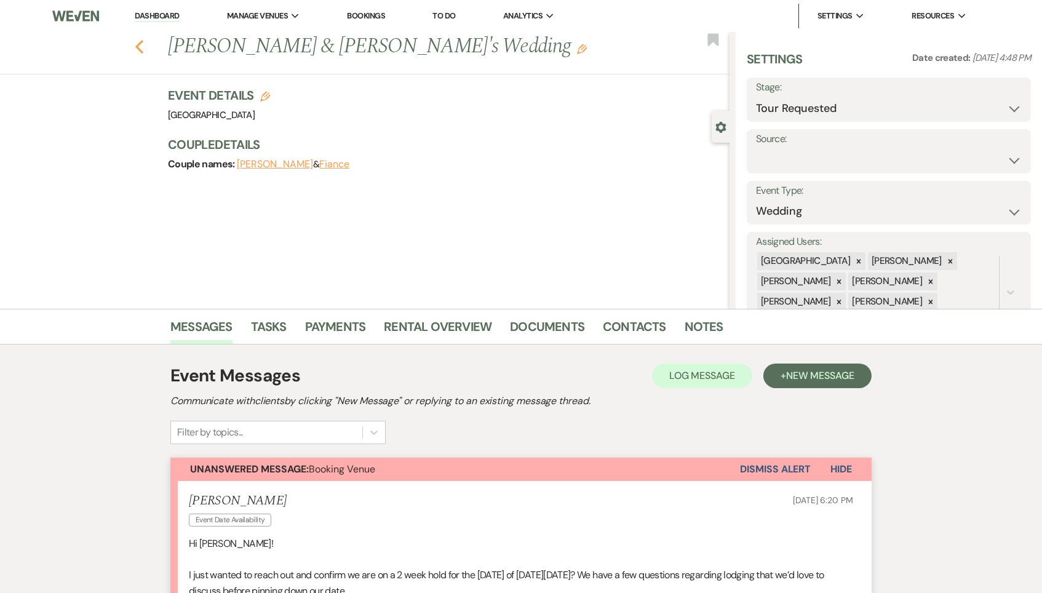
select select "2"
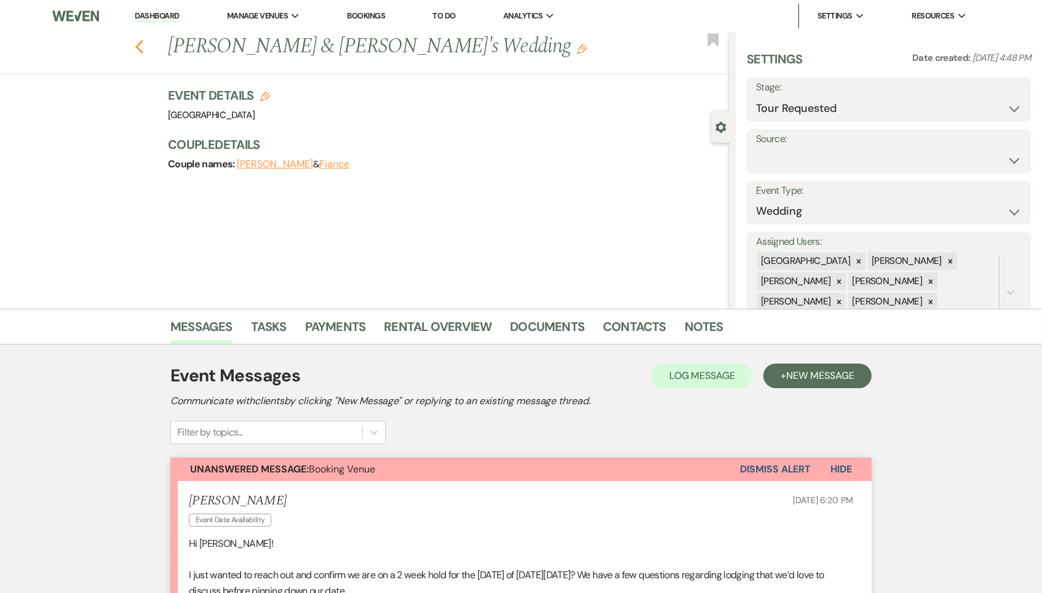
select select "2"
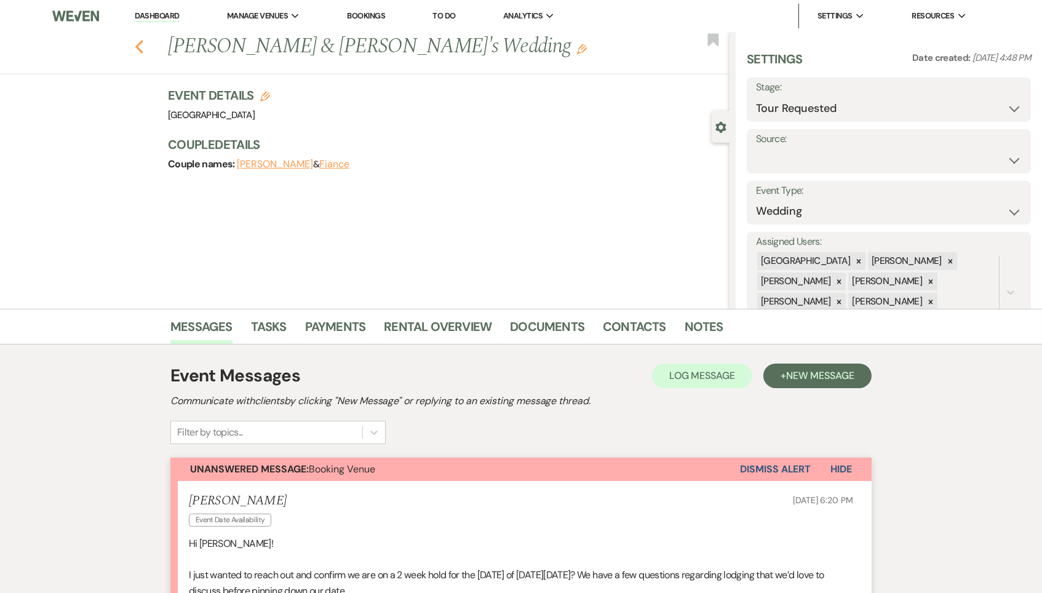
select select "2"
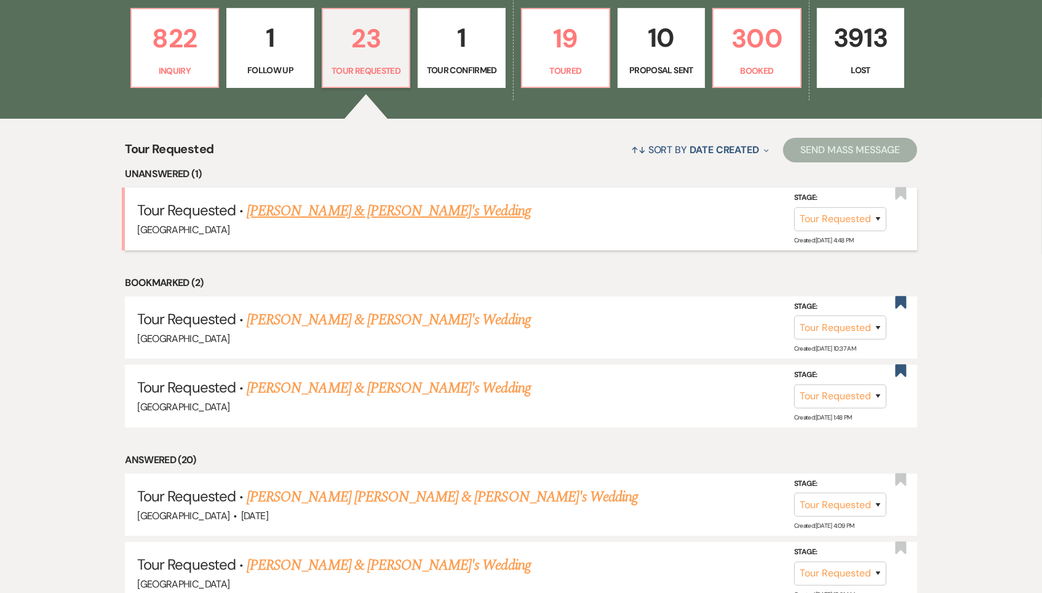
scroll to position [327, 0]
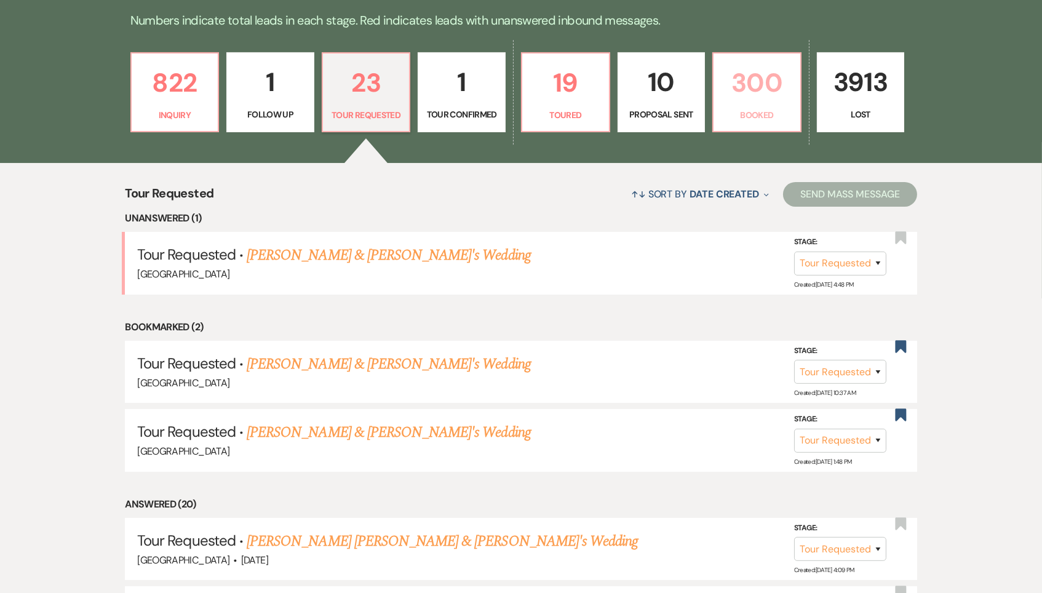
click at [759, 95] on p "300" at bounding box center [757, 82] width 72 height 41
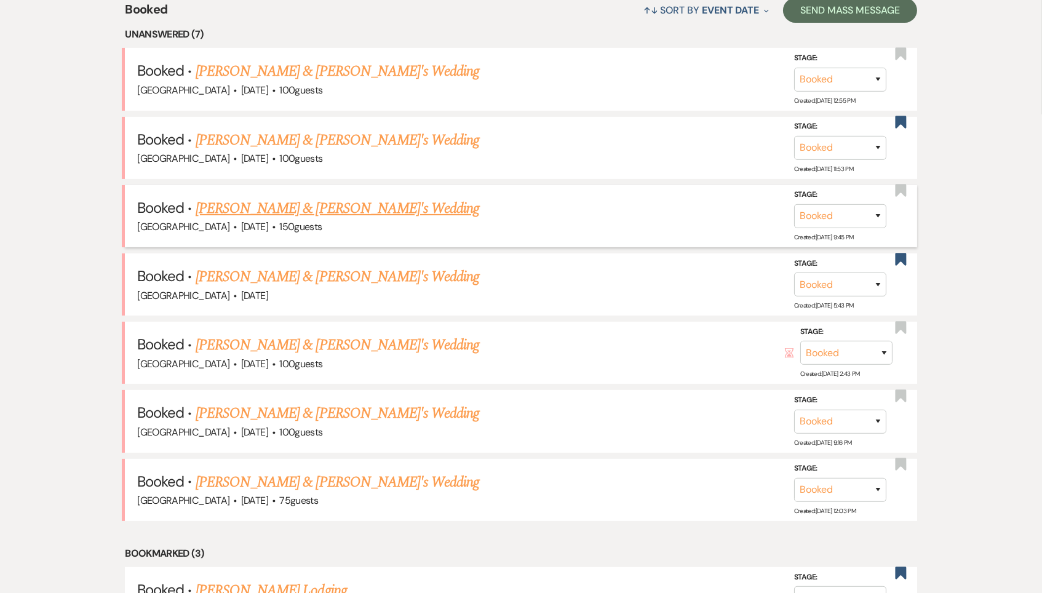
scroll to position [526, 0]
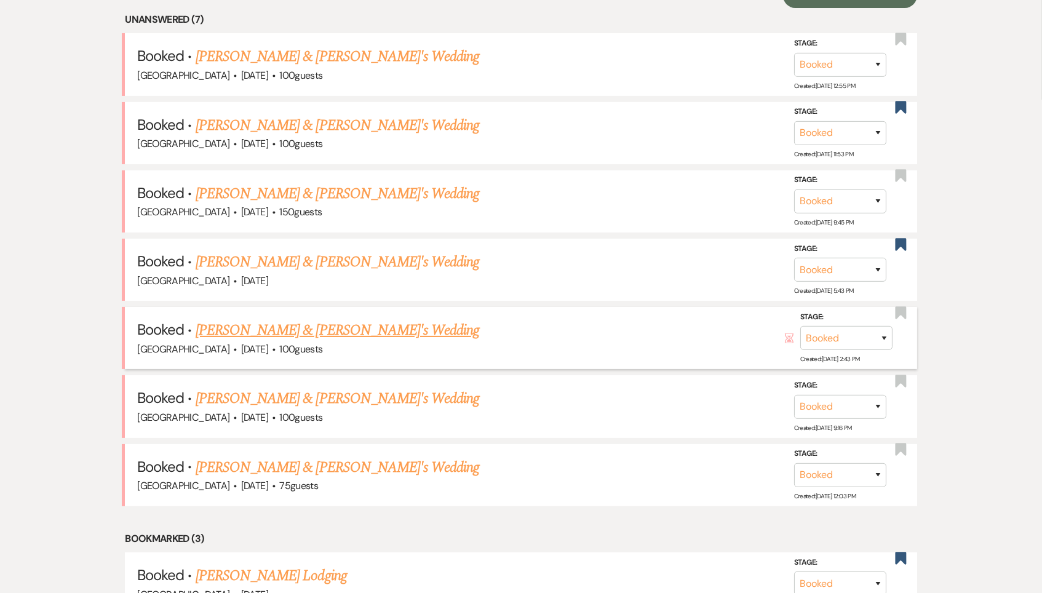
click at [313, 321] on link "[PERSON_NAME] & [PERSON_NAME]'s Wedding" at bounding box center [338, 330] width 284 height 22
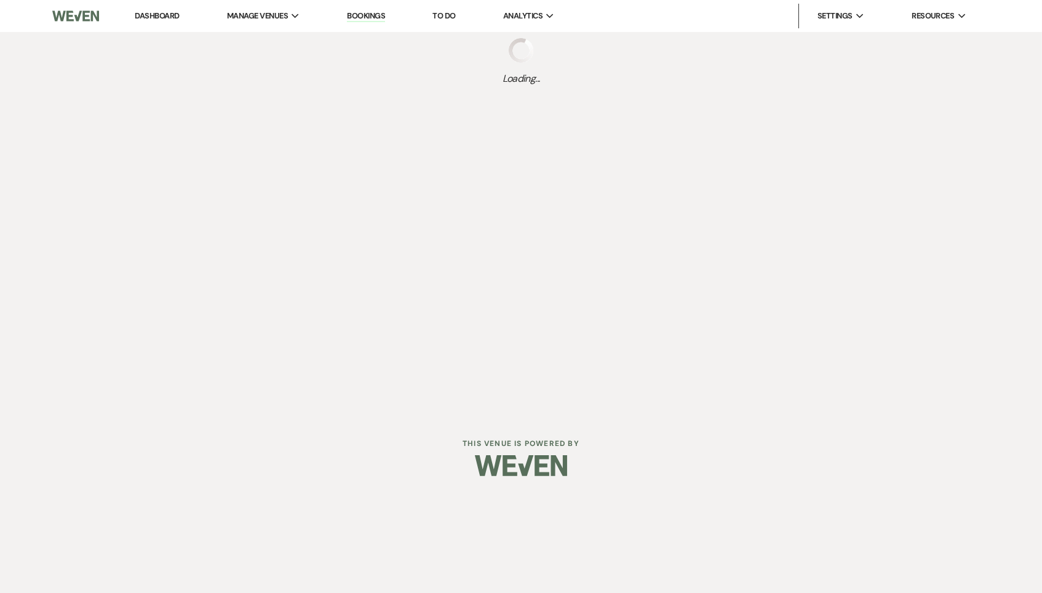
select select "4"
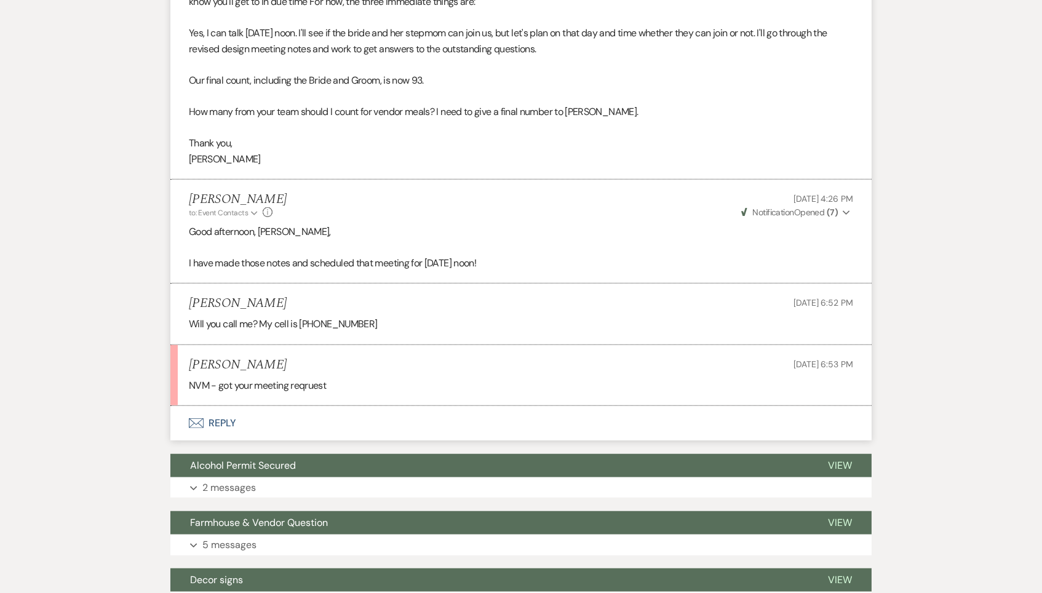
scroll to position [1891, 0]
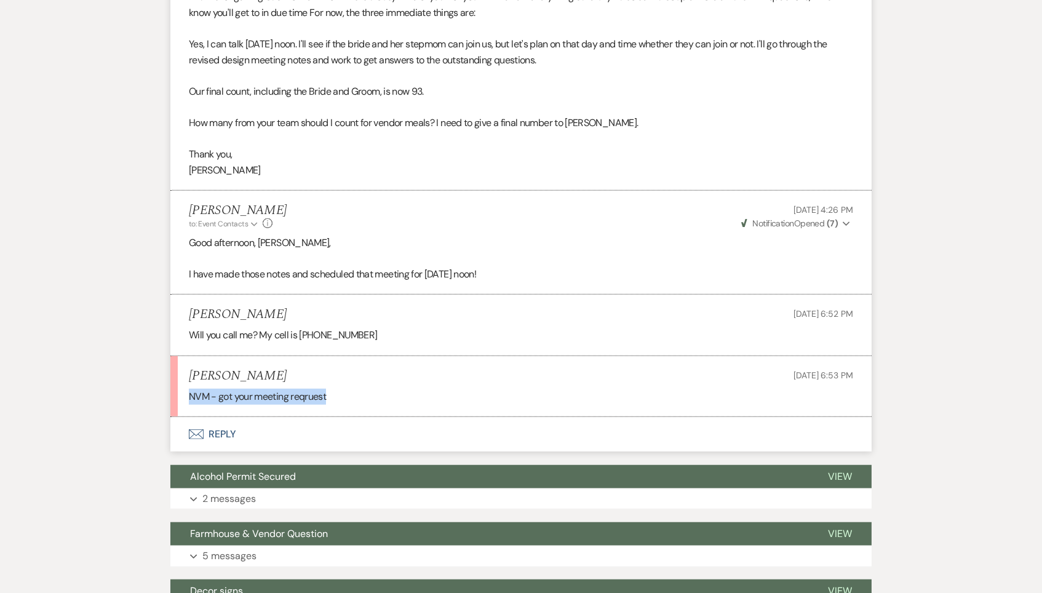
drag, startPoint x: 393, startPoint y: 346, endPoint x: 150, endPoint y: 343, distance: 243.1
click at [150, 343] on div "Messages Tasks Payments Vendors Rental Overview Timeline Docs & Files Contacts …" at bounding box center [521, 447] width 1042 height 4060
drag, startPoint x: 386, startPoint y: 348, endPoint x: 174, endPoint y: 341, distance: 213.0
click at [174, 356] on li "[PERSON_NAME] [DATE] 6:53 PM NVM - got your meeting reqruest" at bounding box center [520, 386] width 701 height 61
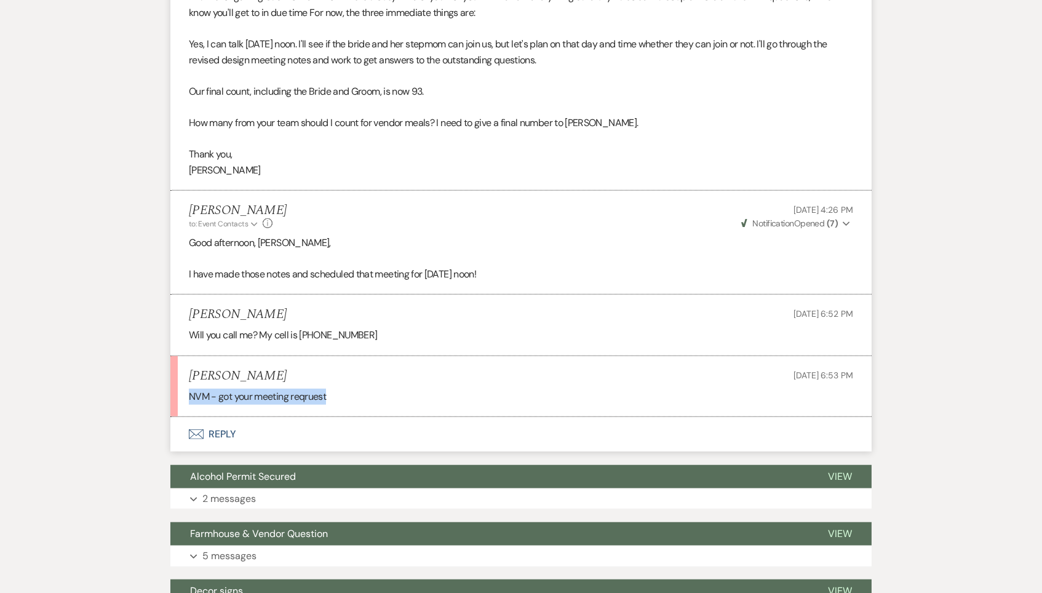
click at [174, 356] on li "[PERSON_NAME] [DATE] 6:53 PM NVM - got your meeting reqruest" at bounding box center [520, 386] width 701 height 61
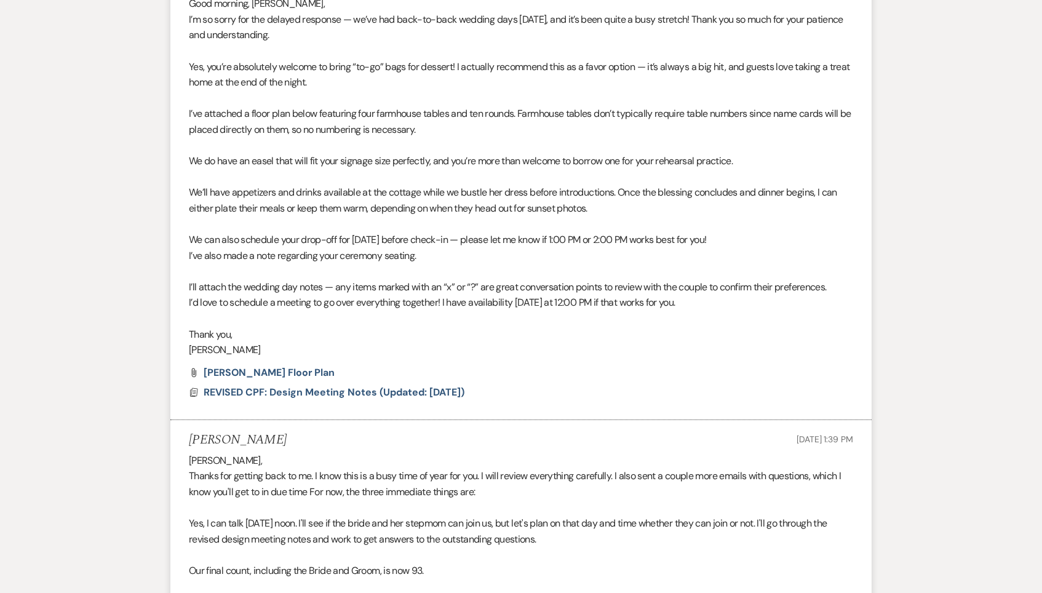
scroll to position [1500, 0]
